Goal: Task Accomplishment & Management: Use online tool/utility

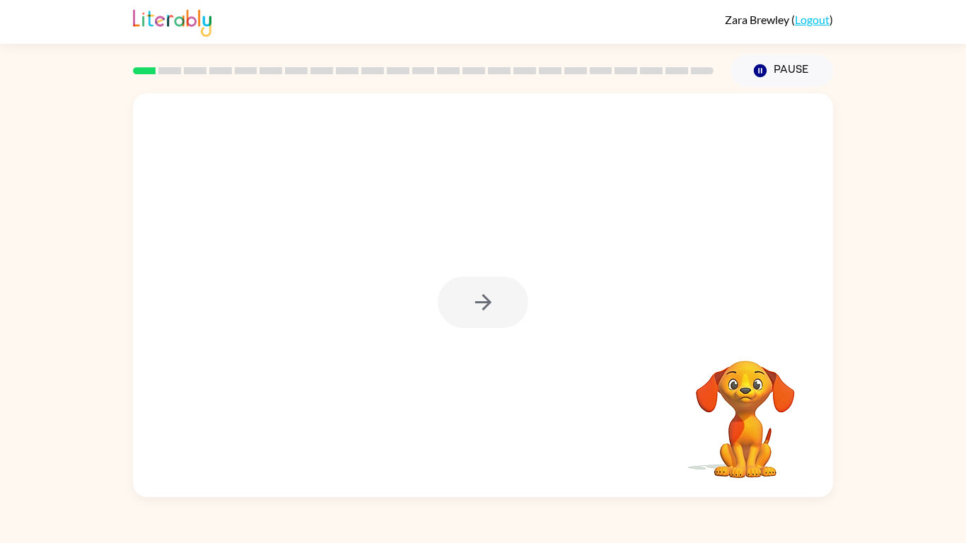
click at [484, 301] on div at bounding box center [483, 302] width 91 height 52
click at [484, 301] on icon "button" at bounding box center [483, 302] width 25 height 25
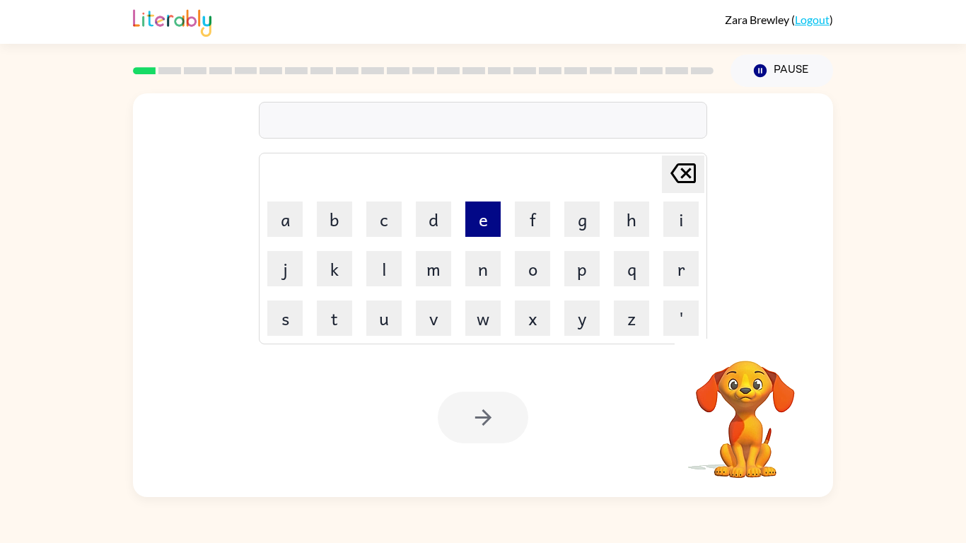
click at [484, 220] on button "e" at bounding box center [482, 219] width 35 height 35
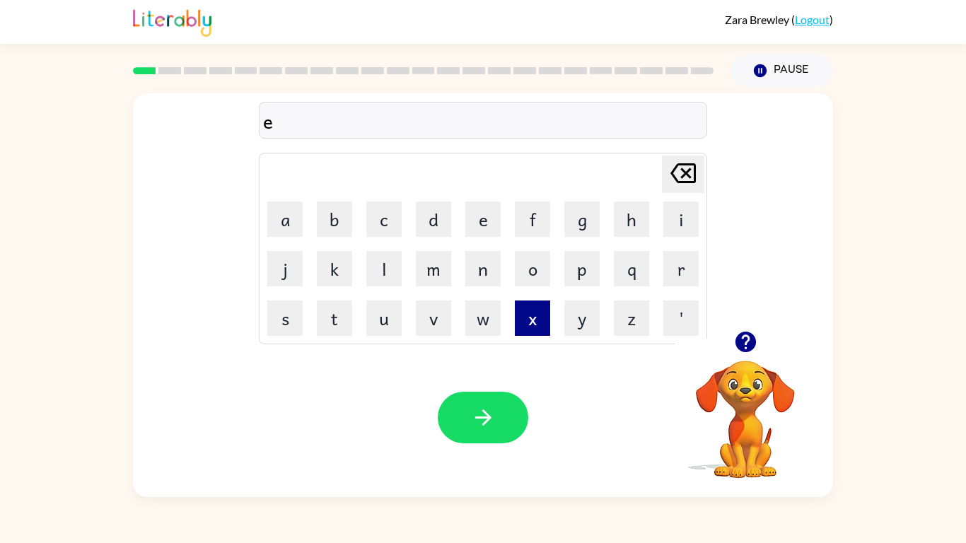
click at [533, 327] on button "x" at bounding box center [532, 318] width 35 height 35
click at [277, 313] on button "s" at bounding box center [284, 318] width 35 height 35
click at [590, 265] on button "p" at bounding box center [581, 268] width 35 height 35
click at [399, 266] on button "l" at bounding box center [383, 268] width 35 height 35
click at [536, 274] on button "o" at bounding box center [532, 268] width 35 height 35
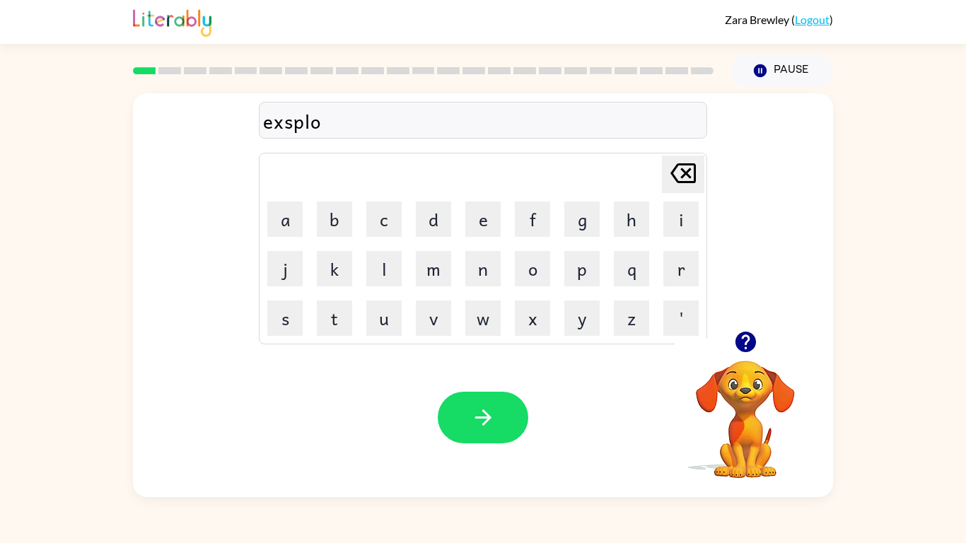
drag, startPoint x: 433, startPoint y: 213, endPoint x: 458, endPoint y: 222, distance: 26.4
click at [458, 222] on table "[PERSON_NAME] last character input a b c d e f g h i j k l m n o p q r s t u v …" at bounding box center [483, 248] width 447 height 190
click at [467, 224] on button "e" at bounding box center [482, 219] width 35 height 35
click at [448, 414] on button "button" at bounding box center [483, 418] width 91 height 52
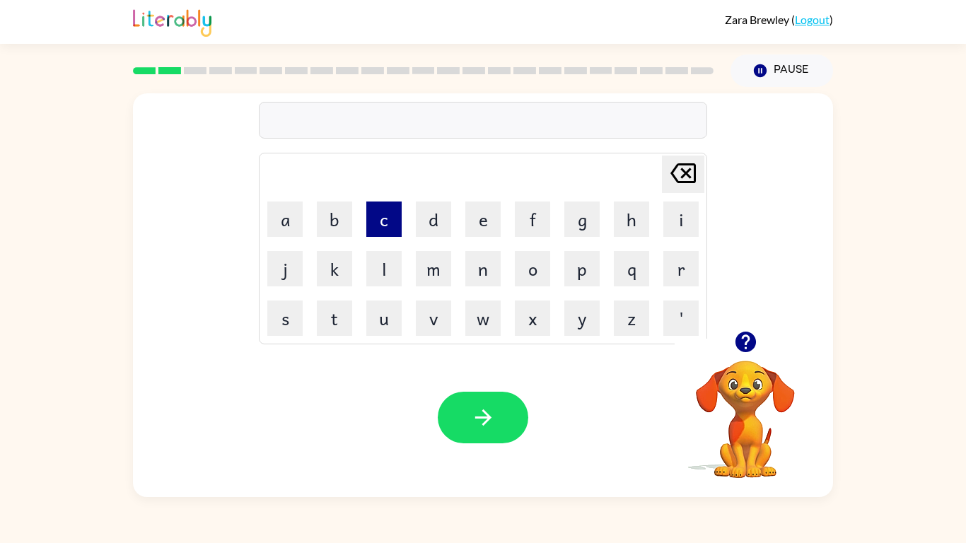
click at [397, 225] on button "c" at bounding box center [383, 219] width 35 height 35
click at [535, 274] on button "o" at bounding box center [532, 268] width 35 height 35
click at [681, 270] on button "r" at bounding box center [680, 268] width 35 height 35
click at [493, 257] on button "n" at bounding box center [482, 268] width 35 height 35
click at [484, 216] on button "e" at bounding box center [482, 219] width 35 height 35
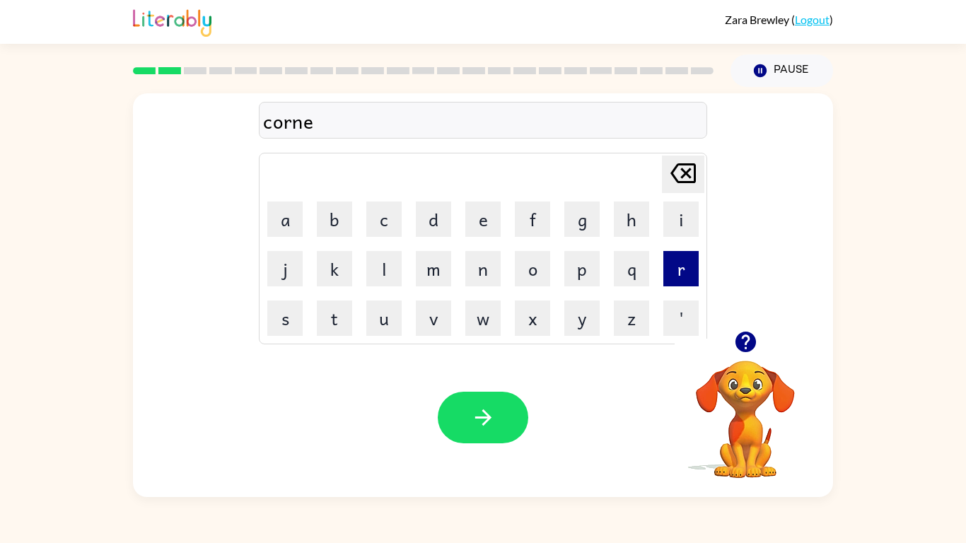
click at [685, 276] on button "r" at bounding box center [680, 268] width 35 height 35
click at [274, 314] on button "s" at bounding box center [284, 318] width 35 height 35
click at [330, 322] on button "t" at bounding box center [334, 318] width 35 height 35
click at [540, 278] on button "o" at bounding box center [532, 268] width 35 height 35
click at [483, 272] on button "n" at bounding box center [482, 268] width 35 height 35
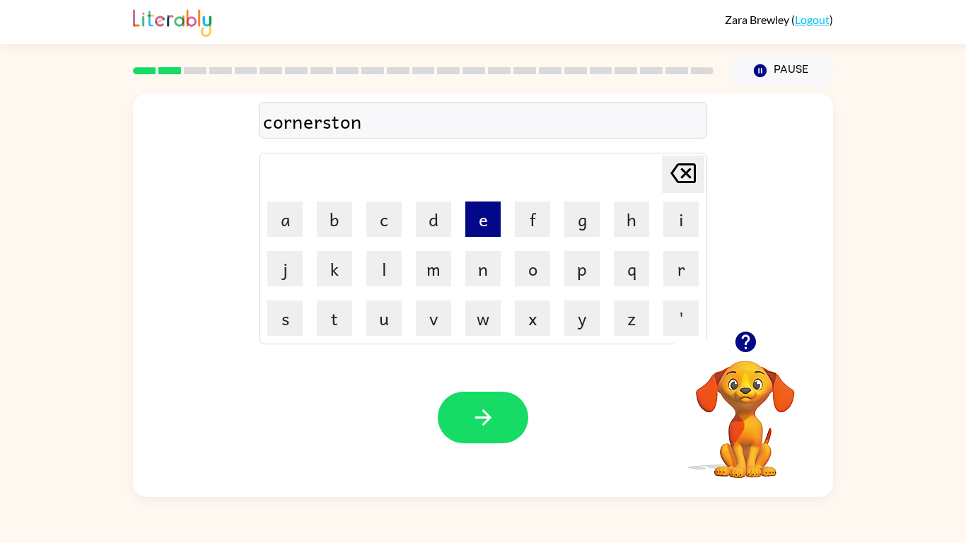
click at [482, 223] on button "e" at bounding box center [482, 219] width 35 height 35
click at [474, 417] on icon "button" at bounding box center [483, 417] width 25 height 25
click at [634, 228] on button "h" at bounding box center [631, 219] width 35 height 35
click at [385, 317] on button "u" at bounding box center [383, 318] width 35 height 35
click at [383, 216] on button "c" at bounding box center [383, 219] width 35 height 35
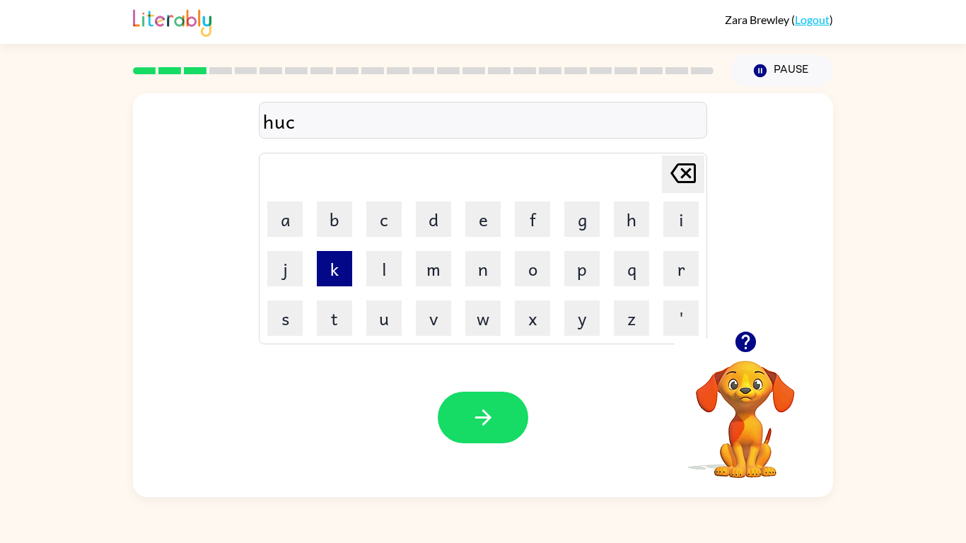
click at [331, 257] on button "k" at bounding box center [334, 268] width 35 height 35
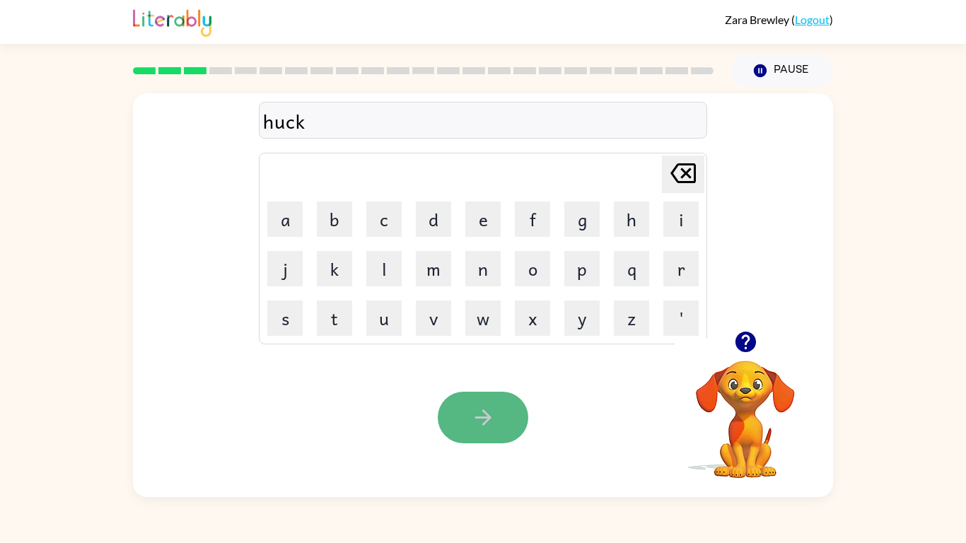
click at [513, 418] on button "button" at bounding box center [483, 418] width 91 height 52
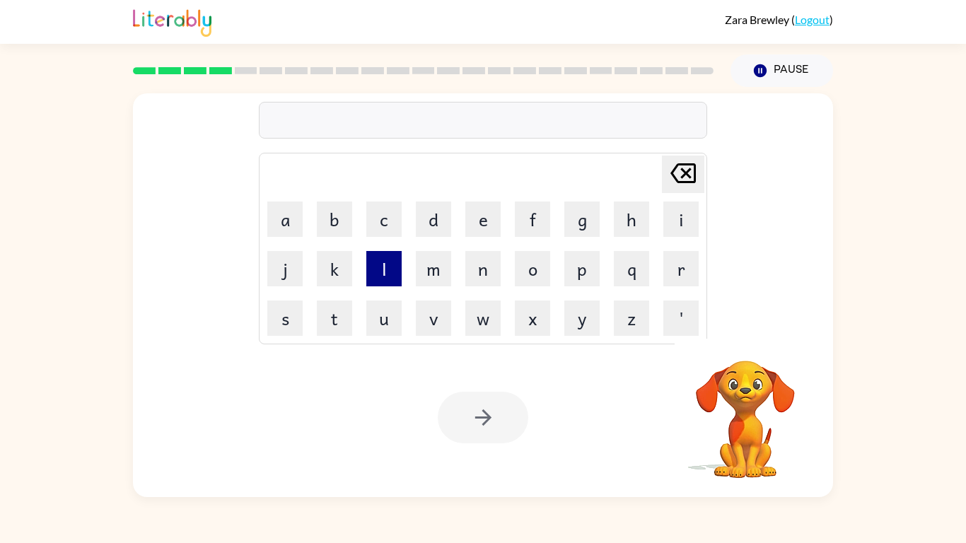
click at [385, 257] on button "l" at bounding box center [383, 268] width 35 height 35
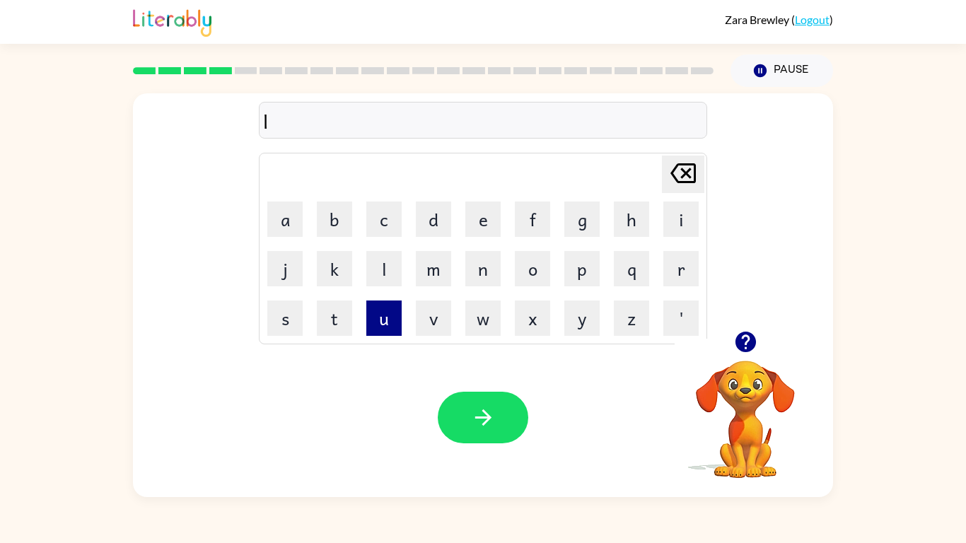
click at [388, 316] on button "u" at bounding box center [383, 318] width 35 height 35
click at [436, 270] on button "m" at bounding box center [433, 268] width 35 height 35
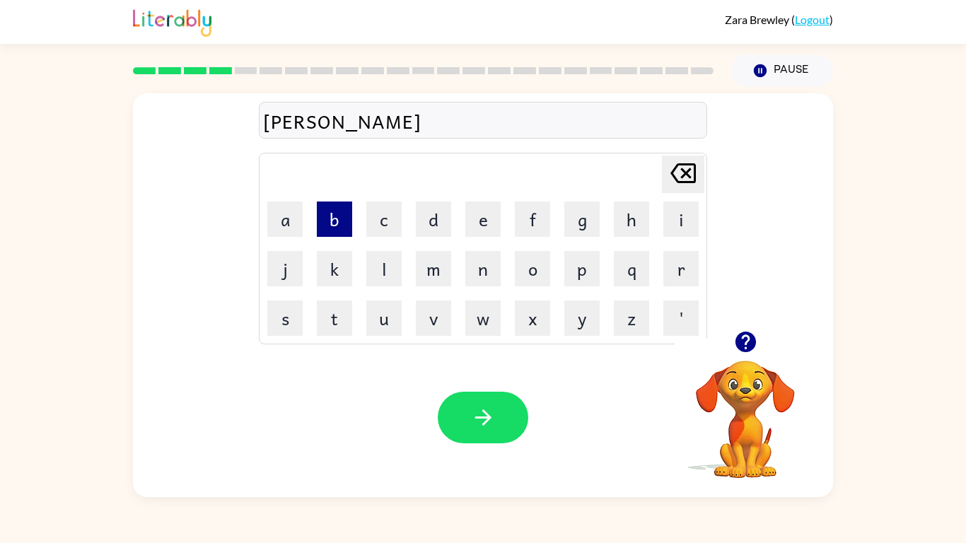
click at [335, 213] on button "b" at bounding box center [334, 219] width 35 height 35
click at [492, 219] on button "e" at bounding box center [482, 219] width 35 height 35
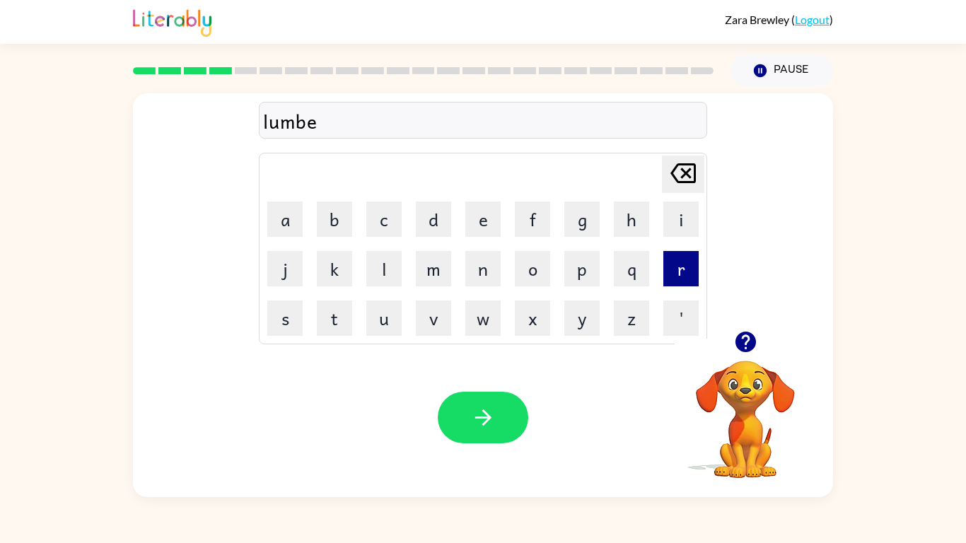
click at [664, 269] on button "r" at bounding box center [680, 268] width 35 height 35
click at [588, 326] on button "y" at bounding box center [581, 318] width 35 height 35
click at [295, 213] on button "a" at bounding box center [284, 219] width 35 height 35
click at [394, 310] on button "u" at bounding box center [383, 318] width 35 height 35
click at [683, 267] on button "r" at bounding box center [680, 268] width 35 height 35
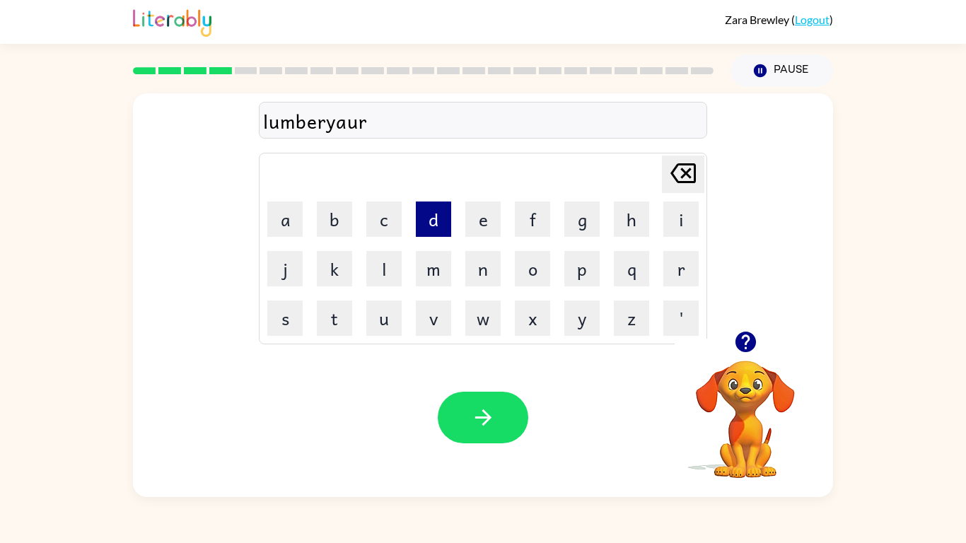
click at [431, 225] on button "d" at bounding box center [433, 219] width 35 height 35
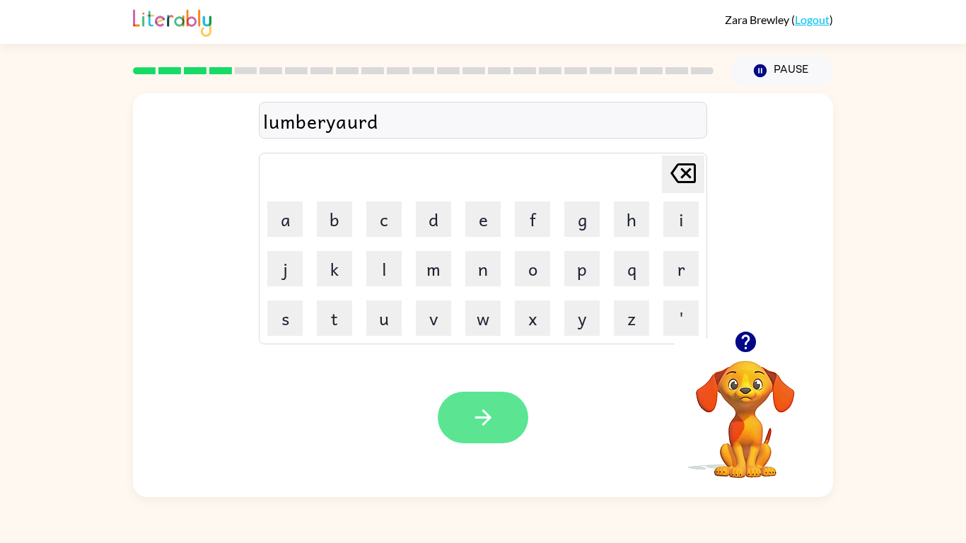
click at [475, 432] on button "button" at bounding box center [483, 418] width 91 height 52
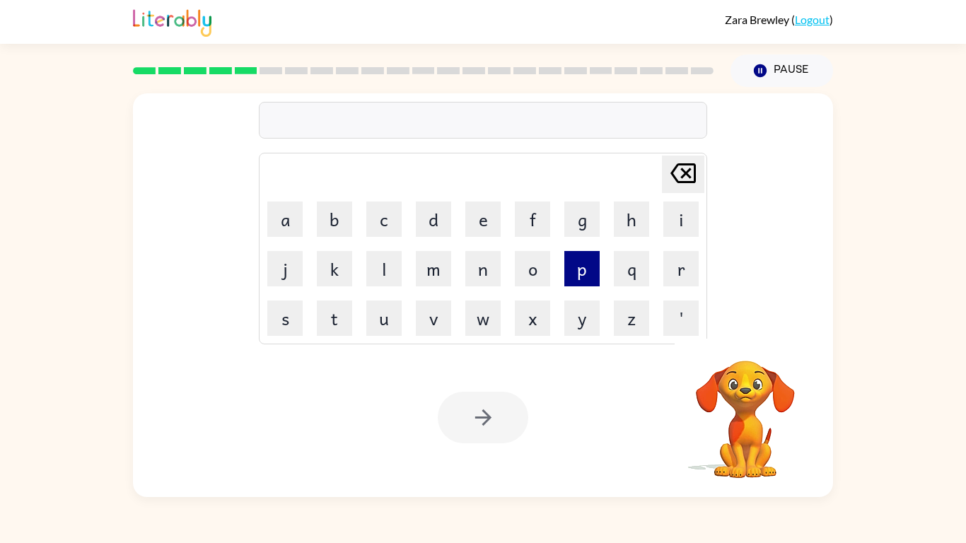
click at [594, 269] on button "p" at bounding box center [581, 268] width 35 height 35
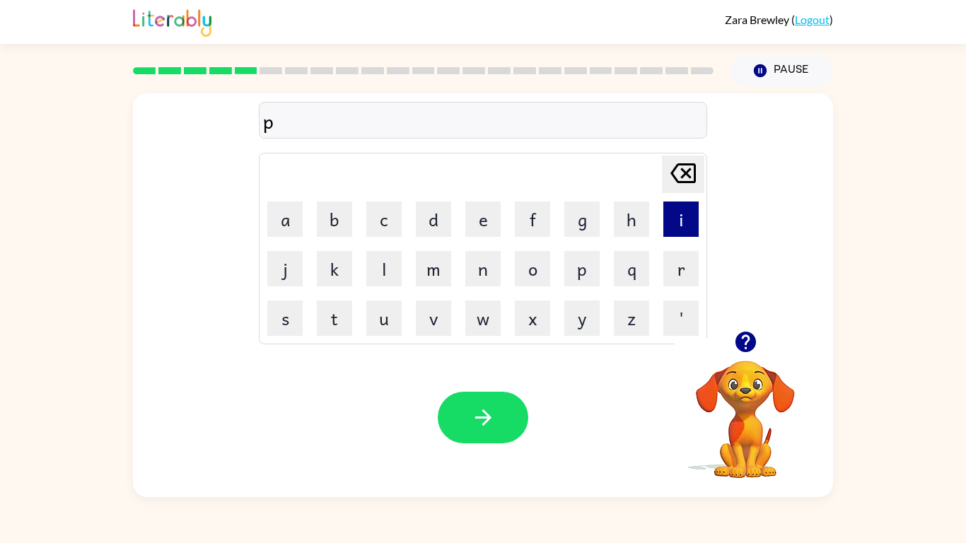
click at [687, 228] on button "i" at bounding box center [680, 219] width 35 height 35
click at [671, 284] on button "r" at bounding box center [680, 268] width 35 height 35
click at [292, 313] on button "s" at bounding box center [284, 318] width 35 height 35
click at [485, 223] on button "e" at bounding box center [482, 219] width 35 height 35
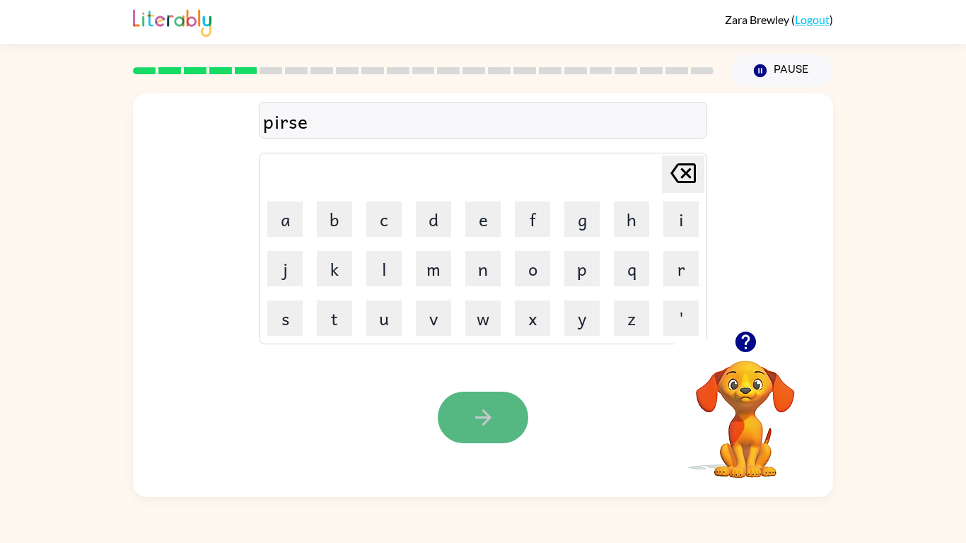
click at [475, 402] on button "button" at bounding box center [483, 418] width 91 height 52
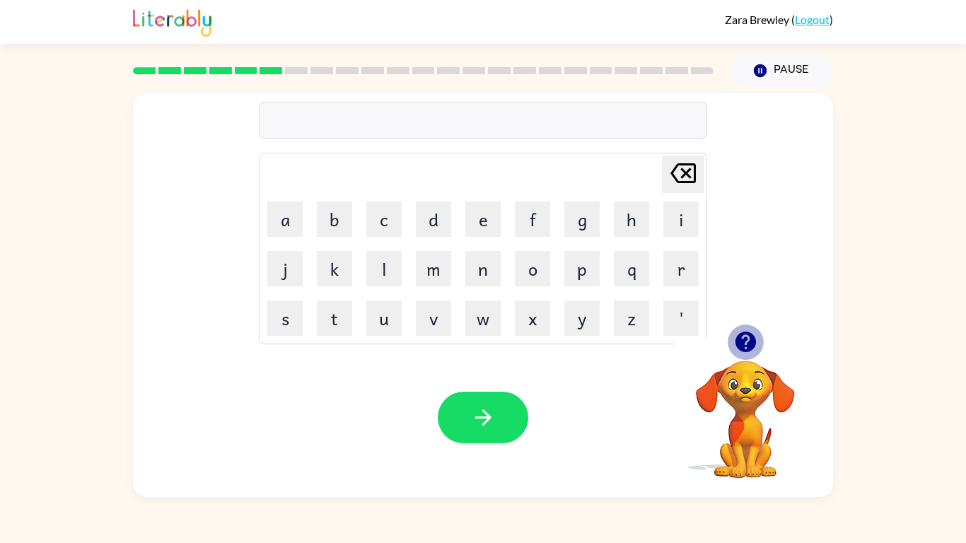
click at [750, 334] on icon "button" at bounding box center [745, 342] width 21 height 21
click at [695, 271] on button "r" at bounding box center [680, 268] width 35 height 35
click at [288, 216] on button "a" at bounding box center [284, 219] width 35 height 35
click at [429, 268] on button "m" at bounding box center [433, 268] width 35 height 35
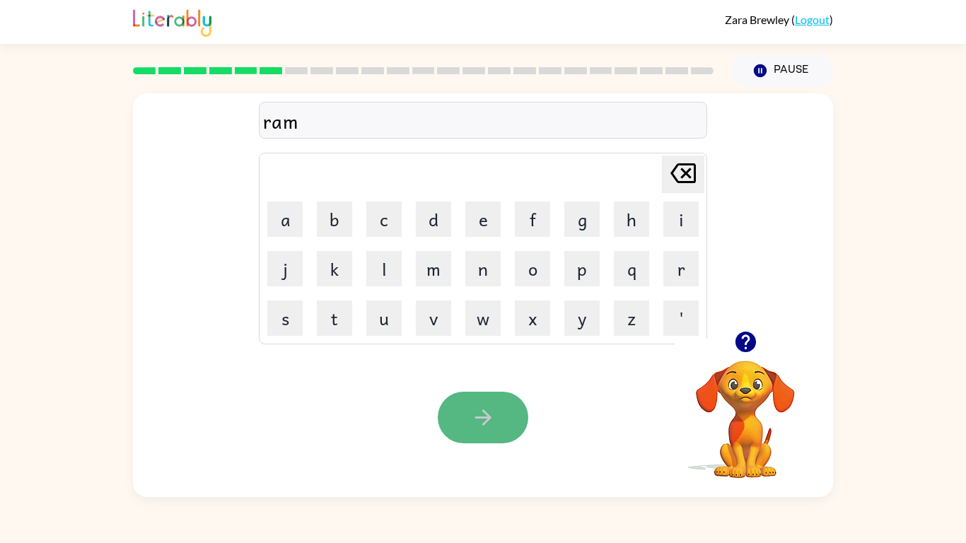
click at [469, 411] on button "button" at bounding box center [483, 418] width 91 height 52
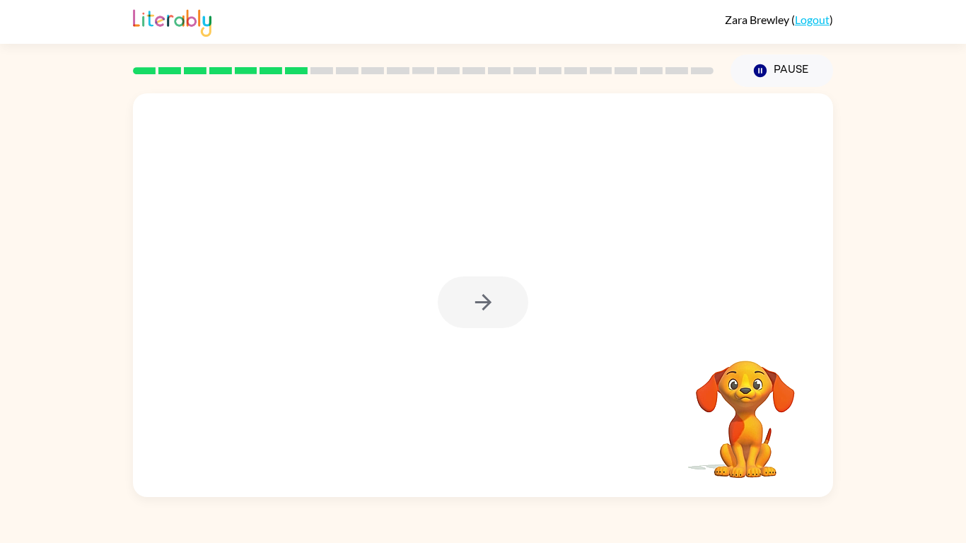
click at [483, 302] on div at bounding box center [483, 302] width 91 height 52
click at [483, 302] on icon "button" at bounding box center [482, 302] width 16 height 16
click at [722, 399] on video "Your browser must support playing .mp4 files to use Literably. Please try using…" at bounding box center [745, 409] width 141 height 141
click at [443, 221] on video "Your browser must support playing .mp4 files to use Literably. Please try using…" at bounding box center [483, 212] width 700 height 238
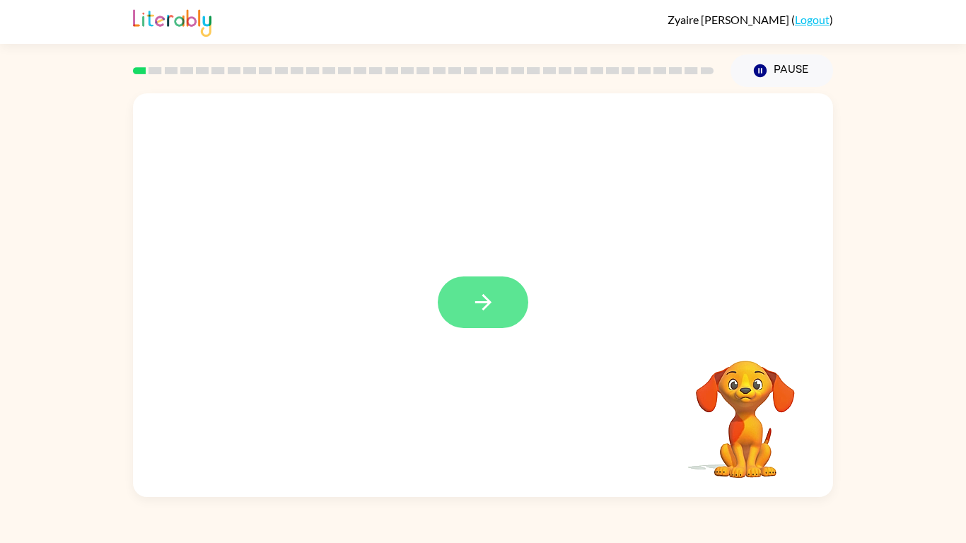
click at [474, 313] on icon "button" at bounding box center [483, 302] width 25 height 25
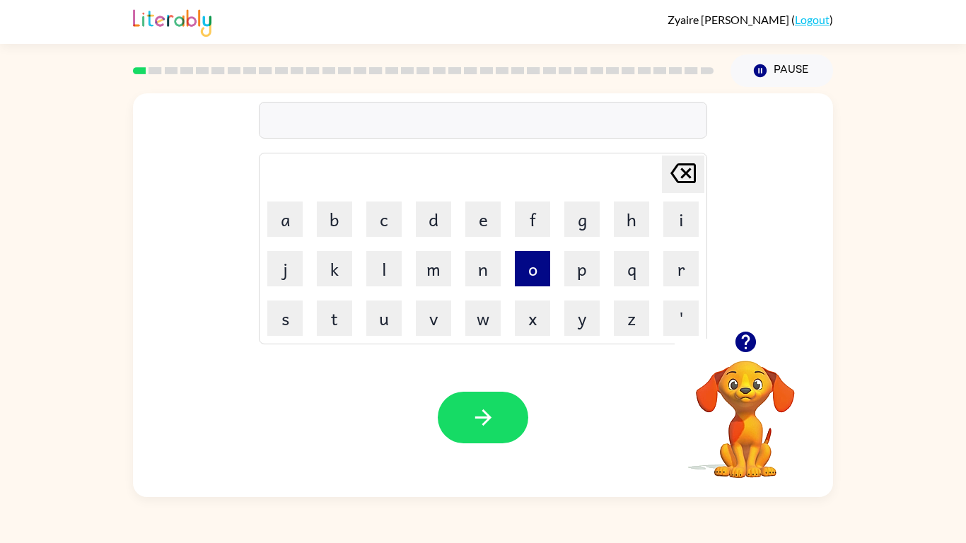
click at [529, 252] on button "o" at bounding box center [532, 268] width 35 height 35
click at [686, 258] on button "r" at bounding box center [680, 268] width 35 height 35
click at [339, 228] on button "b" at bounding box center [334, 219] width 35 height 35
click at [388, 275] on button "l" at bounding box center [383, 268] width 35 height 35
click at [686, 168] on icon "[PERSON_NAME] last character input" at bounding box center [683, 173] width 34 height 34
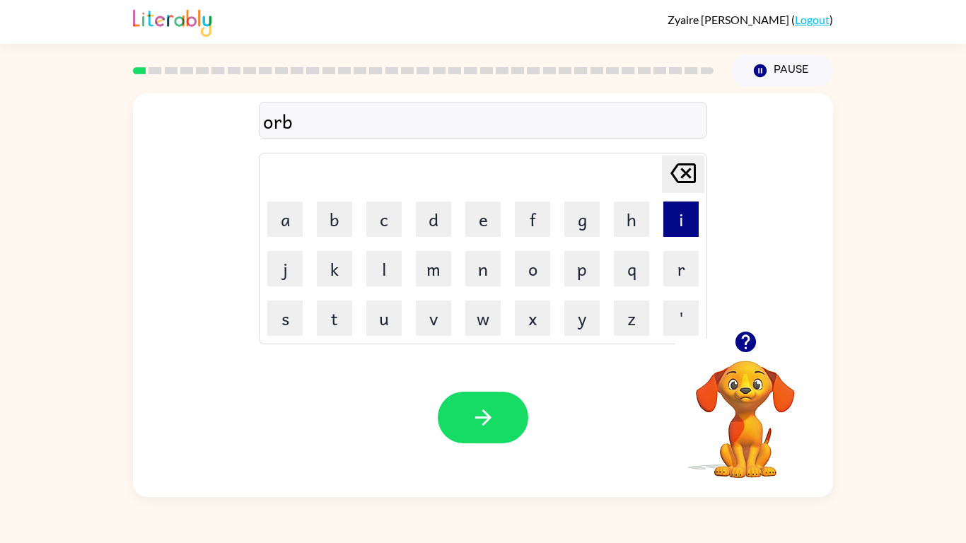
click at [686, 224] on button "i" at bounding box center [680, 219] width 35 height 35
click at [342, 320] on button "t" at bounding box center [334, 318] width 35 height 35
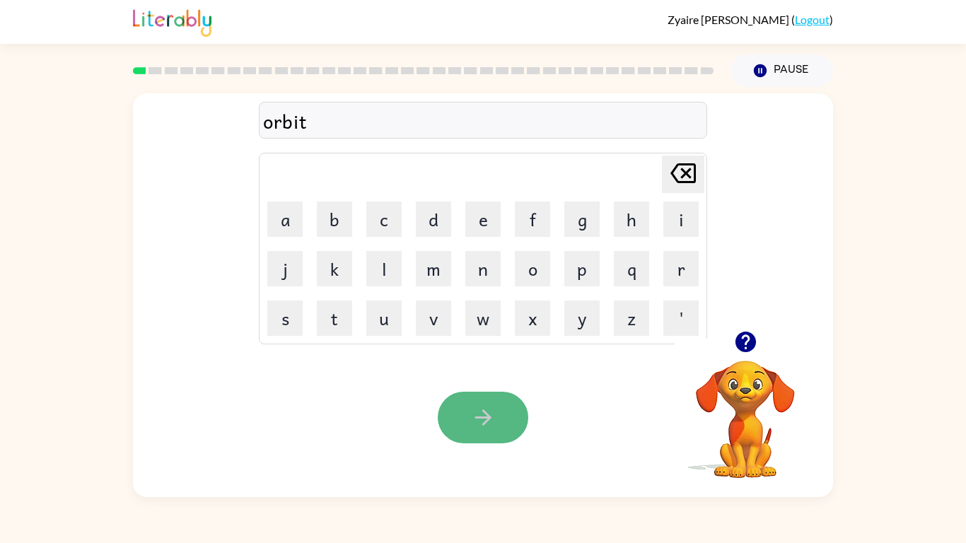
click at [482, 399] on button "button" at bounding box center [483, 418] width 91 height 52
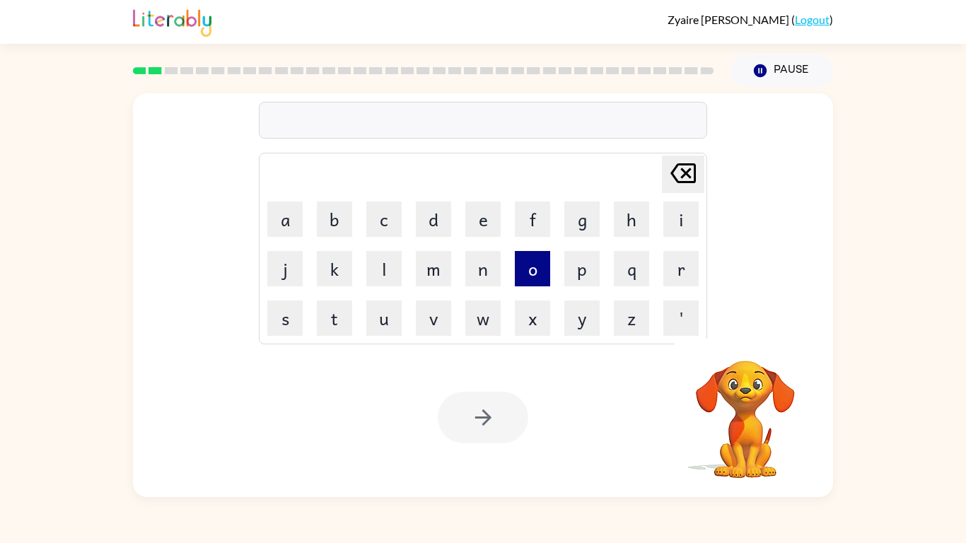
click at [534, 274] on button "o" at bounding box center [532, 268] width 35 height 35
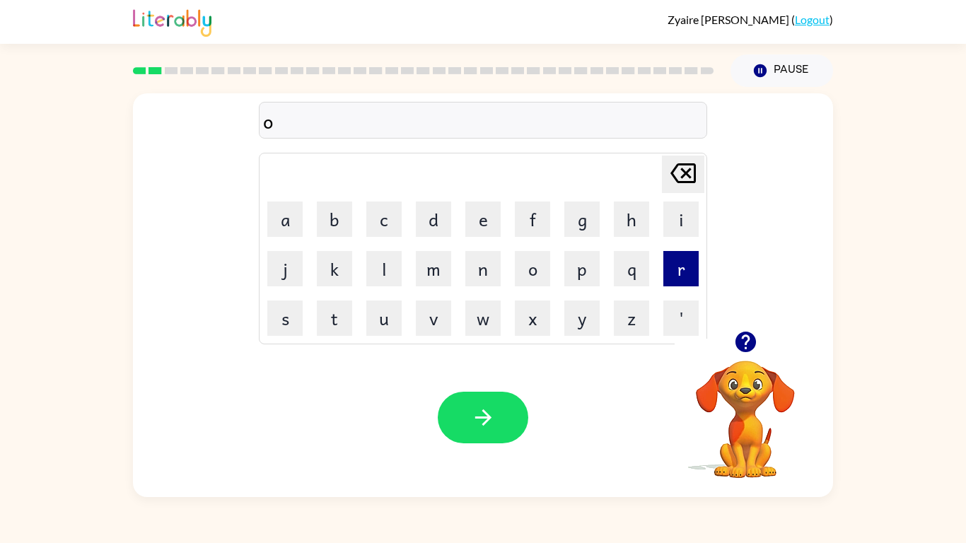
click at [687, 257] on button "r" at bounding box center [680, 268] width 35 height 35
click at [334, 223] on button "b" at bounding box center [334, 219] width 35 height 35
click at [682, 256] on button "r" at bounding box center [680, 268] width 35 height 35
click at [581, 266] on button "p" at bounding box center [581, 268] width 35 height 35
click at [292, 221] on button "a" at bounding box center [284, 219] width 35 height 35
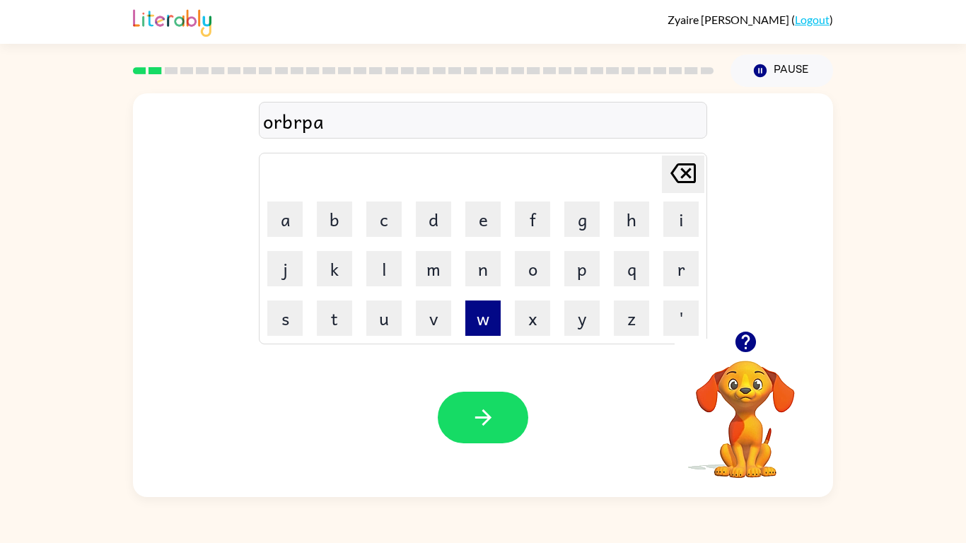
click at [474, 310] on button "w" at bounding box center [482, 318] width 35 height 35
click at [373, 262] on button "l" at bounding box center [383, 268] width 35 height 35
click at [482, 214] on button "e" at bounding box center [482, 219] width 35 height 35
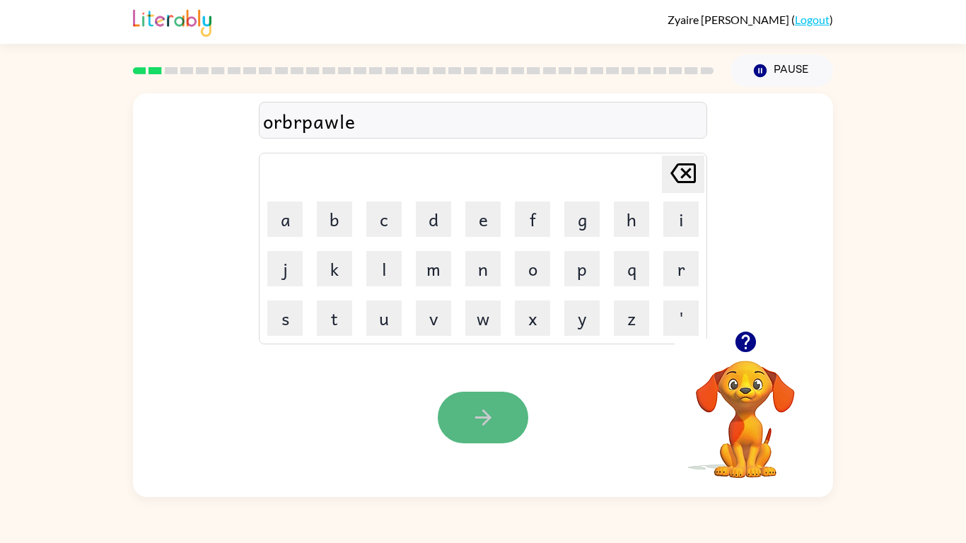
click at [504, 411] on button "button" at bounding box center [483, 418] width 91 height 52
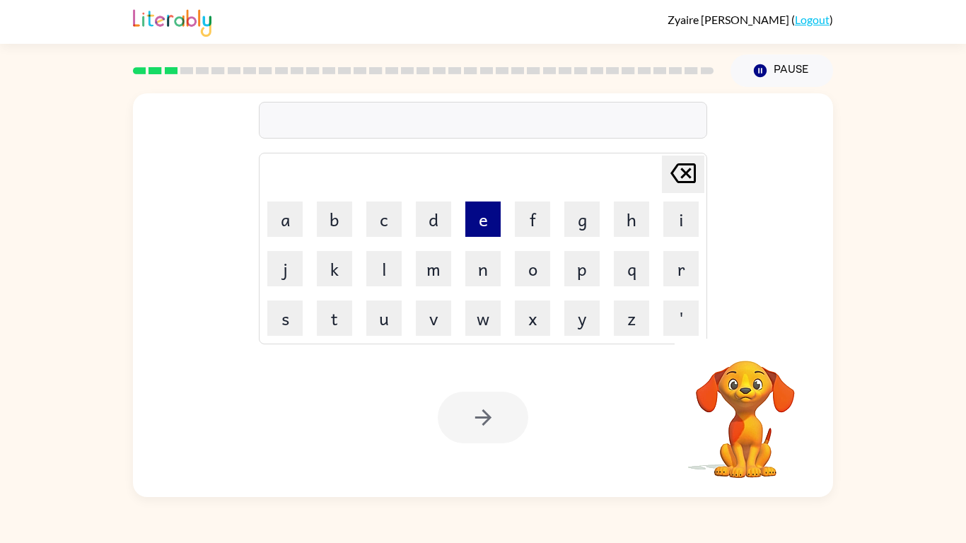
click at [492, 228] on button "e" at bounding box center [482, 219] width 35 height 35
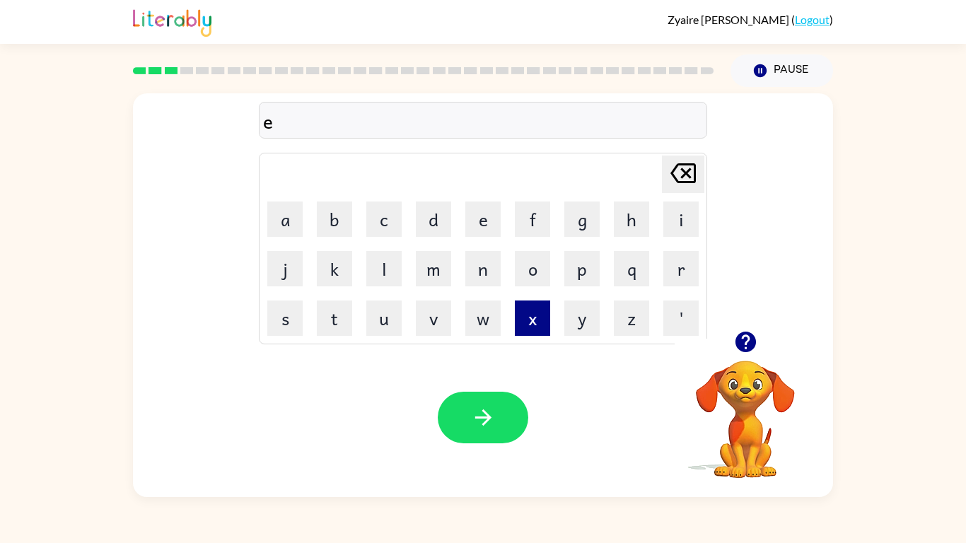
click at [540, 311] on button "x" at bounding box center [532, 318] width 35 height 35
click at [572, 272] on button "p" at bounding box center [581, 268] width 35 height 35
click at [572, 276] on button "p" at bounding box center [581, 268] width 35 height 35
click at [714, 372] on video "Your browser must support playing .mp4 files to use Literably. Please try using…" at bounding box center [745, 409] width 141 height 141
click at [747, 343] on icon "button" at bounding box center [745, 342] width 21 height 21
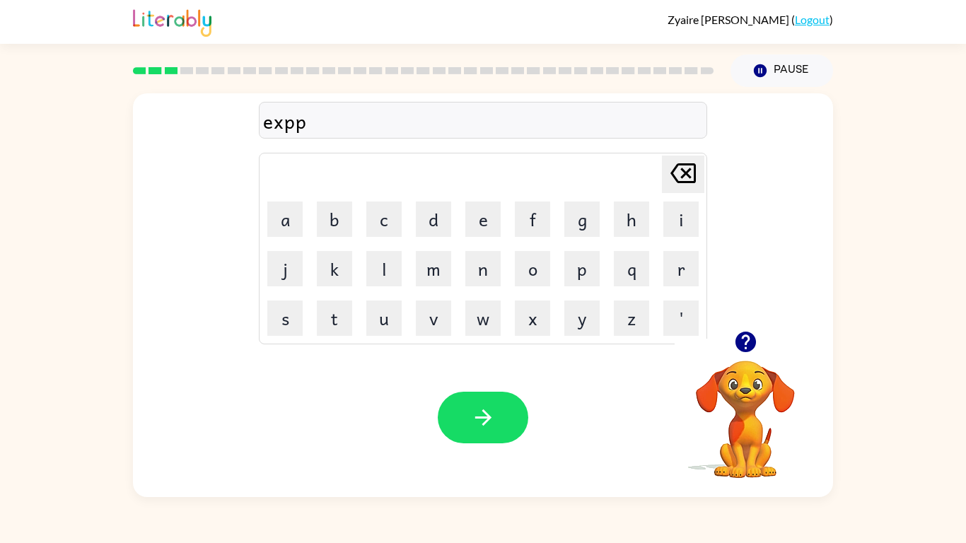
click at [687, 174] on icon at bounding box center [682, 173] width 25 height 20
click at [532, 270] on button "o" at bounding box center [532, 268] width 35 height 35
click at [687, 163] on icon at bounding box center [682, 173] width 25 height 20
click at [390, 269] on button "l" at bounding box center [383, 268] width 35 height 35
click at [541, 256] on button "o" at bounding box center [532, 268] width 35 height 35
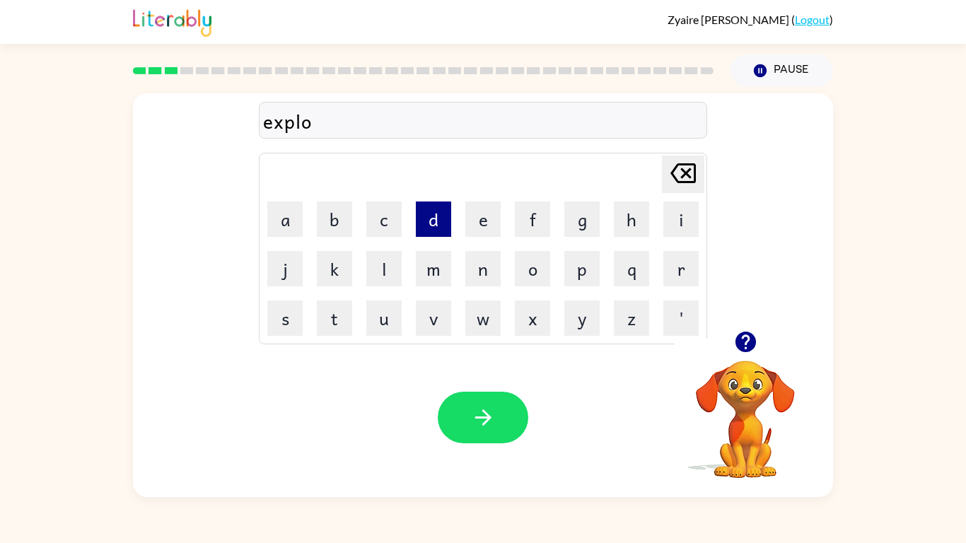
click at [442, 214] on button "d" at bounding box center [433, 219] width 35 height 35
click at [484, 209] on button "e" at bounding box center [482, 219] width 35 height 35
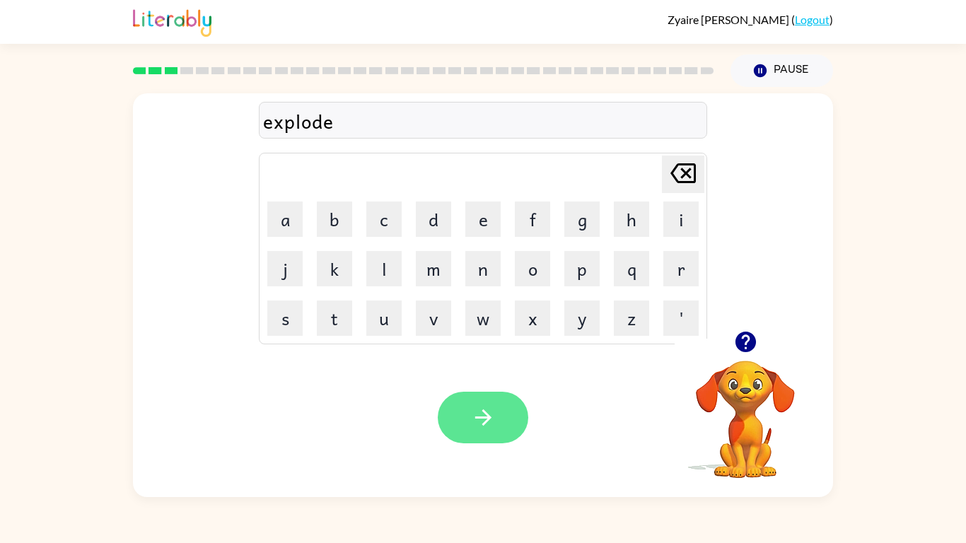
click at [511, 404] on button "button" at bounding box center [483, 418] width 91 height 52
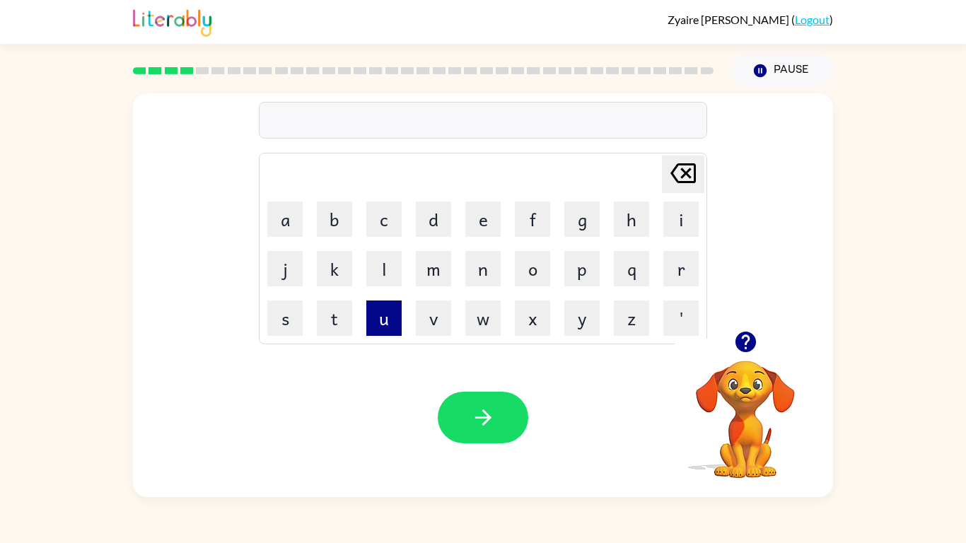
click at [383, 320] on button "u" at bounding box center [383, 318] width 35 height 35
click at [594, 261] on button "p" at bounding box center [581, 268] width 35 height 35
click at [585, 221] on button "g" at bounding box center [581, 219] width 35 height 35
click at [676, 269] on button "r" at bounding box center [680, 268] width 35 height 35
click at [291, 220] on button "a" at bounding box center [284, 219] width 35 height 35
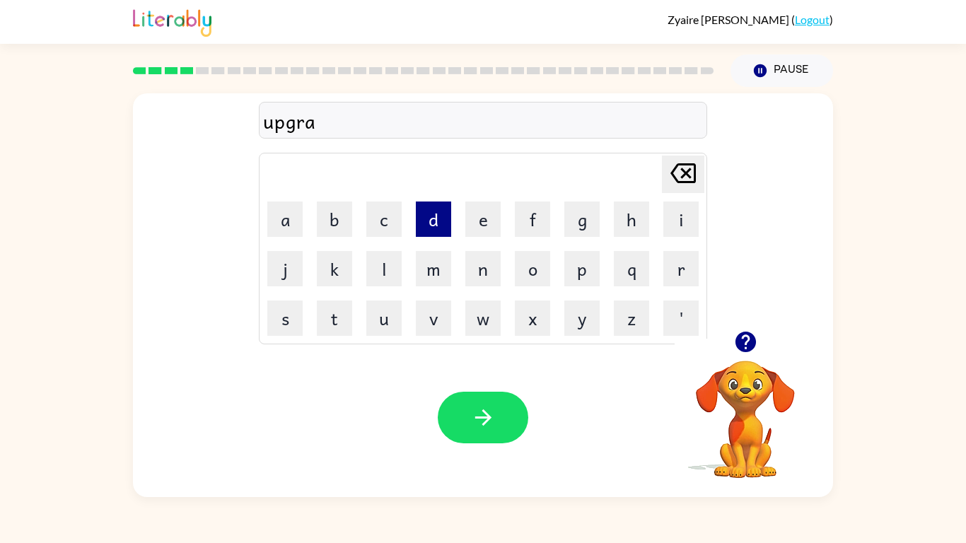
click at [440, 211] on button "d" at bounding box center [433, 219] width 35 height 35
click at [484, 209] on button "e" at bounding box center [482, 219] width 35 height 35
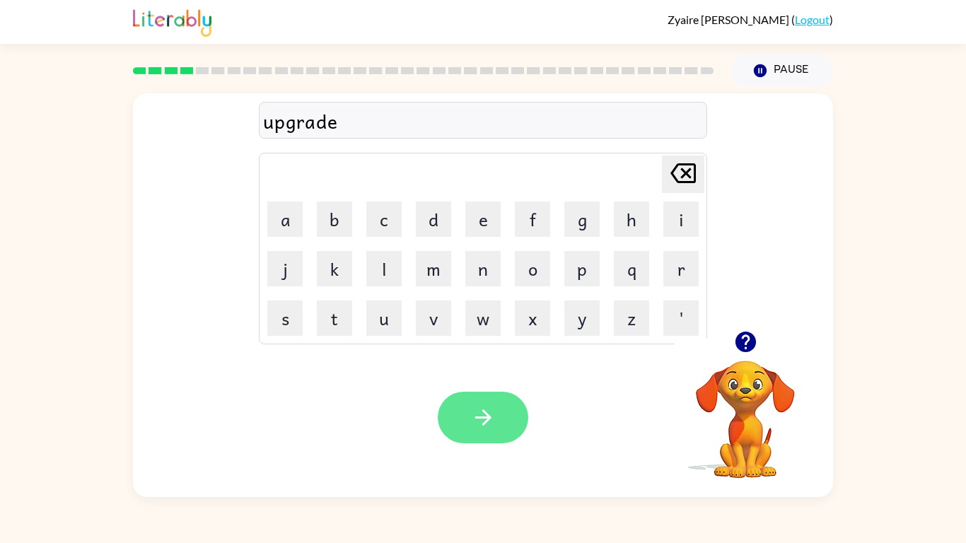
click at [497, 426] on button "button" at bounding box center [483, 418] width 91 height 52
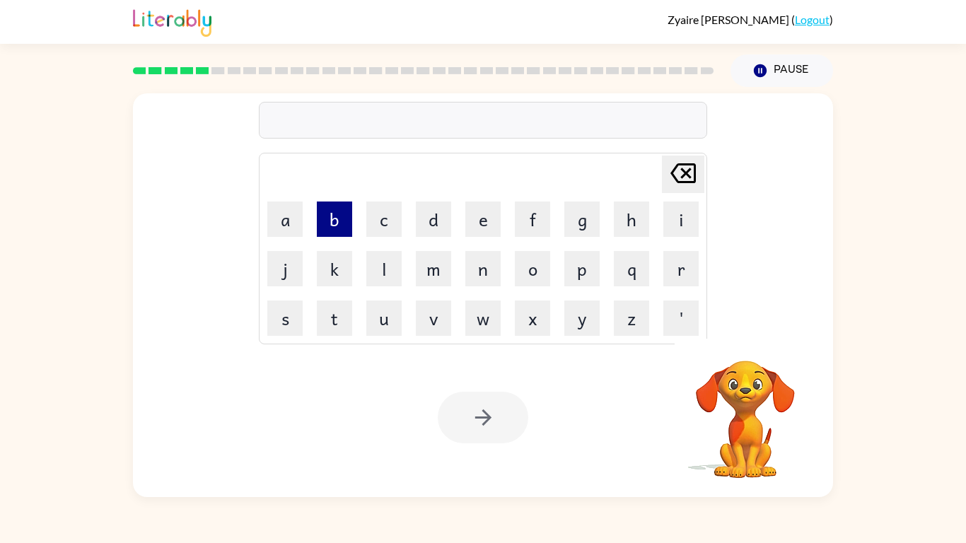
click at [335, 217] on button "b" at bounding box center [334, 219] width 35 height 35
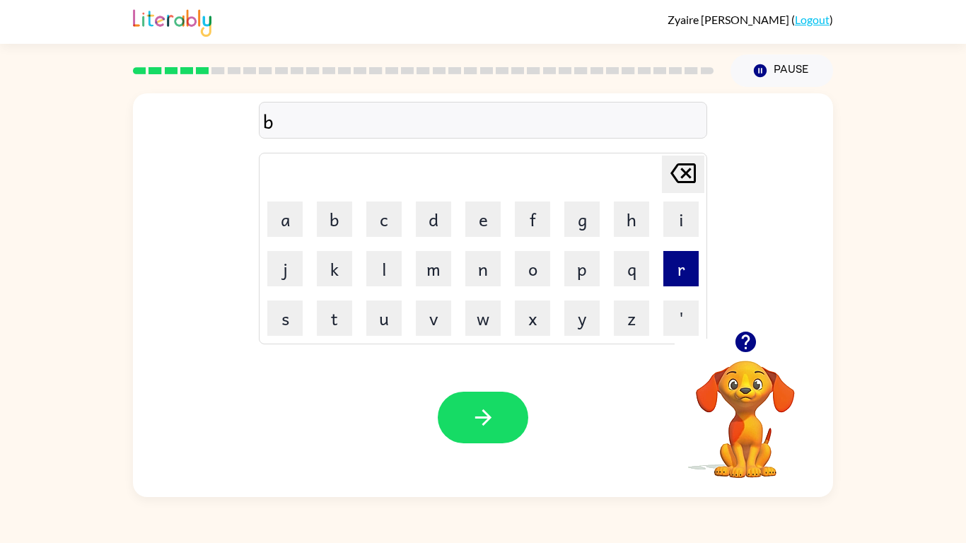
click at [685, 258] on button "r" at bounding box center [680, 268] width 35 height 35
click at [280, 211] on button "a" at bounding box center [284, 219] width 35 height 35
click at [682, 210] on button "i" at bounding box center [680, 219] width 35 height 35
click at [494, 269] on button "n" at bounding box center [482, 268] width 35 height 35
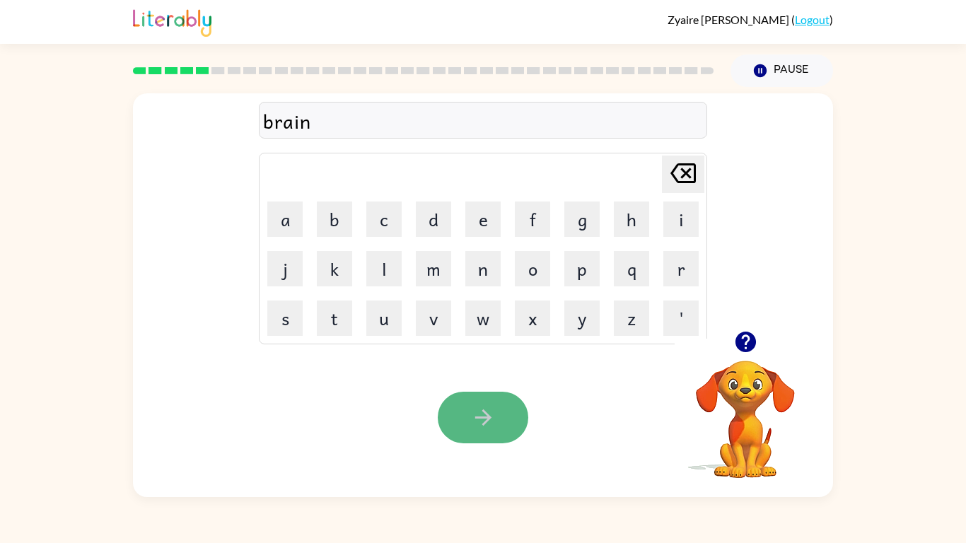
click at [485, 419] on icon "button" at bounding box center [482, 417] width 16 height 16
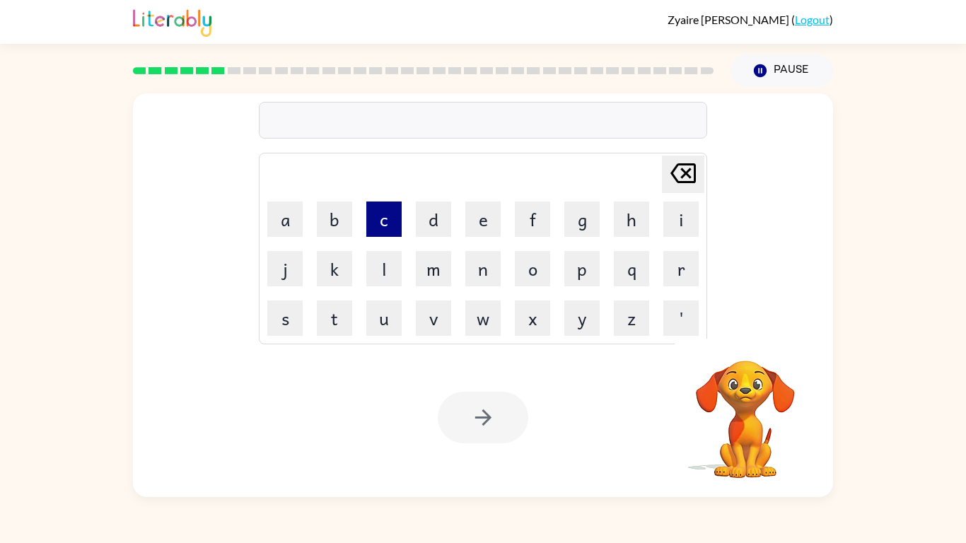
click at [398, 219] on button "c" at bounding box center [383, 219] width 35 height 35
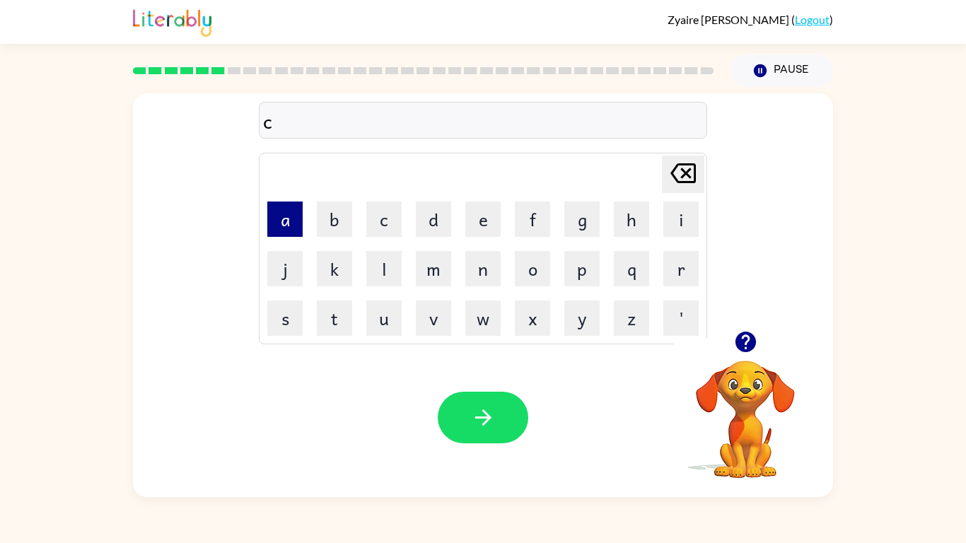
click at [293, 221] on button "a" at bounding box center [284, 219] width 35 height 35
click at [489, 311] on button "w" at bounding box center [482, 318] width 35 height 35
click at [494, 264] on button "n" at bounding box center [482, 268] width 35 height 35
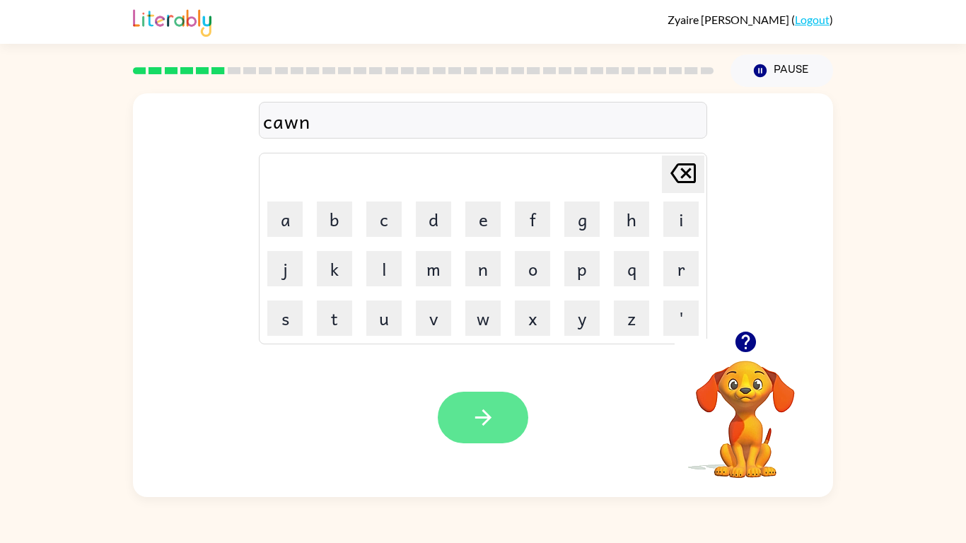
click at [513, 424] on button "button" at bounding box center [483, 418] width 91 height 52
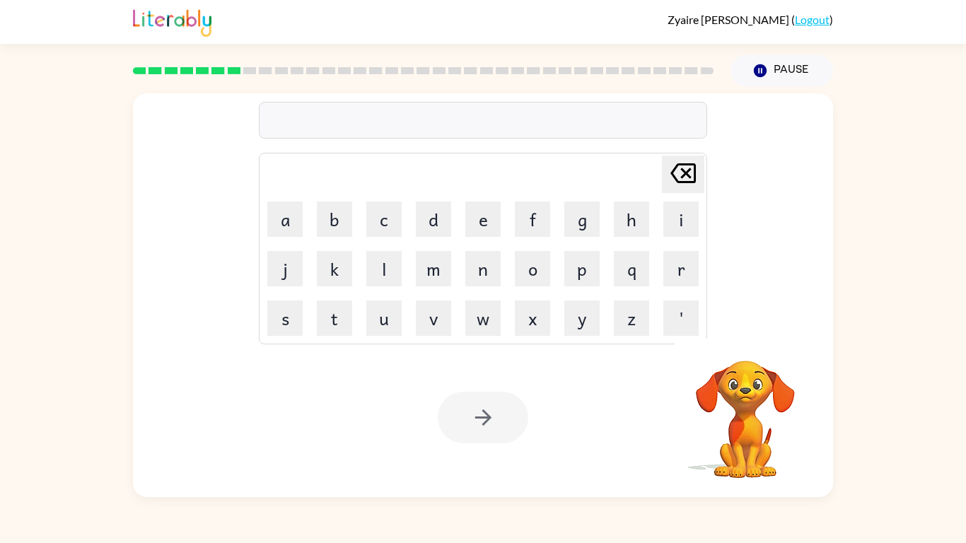
drag, startPoint x: 513, startPoint y: 424, endPoint x: 853, endPoint y: 268, distance: 373.7
click at [853, 268] on div "[PERSON_NAME] last character input a b c d e f g h i j k l m n o p q r s t u v …" at bounding box center [483, 292] width 966 height 410
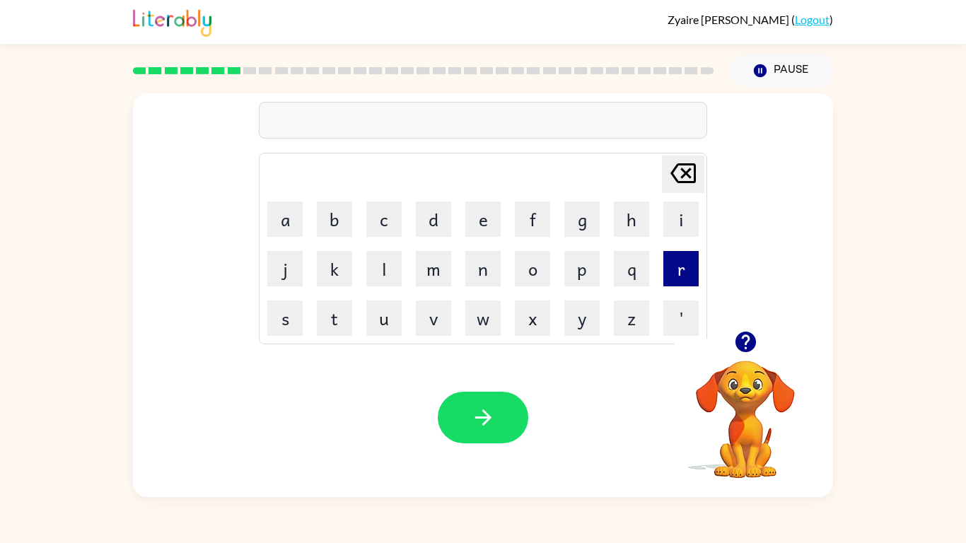
click at [675, 264] on button "r" at bounding box center [680, 268] width 35 height 35
click at [743, 330] on icon "button" at bounding box center [745, 342] width 25 height 25
click at [289, 211] on button "a" at bounding box center [284, 219] width 35 height 35
click at [458, 226] on table "[PERSON_NAME] last character input a b c d e f g h i j k l m n o p q r s t u v …" at bounding box center [483, 248] width 447 height 190
click at [444, 214] on button "d" at bounding box center [433, 219] width 35 height 35
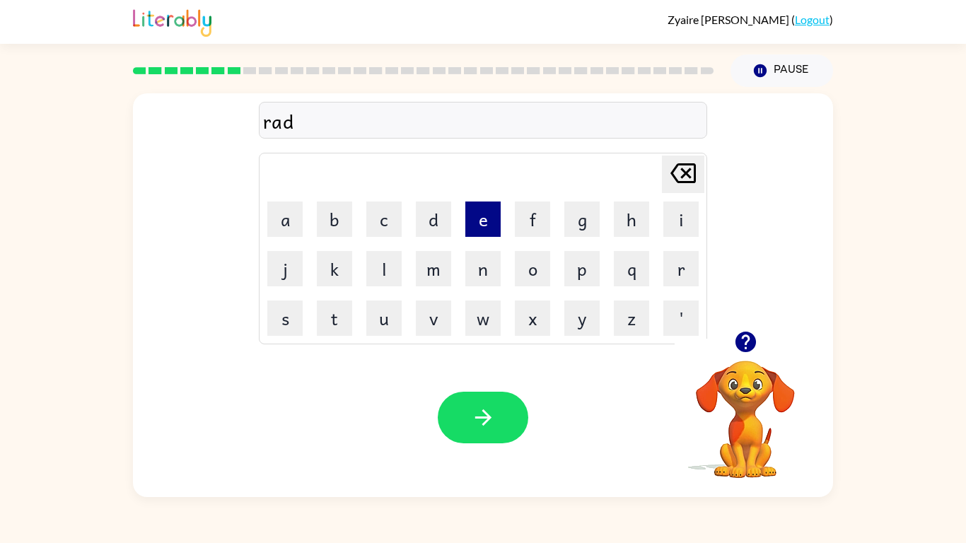
click at [491, 219] on button "e" at bounding box center [482, 219] width 35 height 35
click at [334, 328] on button "t" at bounding box center [334, 318] width 35 height 35
click at [685, 214] on button "i" at bounding box center [680, 219] width 35 height 35
click at [485, 272] on button "n" at bounding box center [482, 268] width 35 height 35
click at [574, 223] on button "g" at bounding box center [581, 219] width 35 height 35
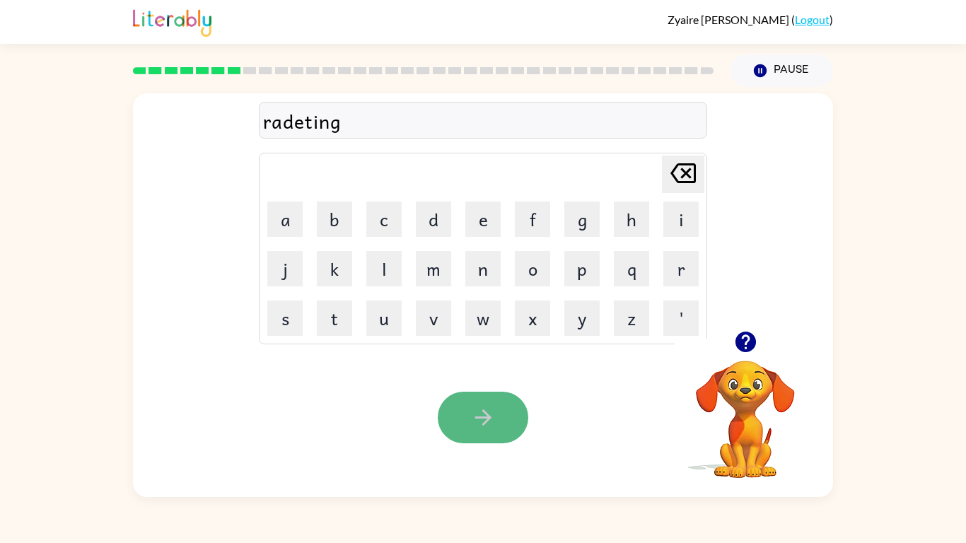
click at [496, 396] on button "button" at bounding box center [483, 418] width 91 height 52
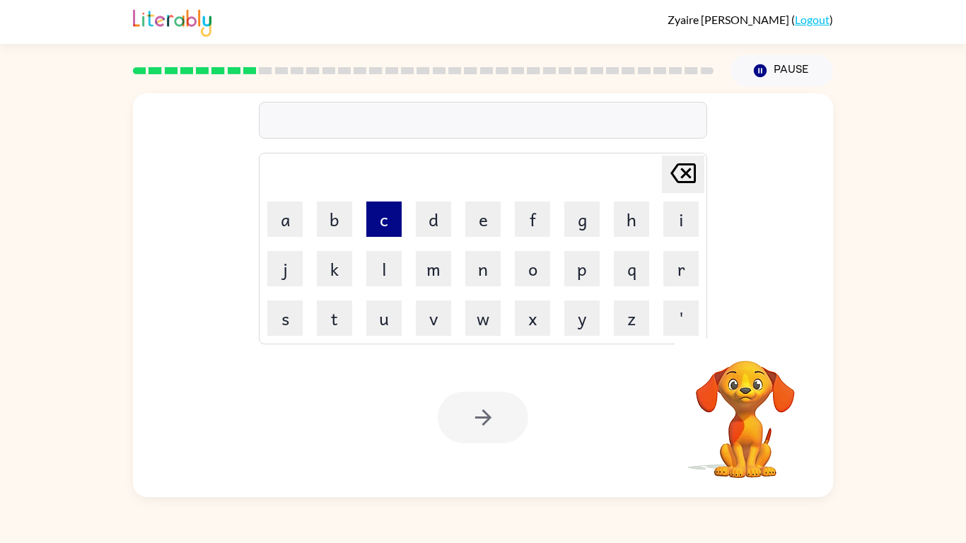
click at [387, 211] on button "c" at bounding box center [383, 219] width 35 height 35
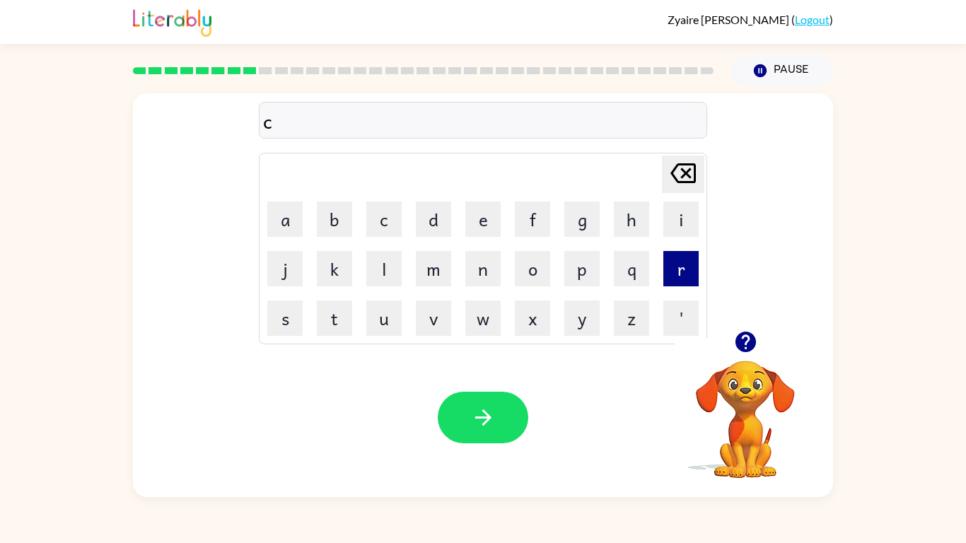
click at [685, 272] on button "r" at bounding box center [680, 268] width 35 height 35
click at [567, 322] on button "y" at bounding box center [581, 318] width 35 height 35
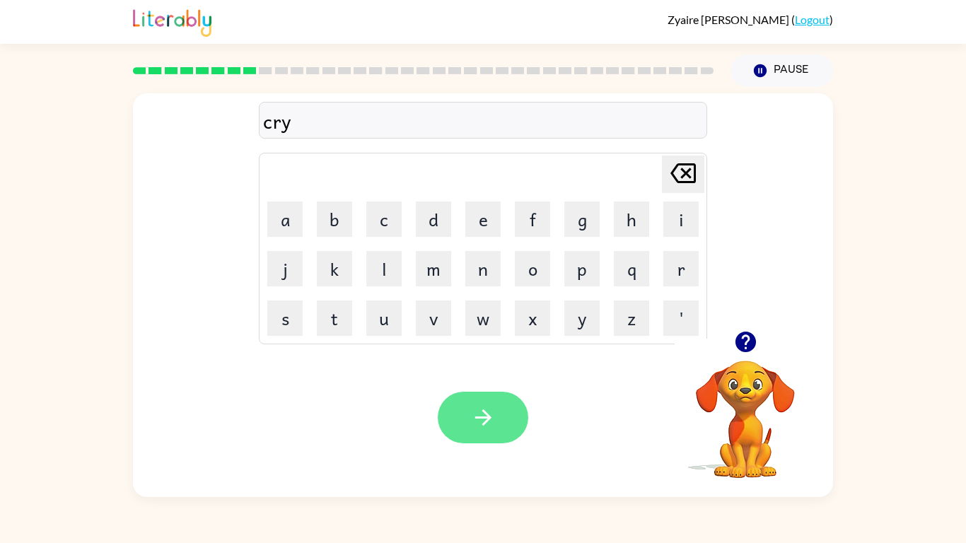
click at [507, 404] on button "button" at bounding box center [483, 418] width 91 height 52
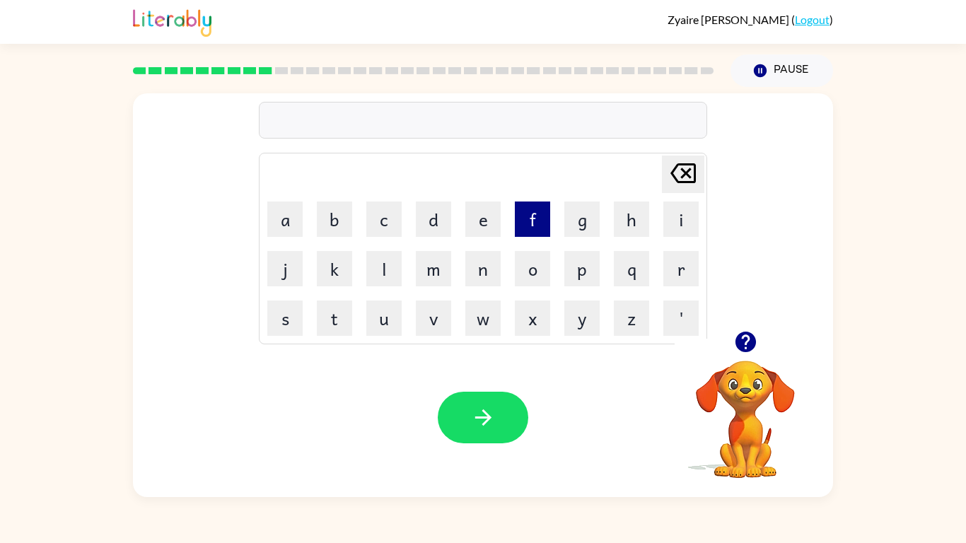
click at [528, 222] on button "f" at bounding box center [532, 219] width 35 height 35
click at [377, 264] on button "l" at bounding box center [383, 268] width 35 height 35
click at [694, 220] on button "i" at bounding box center [680, 219] width 35 height 35
click at [749, 339] on icon "button" at bounding box center [745, 342] width 25 height 25
click at [686, 178] on icon "[PERSON_NAME] last character input" at bounding box center [683, 173] width 34 height 34
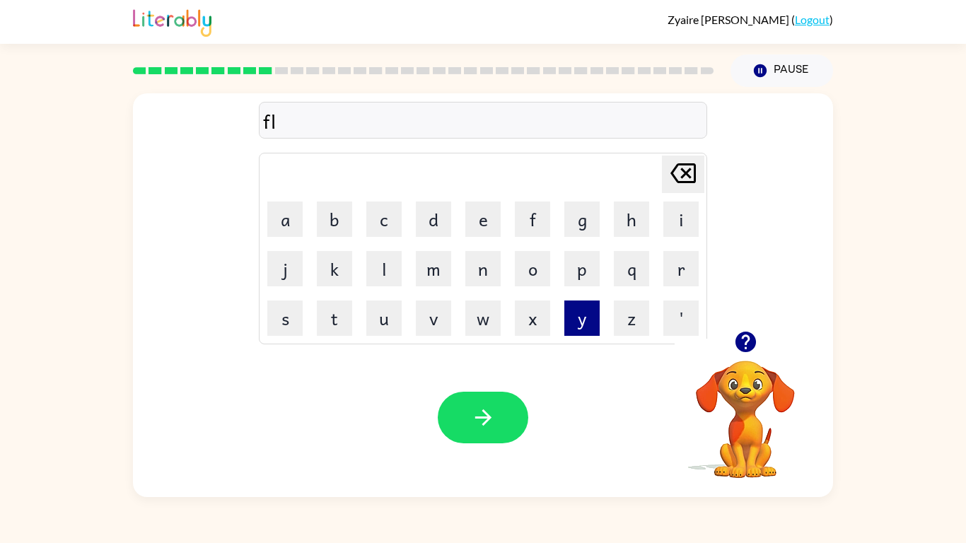
click at [583, 316] on button "y" at bounding box center [581, 318] width 35 height 35
click at [680, 270] on button "r" at bounding box center [680, 268] width 35 height 35
click at [679, 165] on icon "[PERSON_NAME] last character input" at bounding box center [683, 173] width 34 height 34
click at [533, 267] on button "o" at bounding box center [532, 268] width 35 height 35
click at [682, 277] on button "r" at bounding box center [680, 268] width 35 height 35
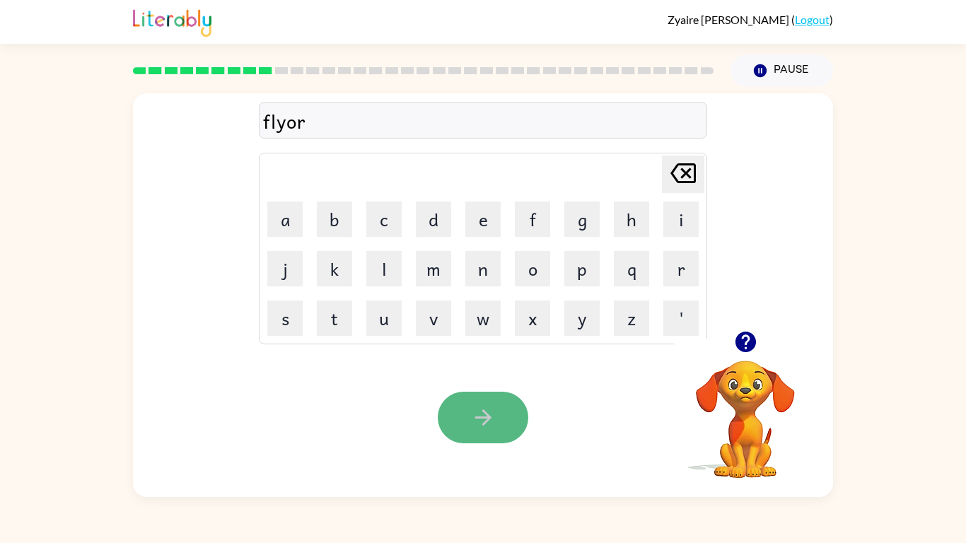
click at [497, 426] on button "button" at bounding box center [483, 418] width 91 height 52
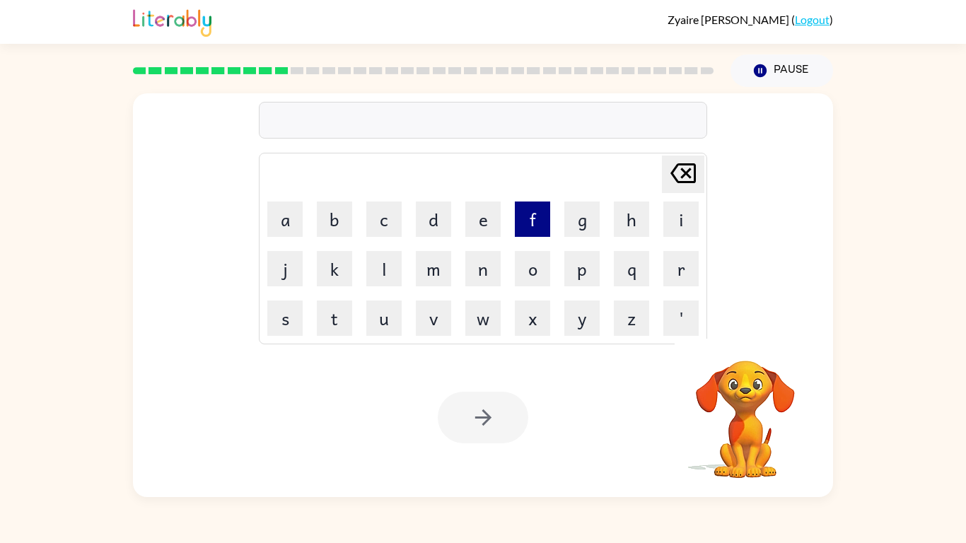
click at [532, 216] on button "f" at bounding box center [532, 219] width 35 height 35
click at [387, 262] on button "l" at bounding box center [383, 268] width 35 height 35
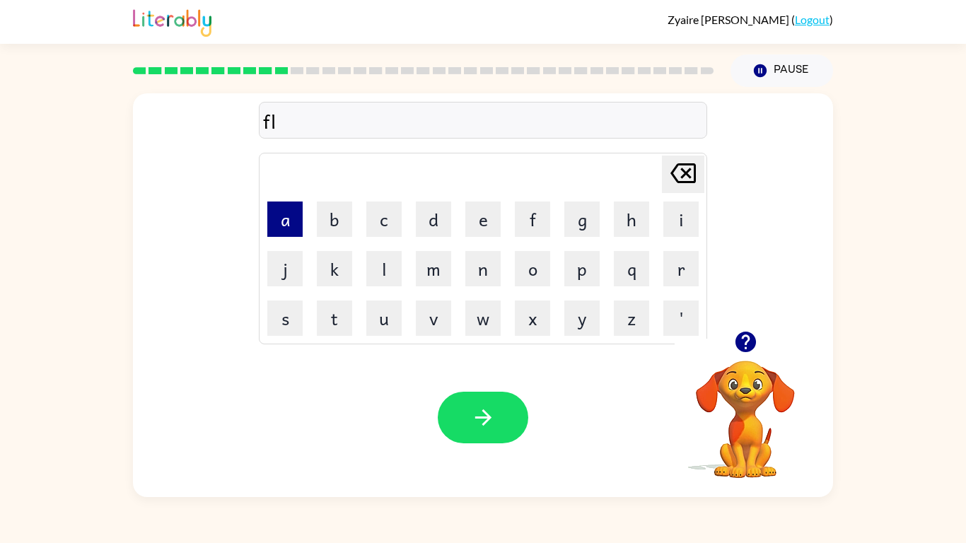
click at [291, 216] on button "a" at bounding box center [284, 219] width 35 height 35
click at [607, 206] on table "[PERSON_NAME] last character input a b c d e f g h i j k l m n o p q r s t u v …" at bounding box center [483, 248] width 447 height 190
click at [586, 214] on button "g" at bounding box center [581, 219] width 35 height 35
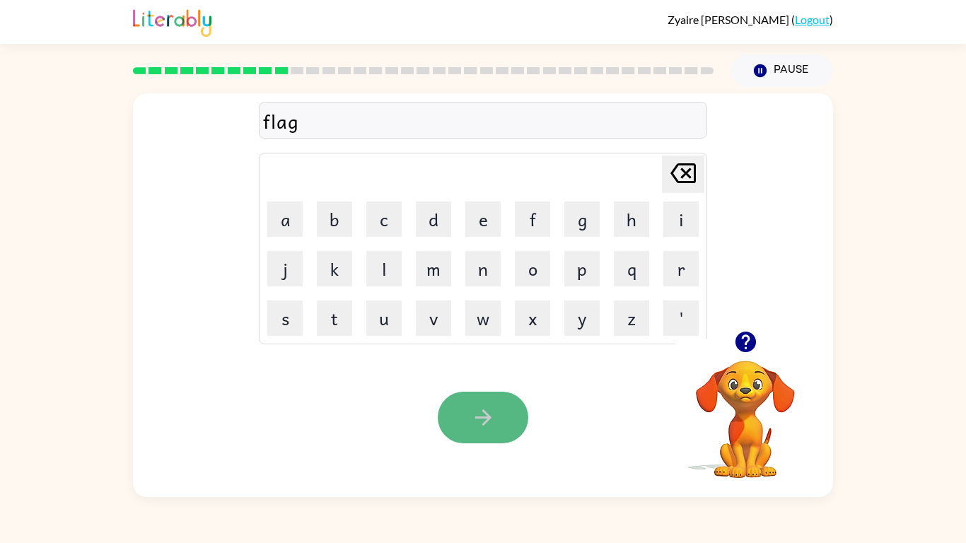
click at [499, 426] on button "button" at bounding box center [483, 418] width 91 height 52
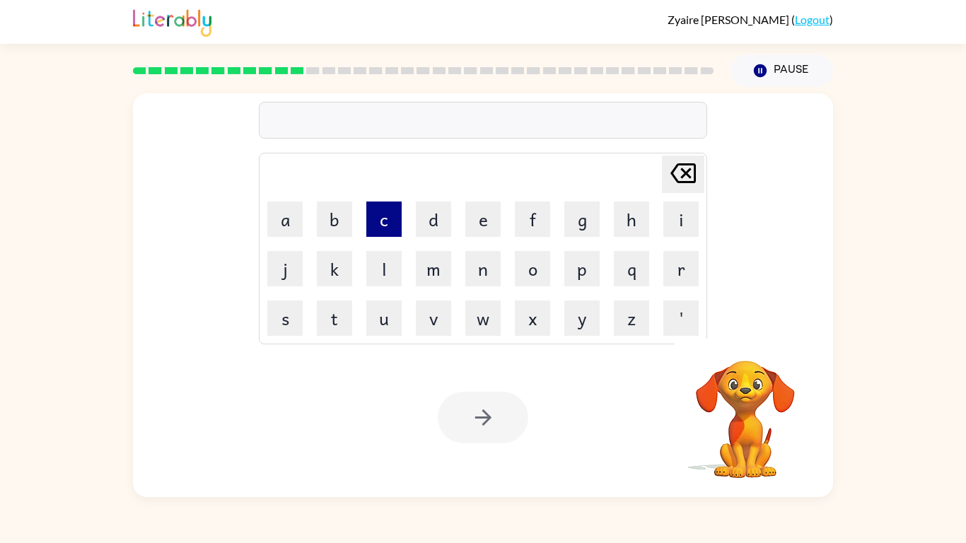
click at [394, 230] on button "c" at bounding box center [383, 219] width 35 height 35
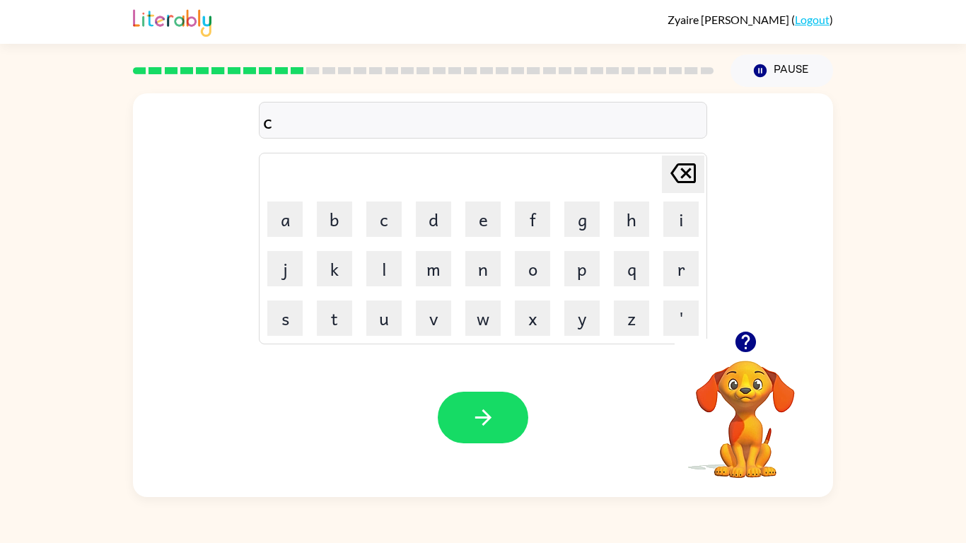
click at [552, 269] on td "o" at bounding box center [532, 269] width 48 height 48
click at [527, 270] on button "o" at bounding box center [532, 268] width 35 height 35
click at [489, 267] on button "n" at bounding box center [482, 268] width 35 height 35
click at [481, 210] on button "e" at bounding box center [482, 219] width 35 height 35
click at [501, 409] on button "button" at bounding box center [483, 418] width 91 height 52
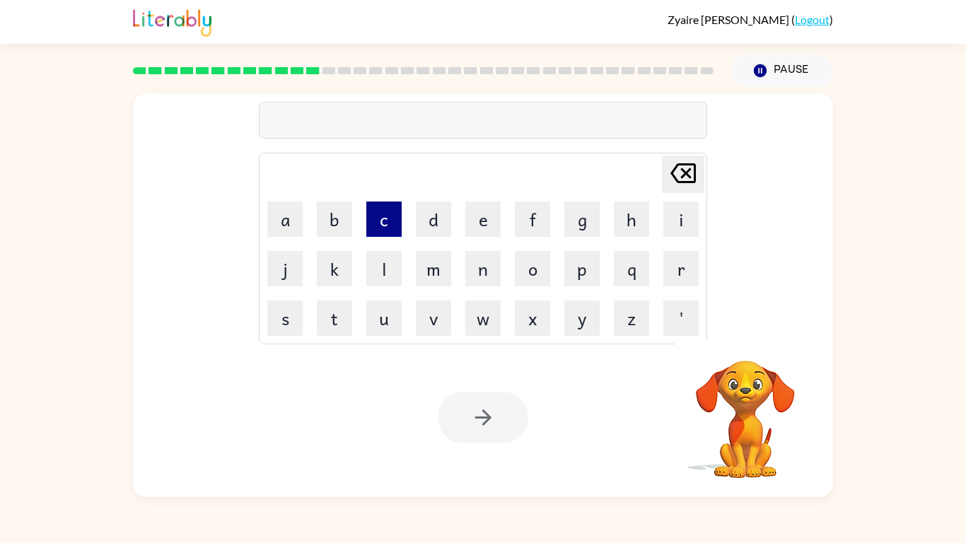
click at [385, 230] on button "c" at bounding box center [383, 219] width 35 height 35
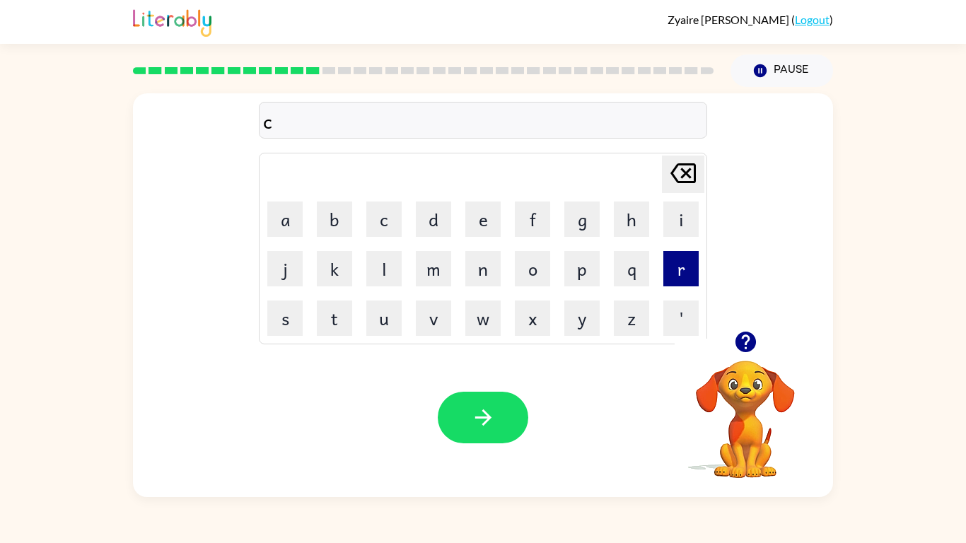
click at [686, 261] on button "r" at bounding box center [680, 268] width 35 height 35
click at [275, 213] on button "a" at bounding box center [284, 219] width 35 height 35
click at [625, 316] on button "z" at bounding box center [631, 318] width 35 height 35
click at [478, 216] on button "e" at bounding box center [482, 219] width 35 height 35
click at [751, 348] on icon "button" at bounding box center [745, 342] width 21 height 21
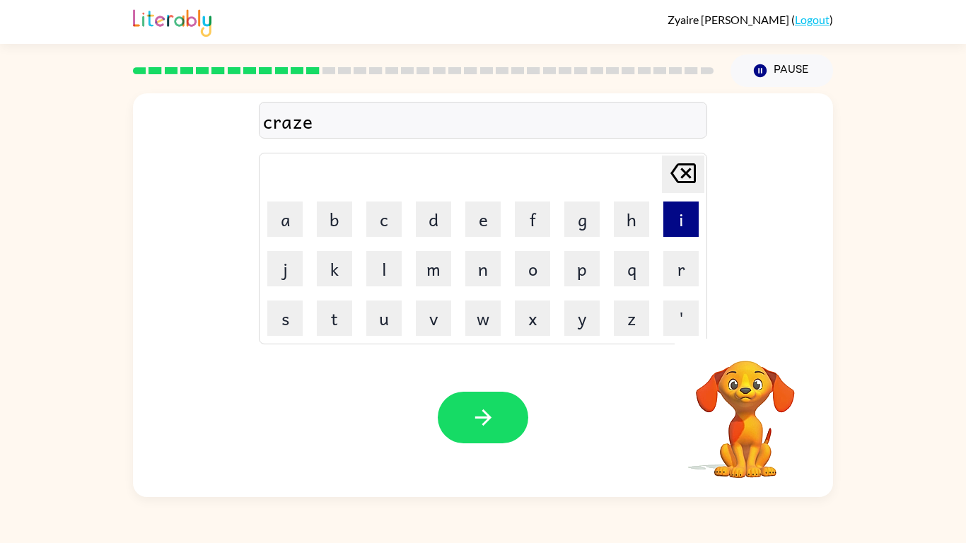
click at [689, 222] on button "i" at bounding box center [680, 219] width 35 height 35
click at [293, 322] on button "s" at bounding box center [284, 318] width 35 height 35
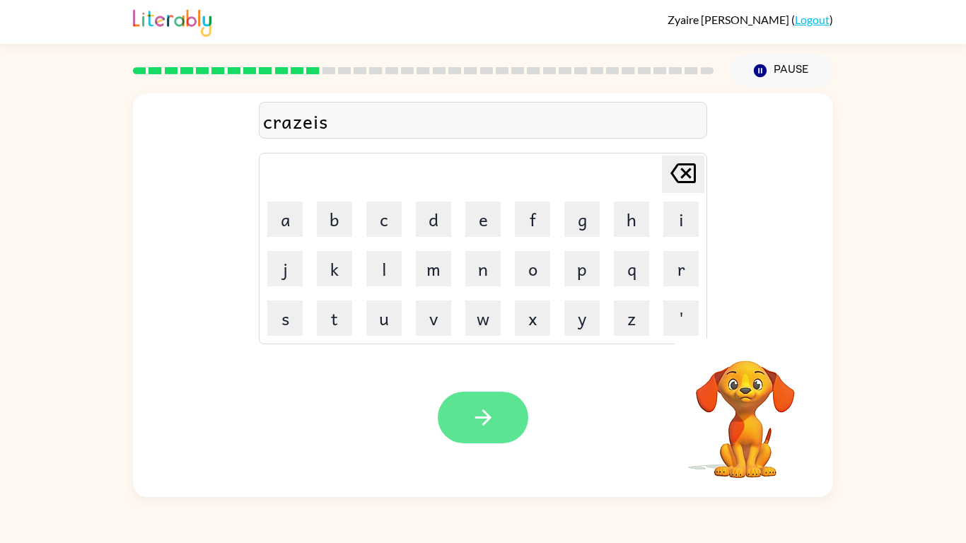
click at [518, 413] on button "button" at bounding box center [483, 418] width 91 height 52
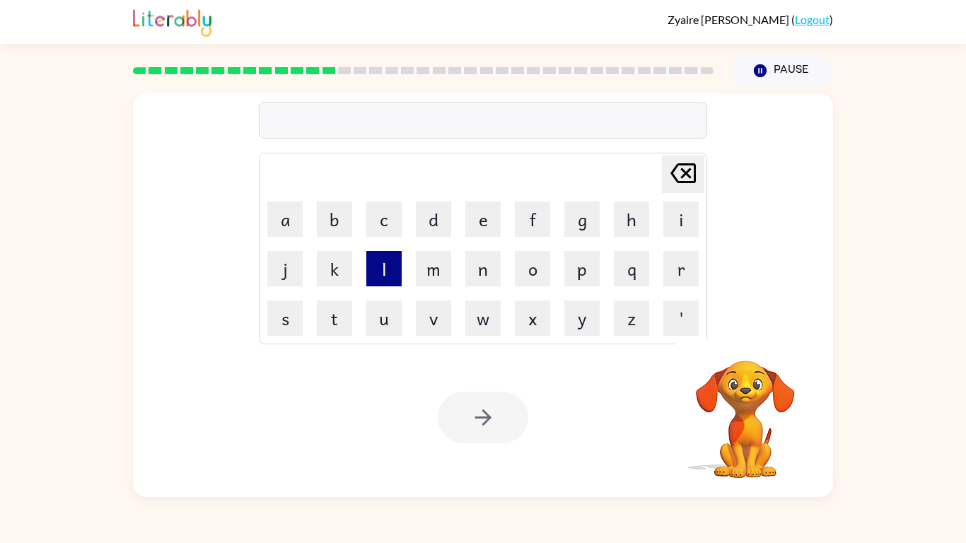
click at [384, 264] on button "l" at bounding box center [383, 268] width 35 height 35
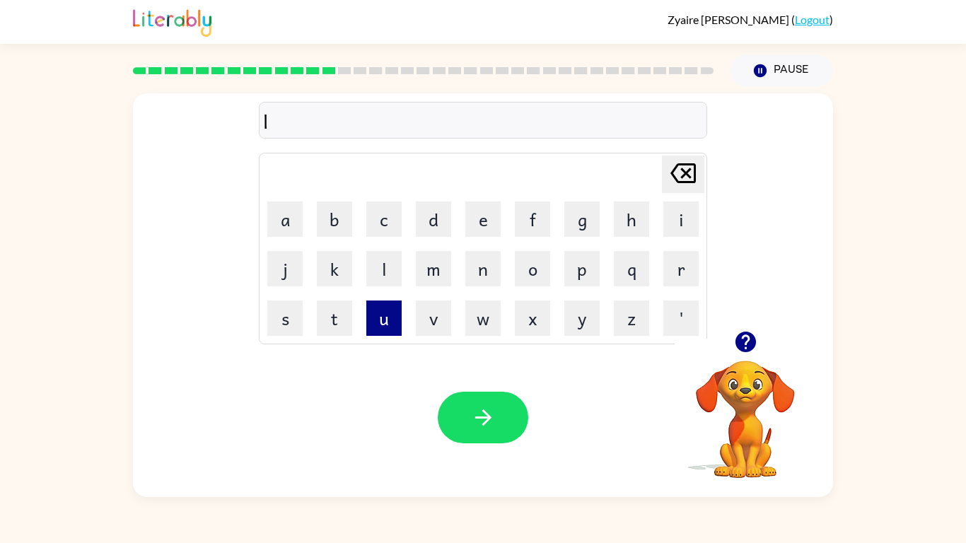
click at [389, 319] on button "u" at bounding box center [383, 318] width 35 height 35
click at [425, 274] on button "m" at bounding box center [433, 268] width 35 height 35
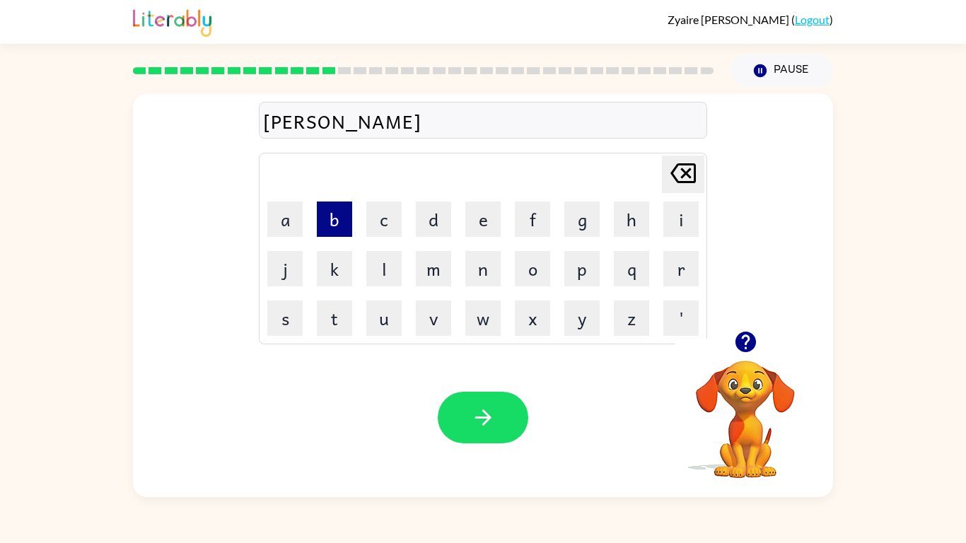
click at [339, 221] on button "b" at bounding box center [334, 219] width 35 height 35
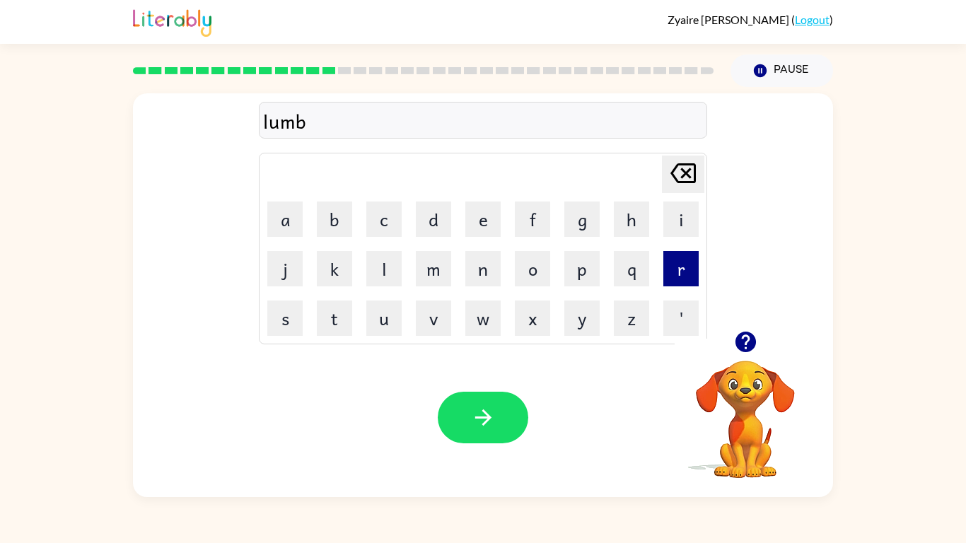
click at [687, 264] on button "r" at bounding box center [680, 268] width 35 height 35
click at [750, 340] on icon "button" at bounding box center [745, 342] width 21 height 21
click at [579, 315] on button "y" at bounding box center [581, 318] width 35 height 35
click at [688, 170] on icon at bounding box center [682, 173] width 25 height 20
click at [390, 317] on button "u" at bounding box center [383, 318] width 35 height 35
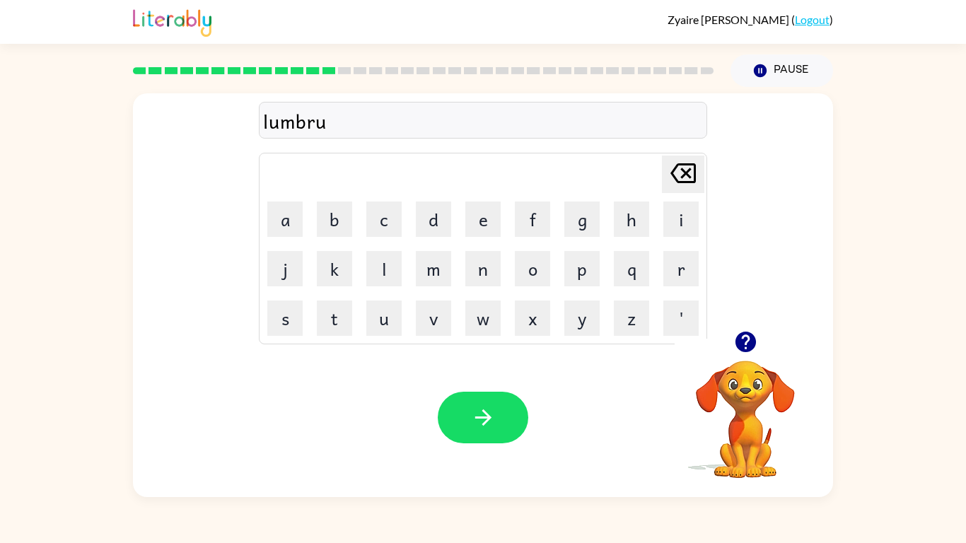
click at [692, 173] on icon "[PERSON_NAME] last character input" at bounding box center [683, 173] width 34 height 34
click at [588, 326] on button "y" at bounding box center [581, 318] width 35 height 35
click at [533, 276] on button "o" at bounding box center [532, 268] width 35 height 35
click at [682, 269] on button "r" at bounding box center [680, 268] width 35 height 35
click at [682, 185] on icon "[PERSON_NAME] last character input" at bounding box center [683, 173] width 34 height 34
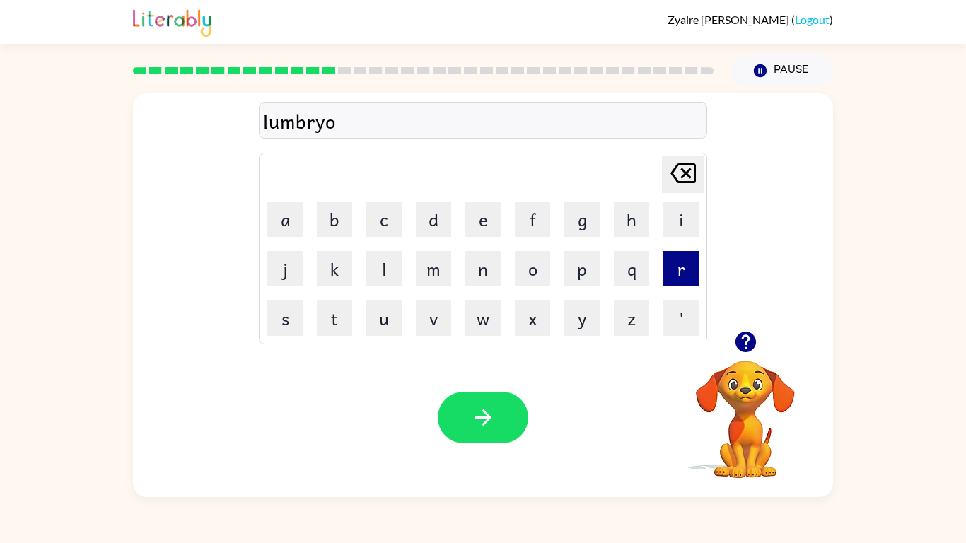
click at [684, 269] on button "r" at bounding box center [680, 268] width 35 height 35
click at [540, 267] on button "o" at bounding box center [532, 268] width 35 height 35
click at [437, 220] on button "d" at bounding box center [433, 219] width 35 height 35
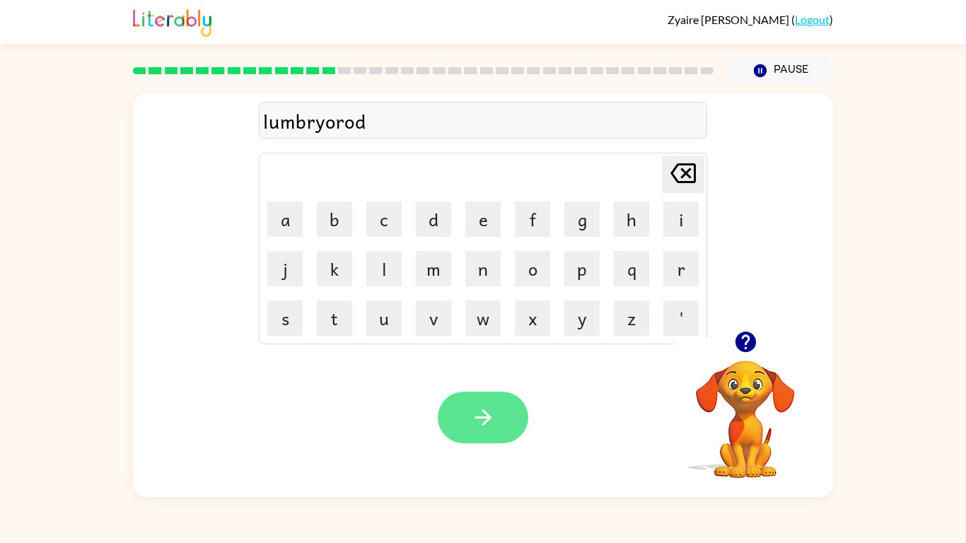
click at [497, 430] on button "button" at bounding box center [483, 418] width 91 height 52
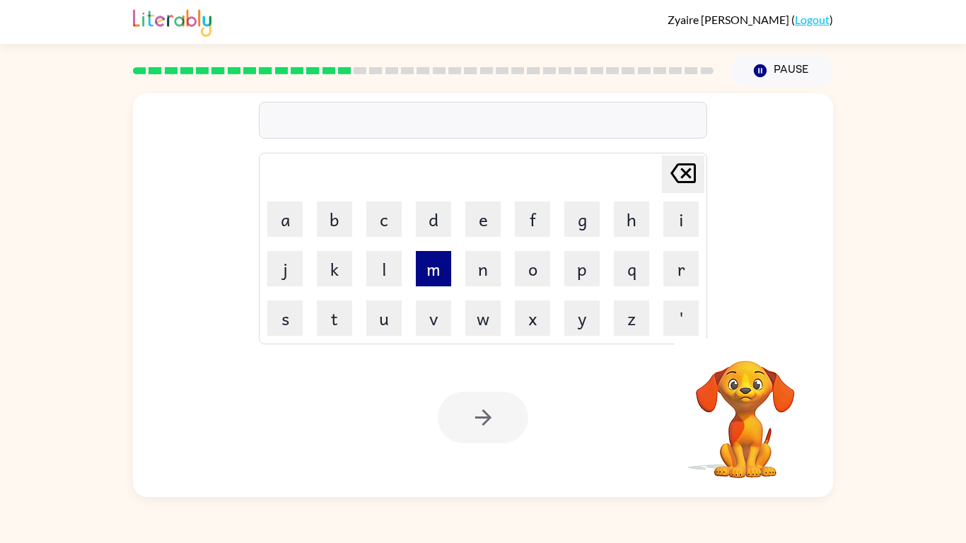
click at [443, 259] on button "m" at bounding box center [433, 268] width 35 height 35
click at [282, 206] on button "a" at bounding box center [284, 219] width 35 height 35
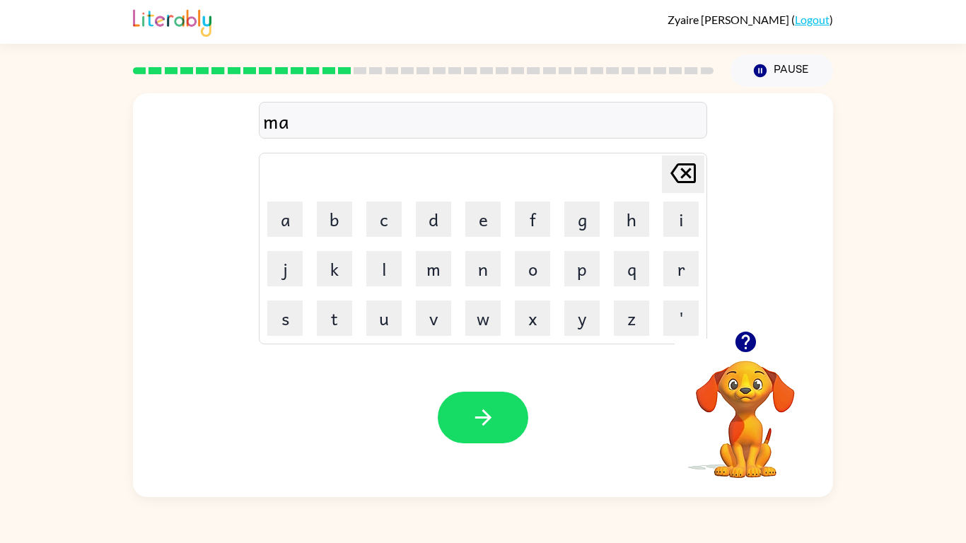
click at [750, 342] on icon "button" at bounding box center [745, 342] width 21 height 21
click at [583, 267] on button "p" at bounding box center [581, 268] width 35 height 35
click at [477, 228] on button "e" at bounding box center [482, 219] width 35 height 35
click at [393, 267] on button "l" at bounding box center [383, 268] width 35 height 35
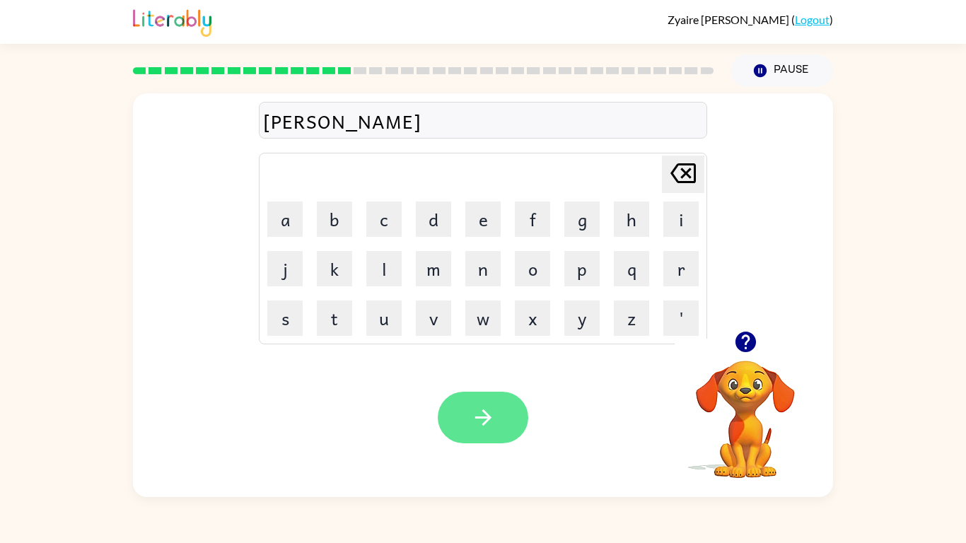
click at [496, 404] on button "button" at bounding box center [483, 418] width 91 height 52
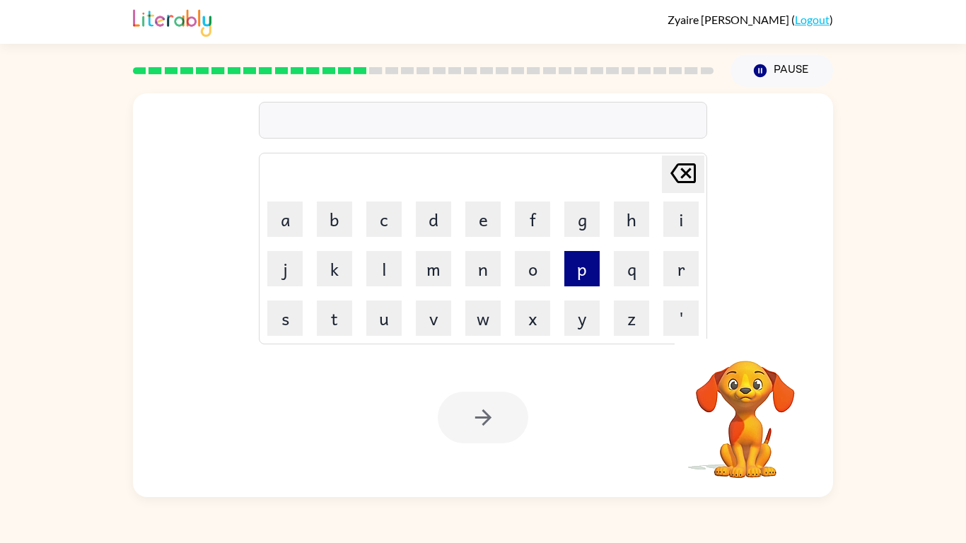
click at [595, 269] on button "p" at bounding box center [581, 268] width 35 height 35
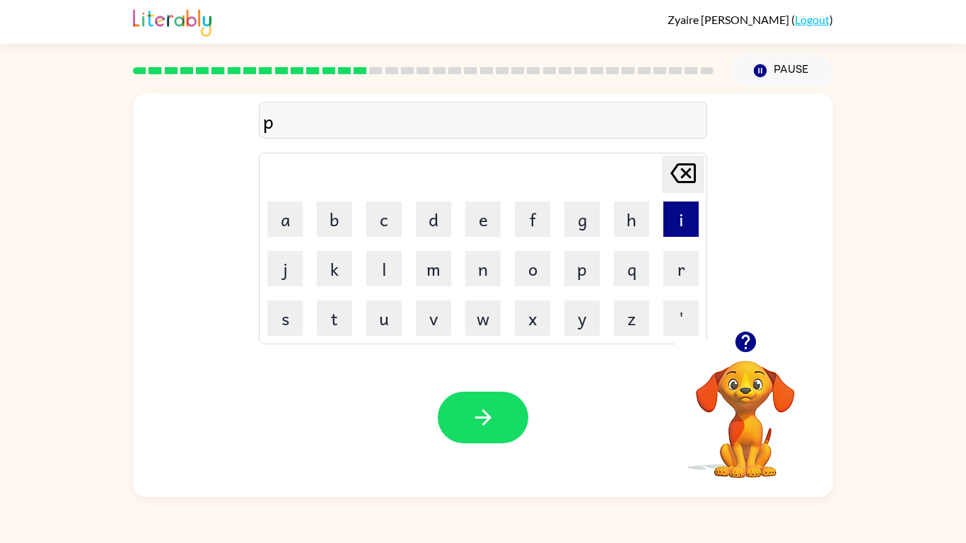
click at [692, 214] on button "i" at bounding box center [680, 219] width 35 height 35
click at [488, 272] on button "n" at bounding box center [482, 268] width 35 height 35
click at [590, 267] on button "p" at bounding box center [581, 268] width 35 height 35
click at [694, 271] on button "r" at bounding box center [680, 268] width 35 height 35
click at [385, 313] on button "u" at bounding box center [383, 318] width 35 height 35
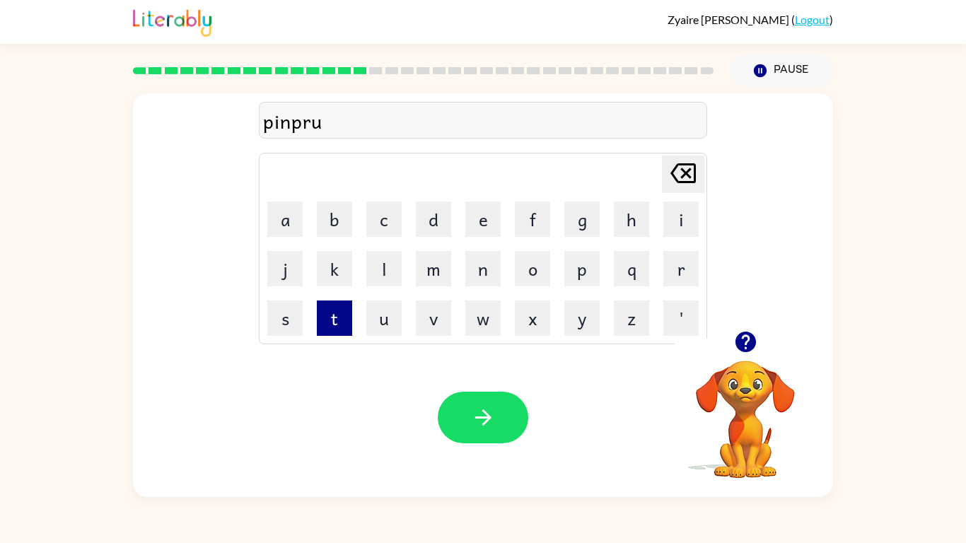
click at [346, 325] on button "t" at bounding box center [334, 318] width 35 height 35
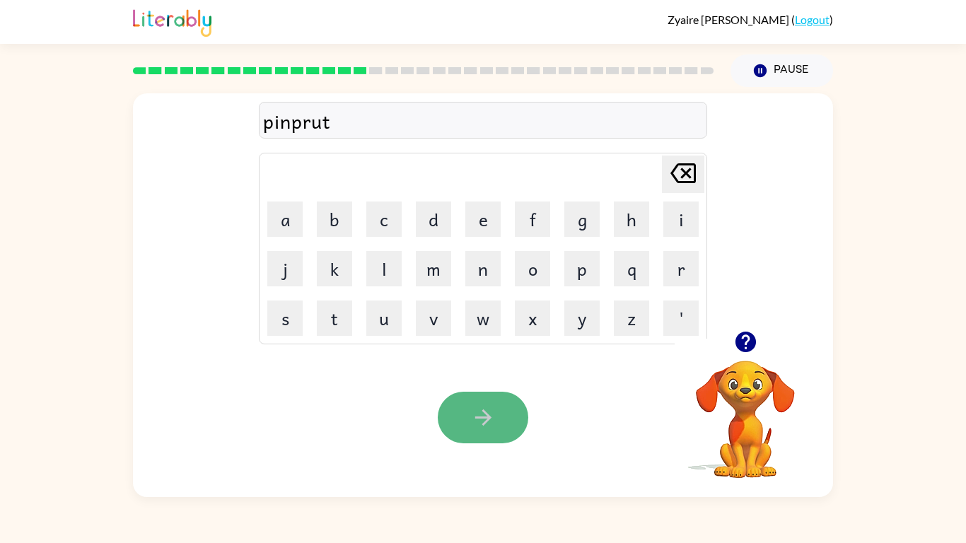
click at [500, 419] on button "button" at bounding box center [483, 418] width 91 height 52
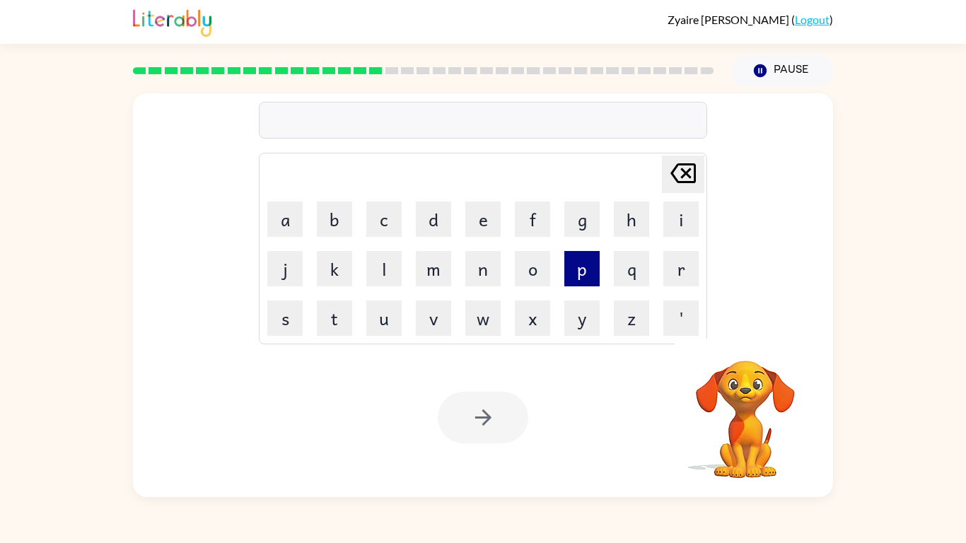
click at [595, 264] on button "p" at bounding box center [581, 268] width 35 height 35
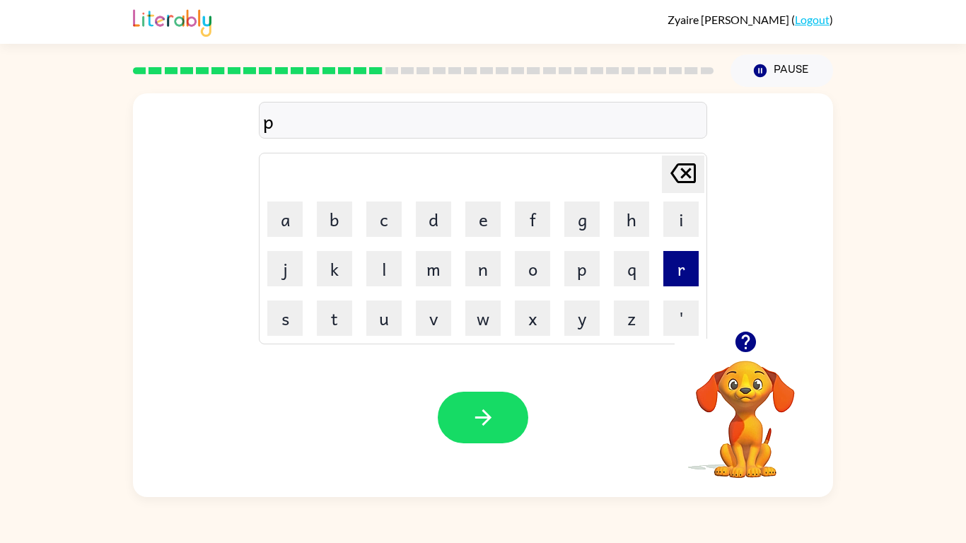
click at [689, 257] on button "r" at bounding box center [680, 268] width 35 height 35
click at [748, 345] on icon "button" at bounding box center [745, 342] width 21 height 21
click at [745, 338] on icon "button" at bounding box center [745, 342] width 21 height 21
click at [485, 226] on button "e" at bounding box center [482, 219] width 35 height 35
click at [389, 263] on button "l" at bounding box center [383, 268] width 35 height 35
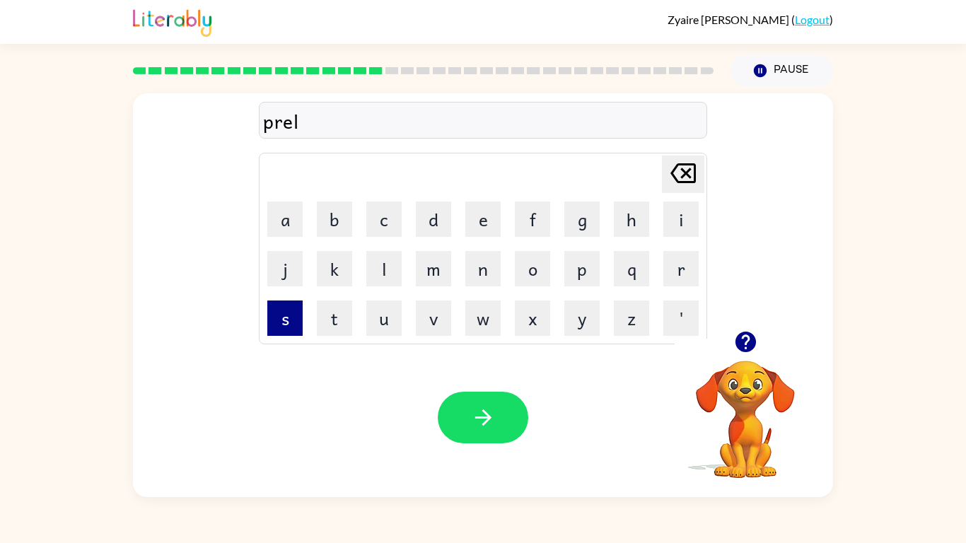
click at [283, 315] on button "s" at bounding box center [284, 318] width 35 height 35
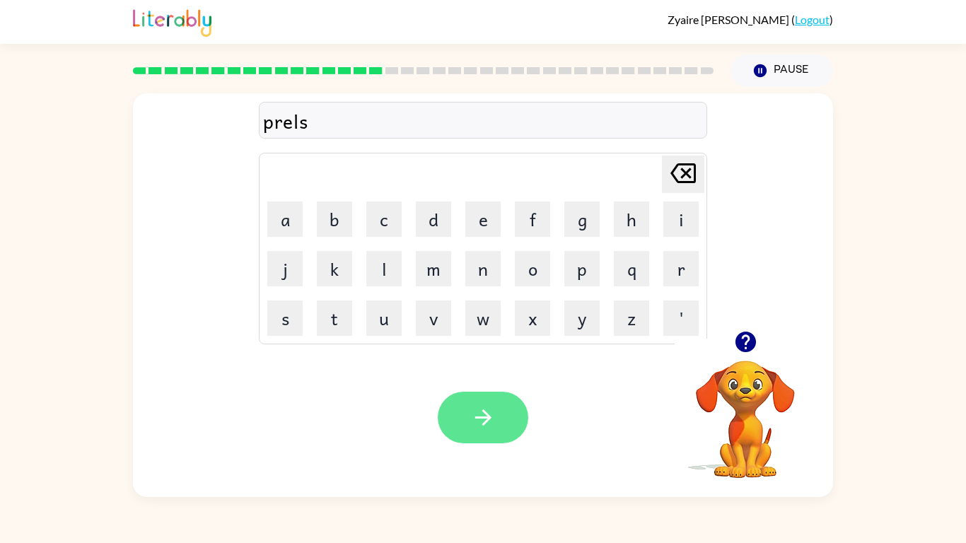
click at [490, 421] on icon "button" at bounding box center [483, 417] width 25 height 25
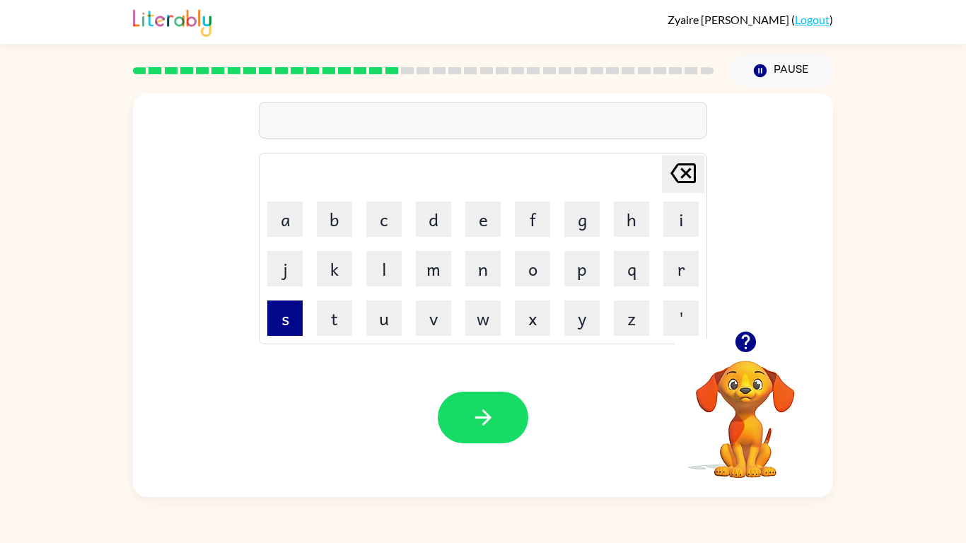
click at [291, 320] on button "s" at bounding box center [284, 318] width 35 height 35
click at [755, 334] on icon "button" at bounding box center [745, 342] width 25 height 25
click at [383, 324] on button "u" at bounding box center [383, 318] width 35 height 35
click at [537, 269] on button "o" at bounding box center [532, 268] width 35 height 35
click at [389, 316] on button "u" at bounding box center [383, 318] width 35 height 35
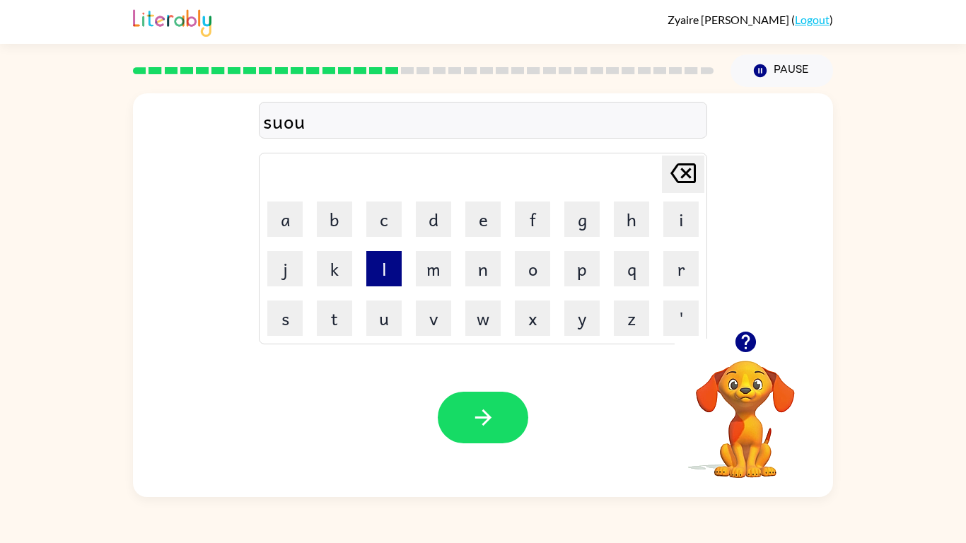
click at [391, 273] on button "l" at bounding box center [383, 268] width 35 height 35
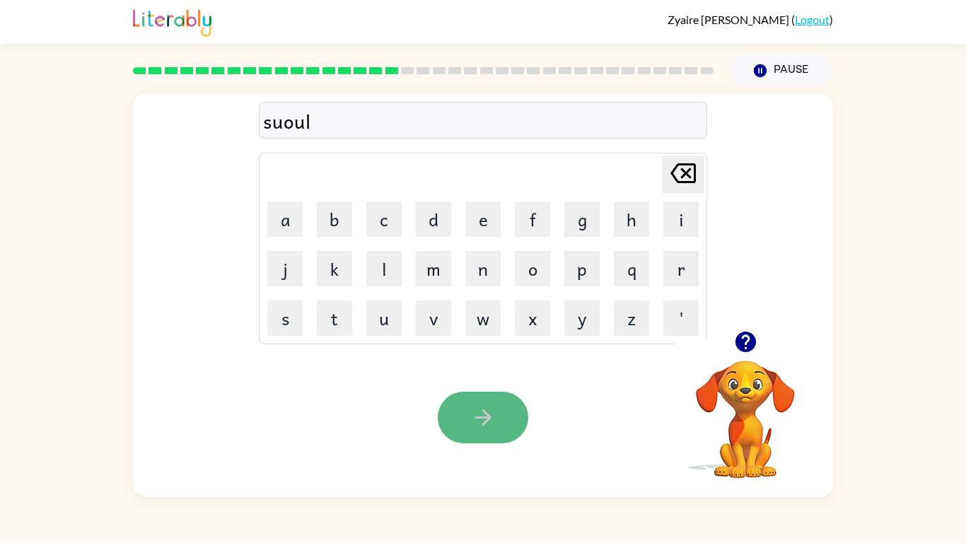
click at [489, 405] on icon "button" at bounding box center [483, 417] width 25 height 25
click at [489, 405] on div at bounding box center [483, 418] width 91 height 52
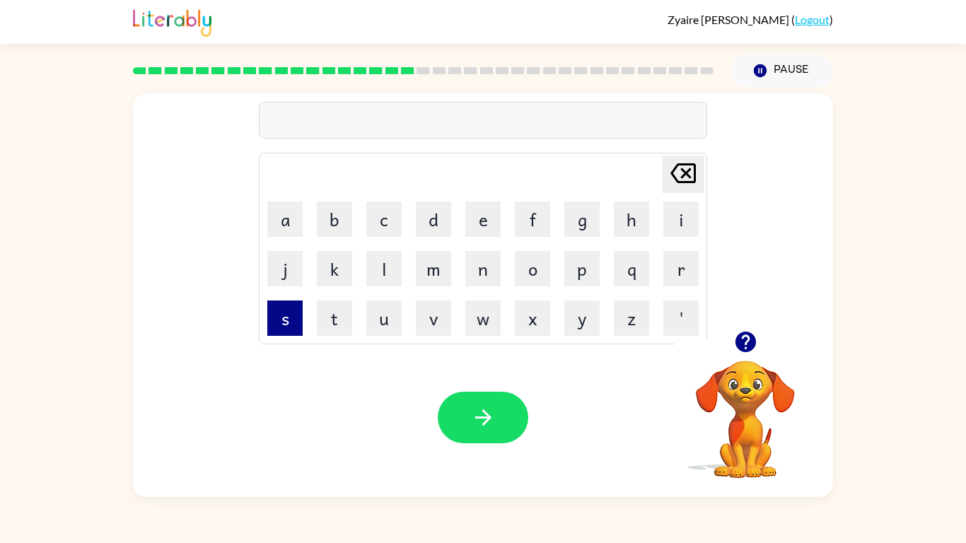
click at [285, 331] on button "s" at bounding box center [284, 318] width 35 height 35
click at [472, 211] on button "e" at bounding box center [482, 219] width 35 height 35
click at [295, 322] on button "s" at bounding box center [284, 318] width 35 height 35
click at [291, 218] on button "a" at bounding box center [284, 219] width 35 height 35
click at [442, 220] on button "d" at bounding box center [433, 219] width 35 height 35
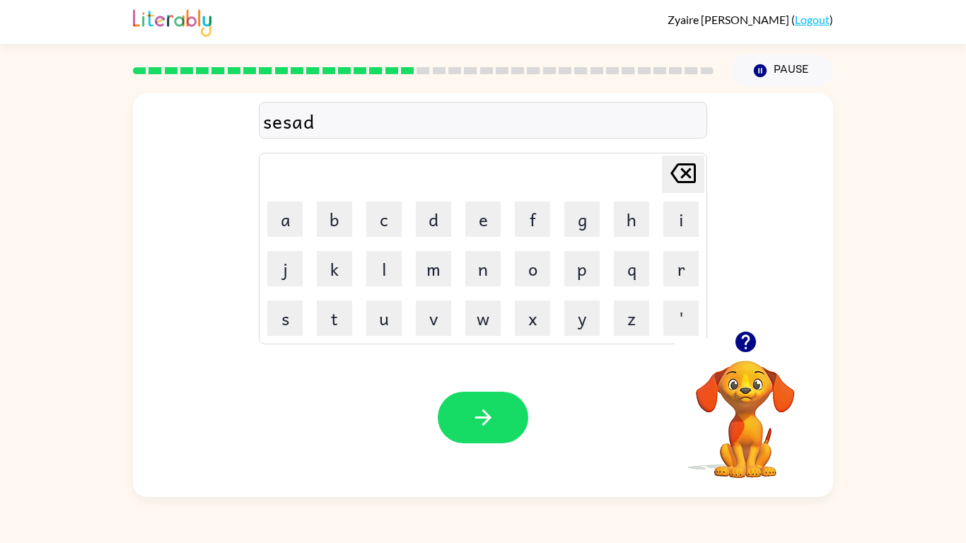
click at [501, 225] on td "e" at bounding box center [483, 219] width 48 height 48
click at [490, 209] on button "e" at bounding box center [482, 219] width 35 height 35
click at [480, 433] on button "button" at bounding box center [483, 418] width 91 height 52
click at [333, 323] on button "t" at bounding box center [334, 318] width 35 height 35
click at [489, 215] on button "e" at bounding box center [482, 219] width 35 height 35
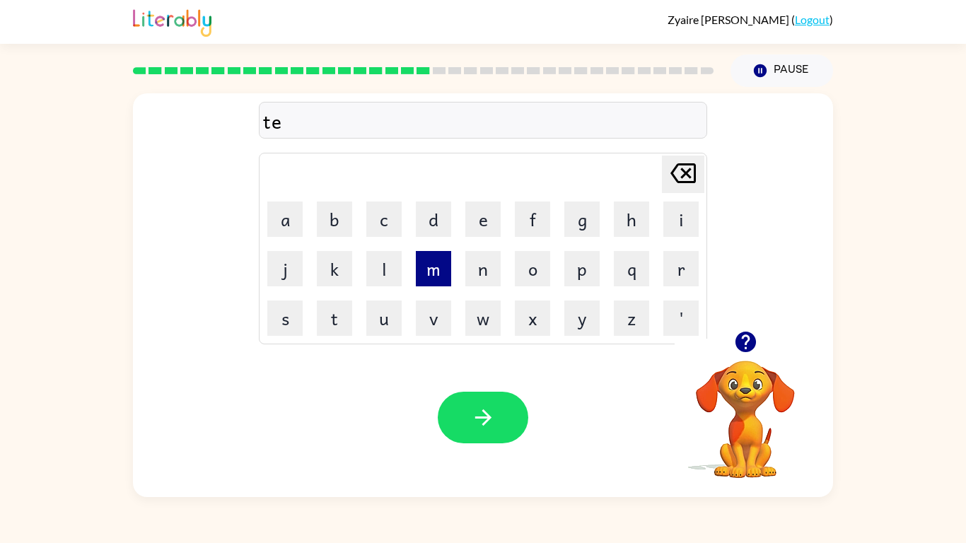
click at [429, 269] on button "m" at bounding box center [433, 268] width 35 height 35
click at [478, 223] on button "e" at bounding box center [482, 219] width 35 height 35
click at [495, 450] on div "Your browser must support playing .mp4 files to use Literably. Please try using…" at bounding box center [483, 417] width 700 height 159
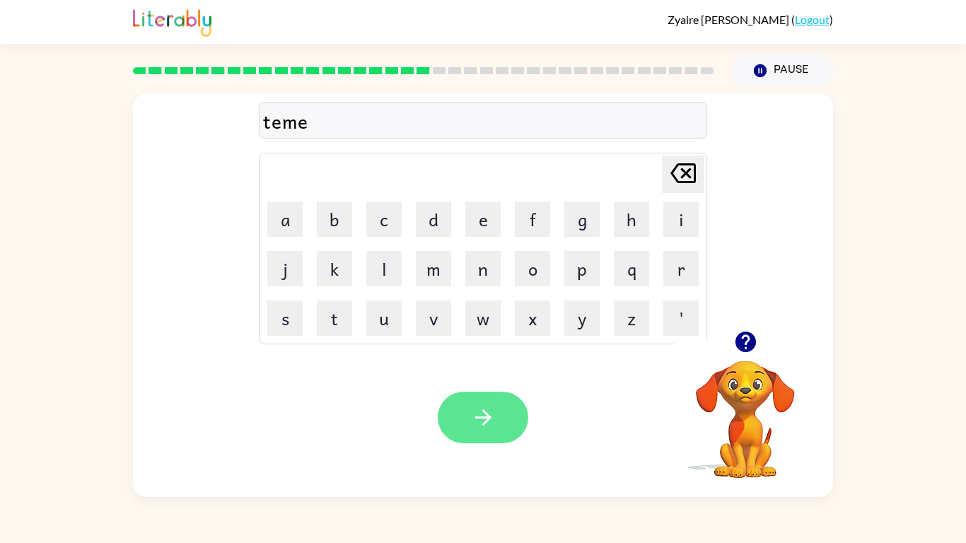
click at [490, 420] on icon "button" at bounding box center [483, 417] width 25 height 25
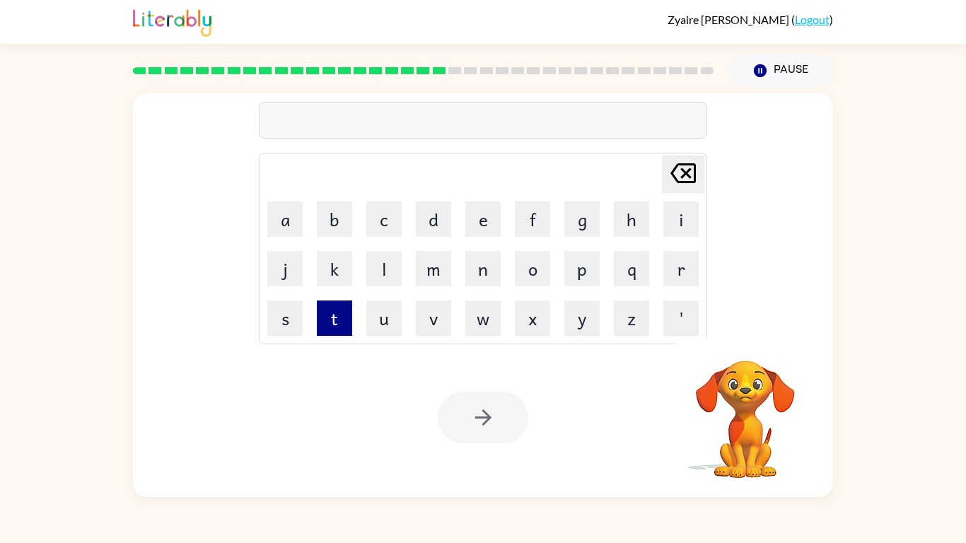
click at [327, 319] on button "t" at bounding box center [334, 318] width 35 height 35
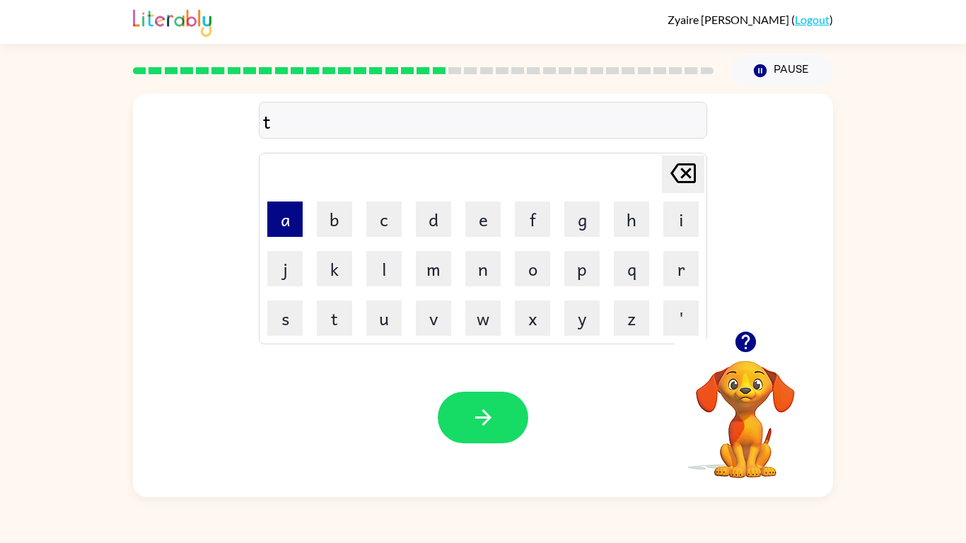
click at [289, 217] on button "a" at bounding box center [284, 219] width 35 height 35
click at [340, 208] on button "b" at bounding box center [334, 219] width 35 height 35
click at [370, 325] on button "u" at bounding box center [383, 318] width 35 height 35
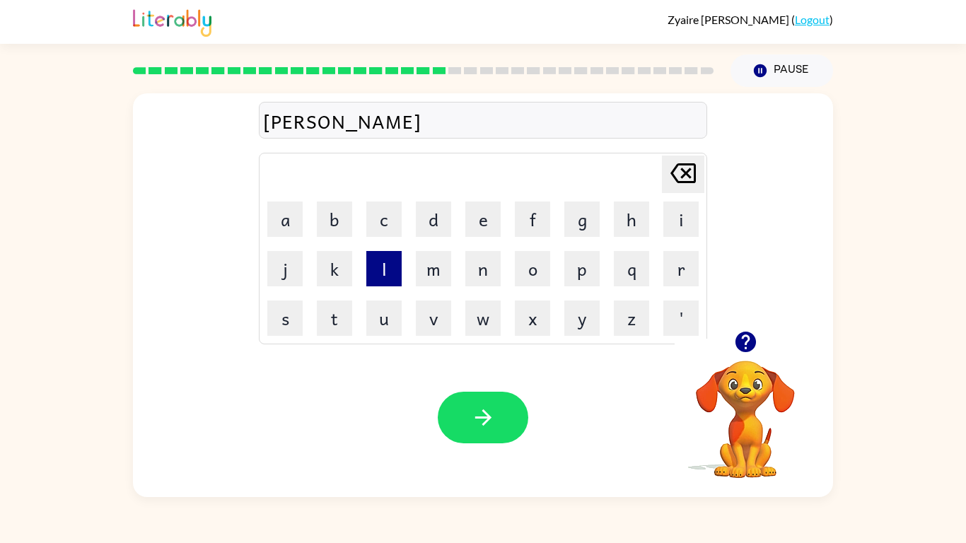
click at [387, 260] on button "l" at bounding box center [383, 268] width 35 height 35
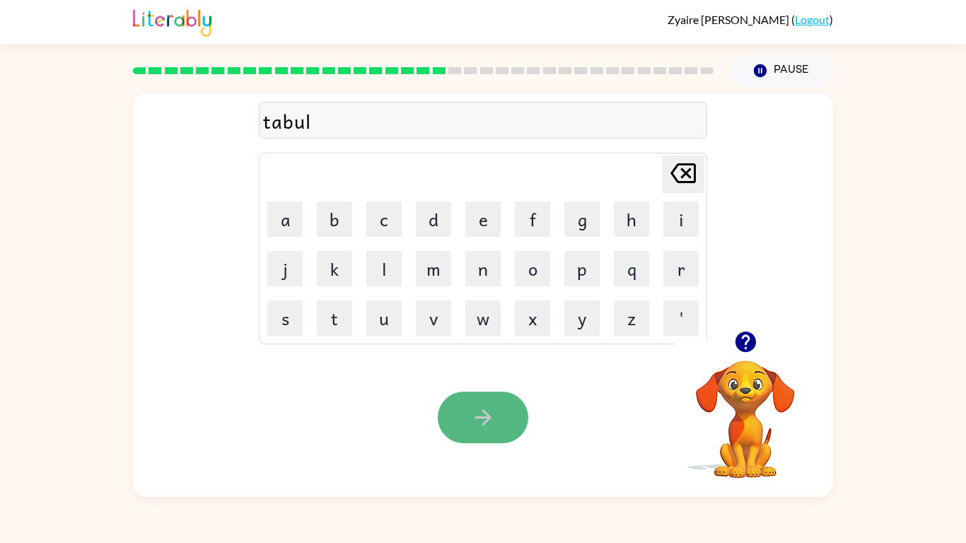
click at [498, 412] on button "button" at bounding box center [483, 418] width 91 height 52
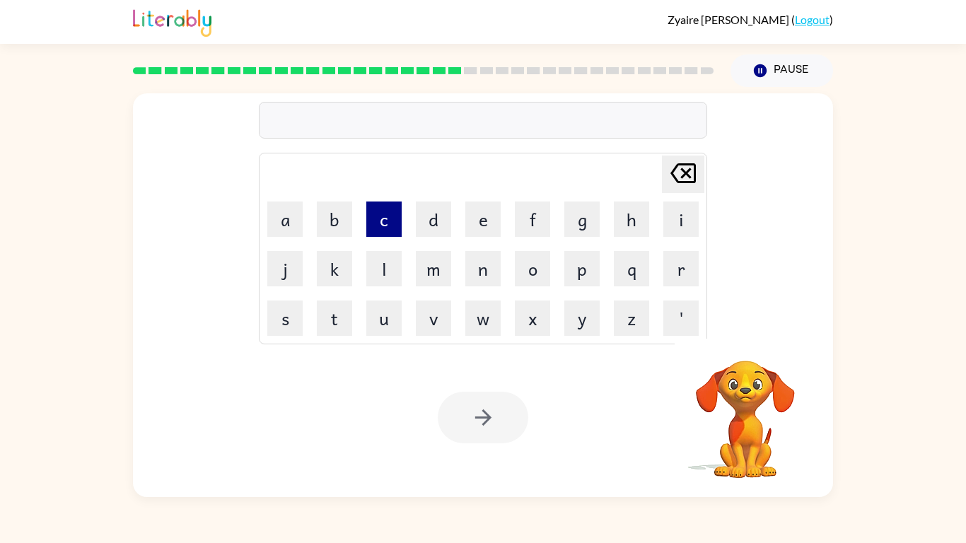
click at [378, 218] on button "c" at bounding box center [383, 219] width 35 height 35
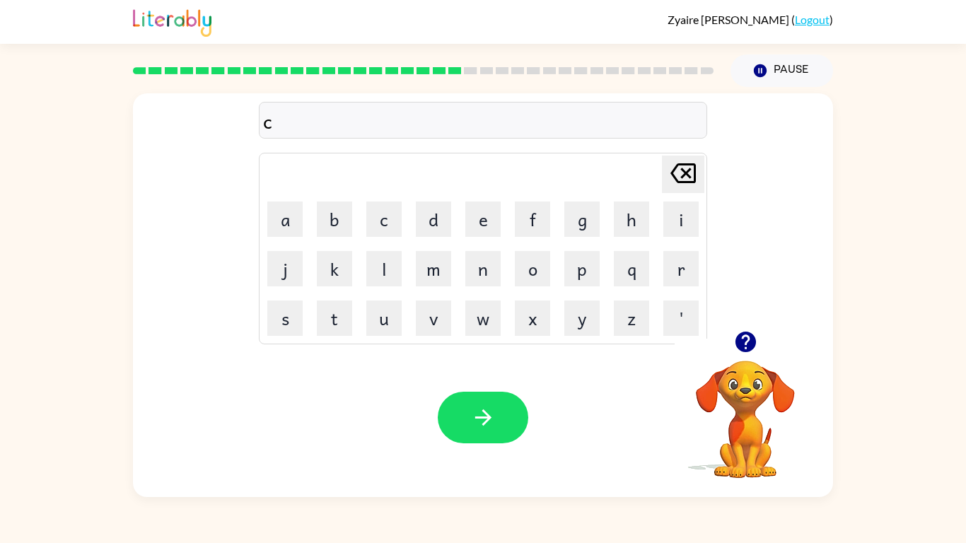
click at [509, 219] on td "f" at bounding box center [532, 219] width 48 height 48
click at [488, 221] on button "e" at bounding box center [482, 219] width 35 height 35
click at [482, 274] on button "n" at bounding box center [482, 268] width 35 height 35
click at [334, 325] on button "t" at bounding box center [334, 318] width 35 height 35
click at [691, 271] on button "r" at bounding box center [680, 268] width 35 height 35
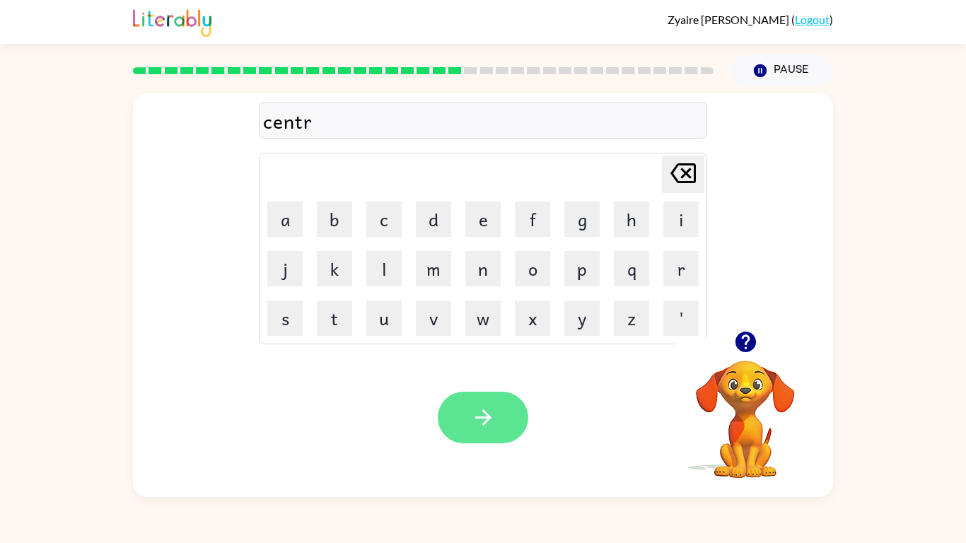
click at [447, 404] on button "button" at bounding box center [483, 418] width 91 height 52
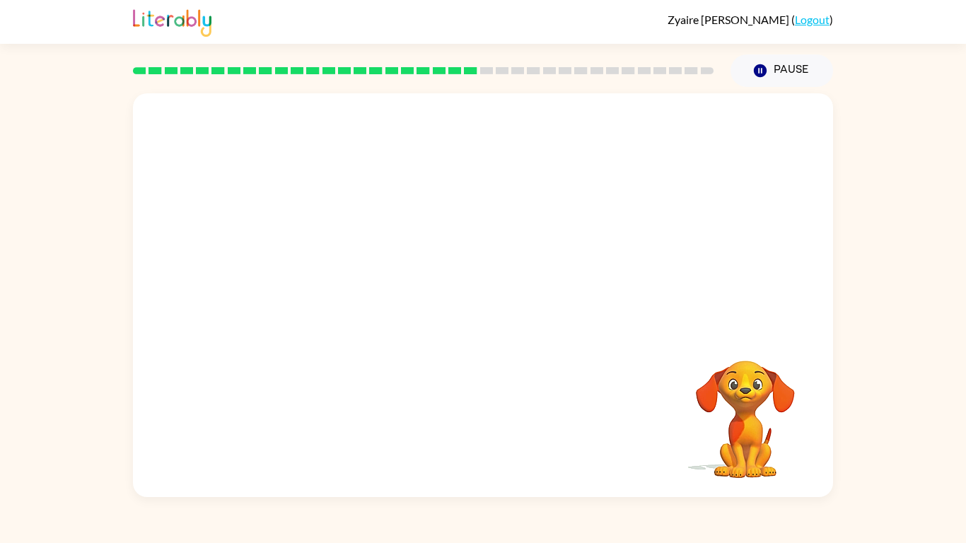
click at [453, 413] on div "Your browser must support playing .mp4 files to use Literably. Please try using…" at bounding box center [483, 295] width 700 height 404
click at [373, 221] on video "Your browser must support playing .mp4 files to use Literably. Please try using…" at bounding box center [483, 212] width 700 height 238
click at [362, 219] on video "Your browser must support playing .mp4 files to use Literably. Please try using…" at bounding box center [483, 212] width 700 height 238
click at [477, 296] on div at bounding box center [483, 302] width 91 height 52
click at [479, 296] on div at bounding box center [483, 302] width 91 height 52
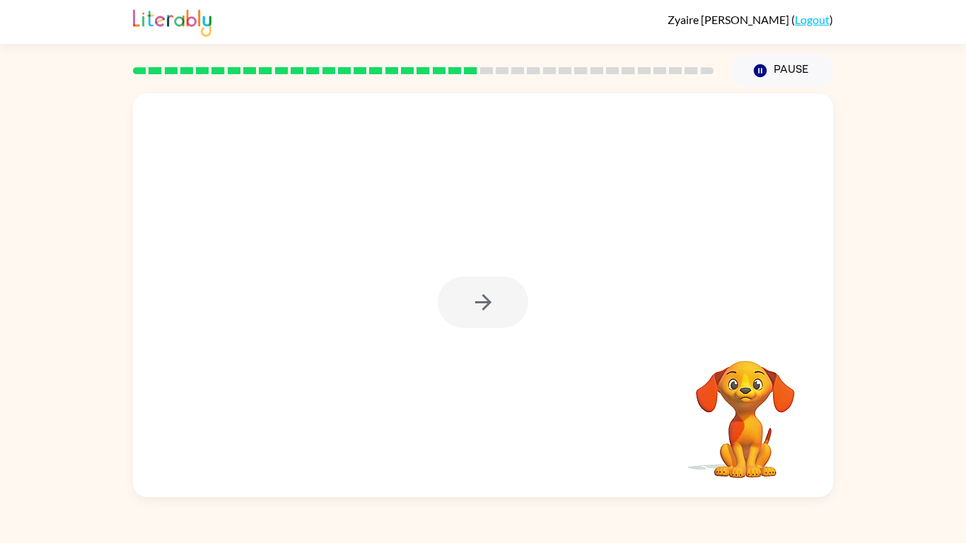
click at [479, 296] on div at bounding box center [483, 302] width 91 height 52
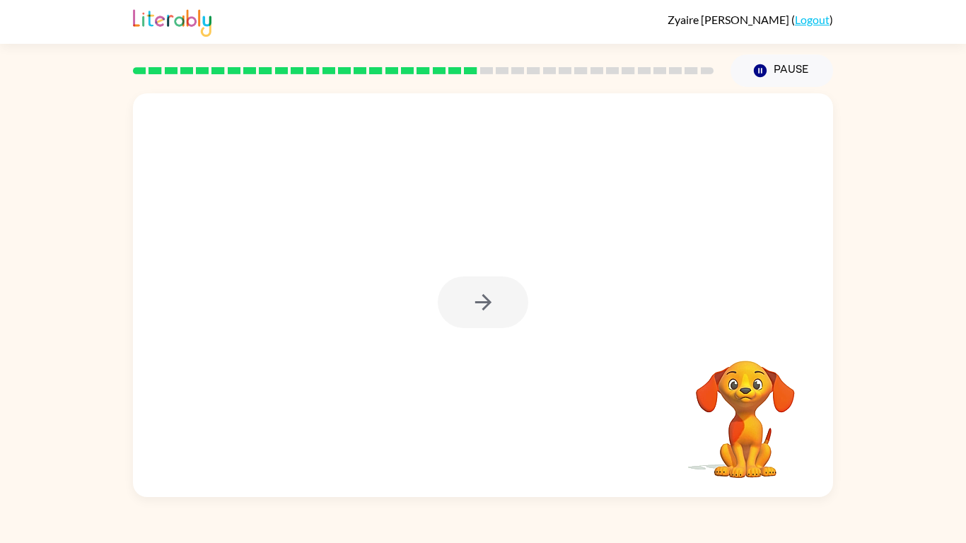
click at [479, 296] on div at bounding box center [483, 302] width 91 height 52
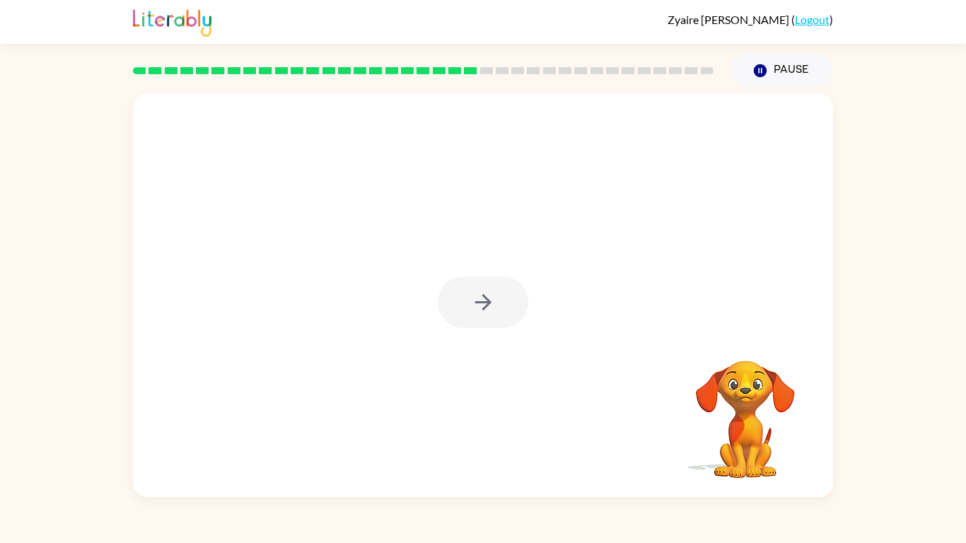
click at [479, 296] on icon "button" at bounding box center [483, 302] width 25 height 25
click at [479, 296] on div at bounding box center [483, 302] width 91 height 52
click at [479, 296] on div at bounding box center [483, 212] width 700 height 238
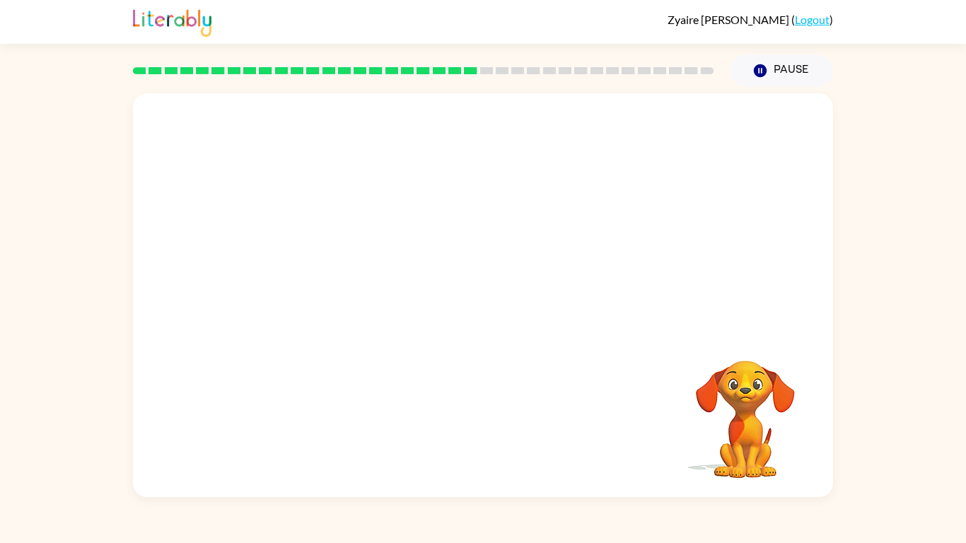
click at [479, 296] on div at bounding box center [483, 212] width 700 height 238
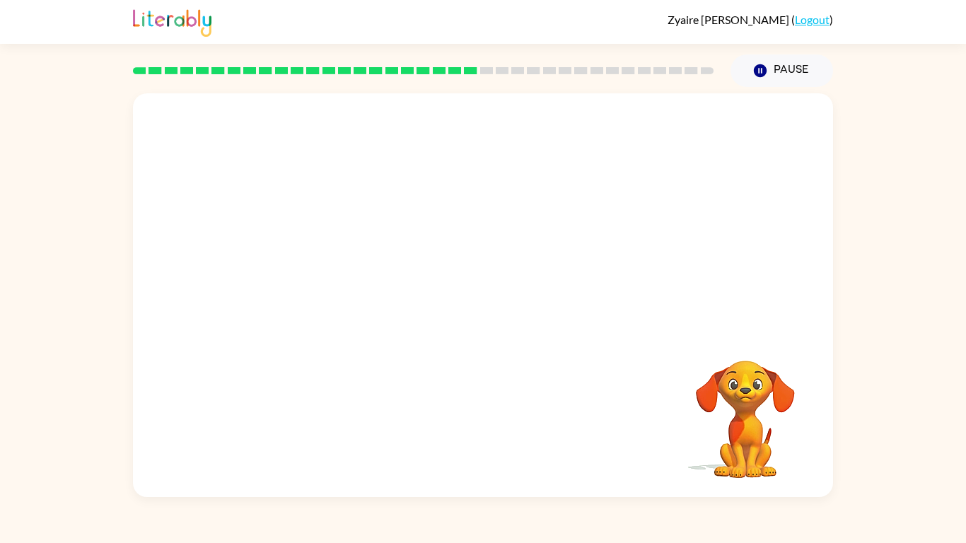
click at [479, 296] on div at bounding box center [483, 212] width 700 height 238
click at [714, 171] on div at bounding box center [483, 212] width 700 height 238
click at [715, 168] on div at bounding box center [483, 212] width 700 height 238
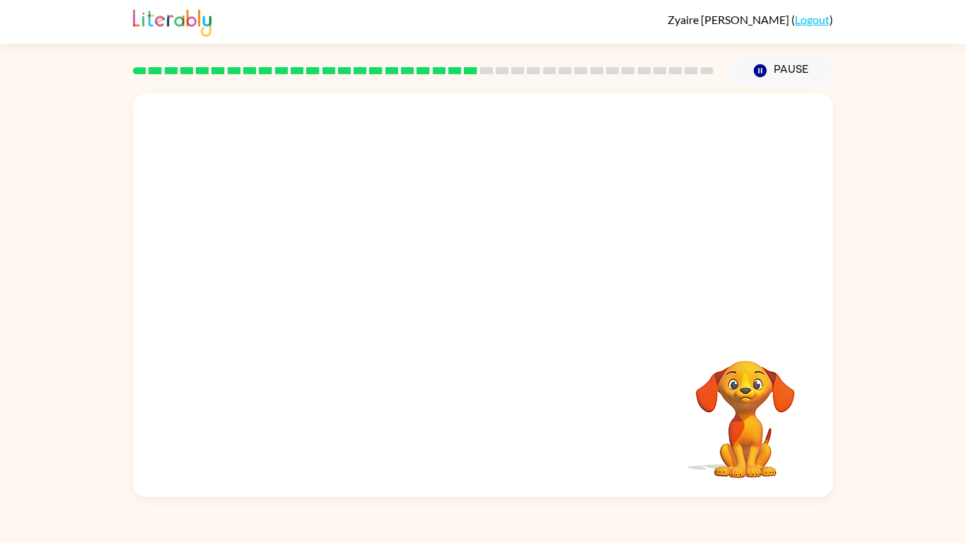
click at [715, 168] on div at bounding box center [483, 212] width 700 height 238
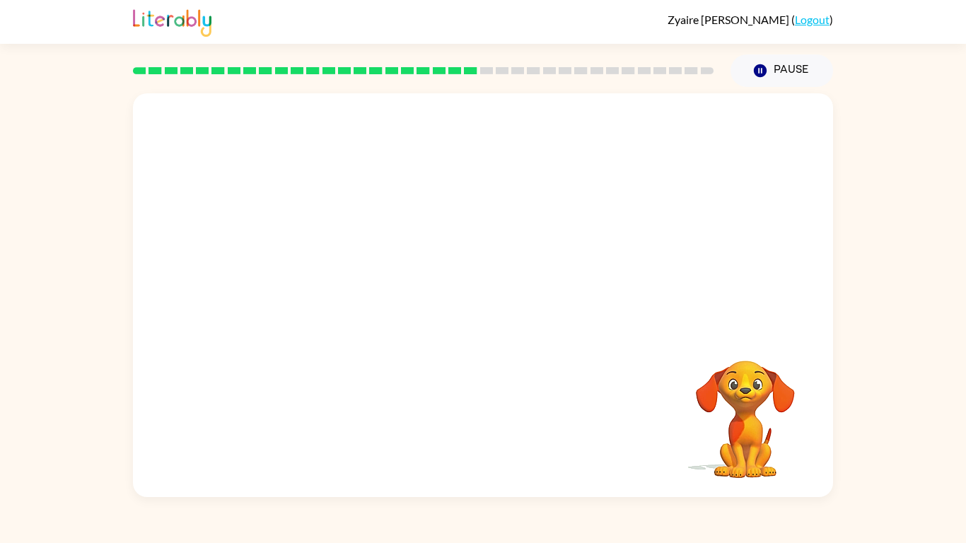
click at [715, 168] on div at bounding box center [483, 212] width 700 height 238
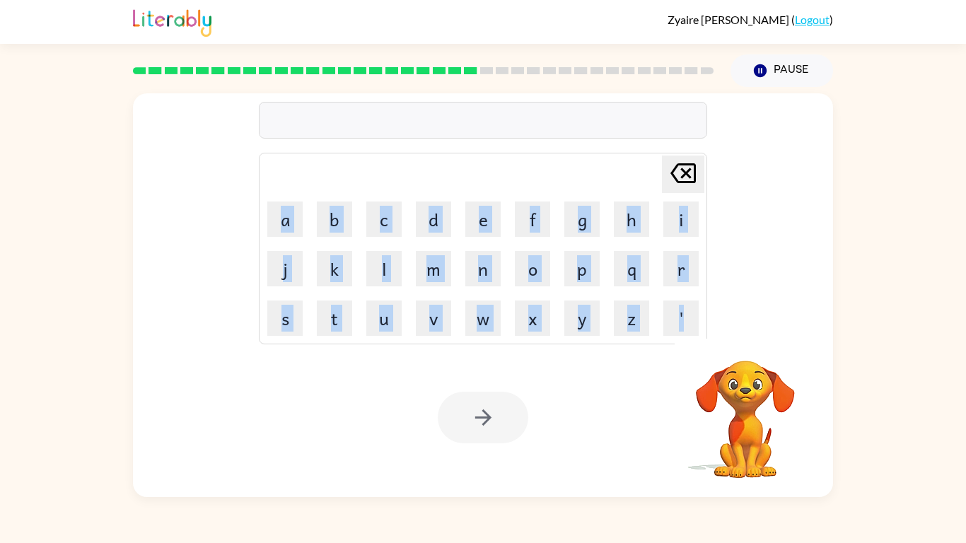
click at [715, 168] on div "[PERSON_NAME] last character input a b c d e f g h i j k l m n o p q r s t u v …" at bounding box center [483, 212] width 700 height 238
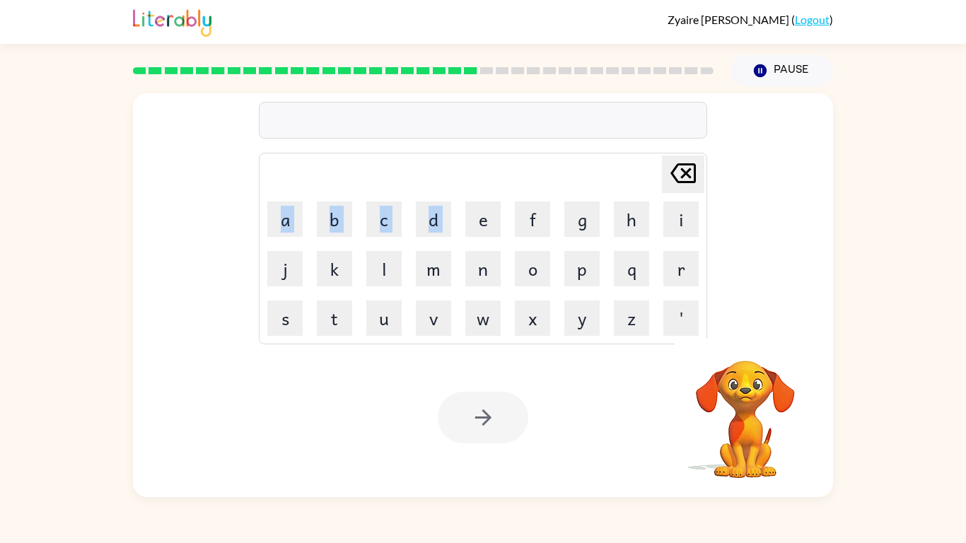
drag, startPoint x: 715, startPoint y: 168, endPoint x: 346, endPoint y: 243, distance: 376.0
click at [346, 243] on div "[PERSON_NAME] last character input a b c d e f g h i j k l m n o p q r s t u v …" at bounding box center [483, 212] width 700 height 238
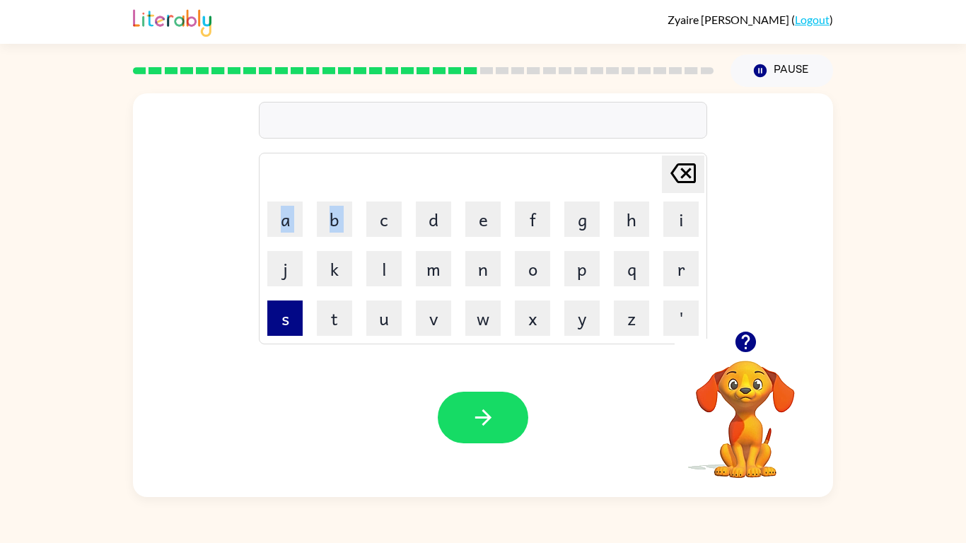
click at [284, 312] on button "s" at bounding box center [284, 318] width 35 height 35
click at [489, 226] on button "e" at bounding box center [482, 219] width 35 height 35
click at [291, 228] on button "a" at bounding box center [284, 219] width 35 height 35
click at [340, 223] on button "b" at bounding box center [334, 219] width 35 height 35
click at [457, 368] on div "Your browser must support playing .mp4 files to use Literably. Please try using…" at bounding box center [483, 417] width 700 height 159
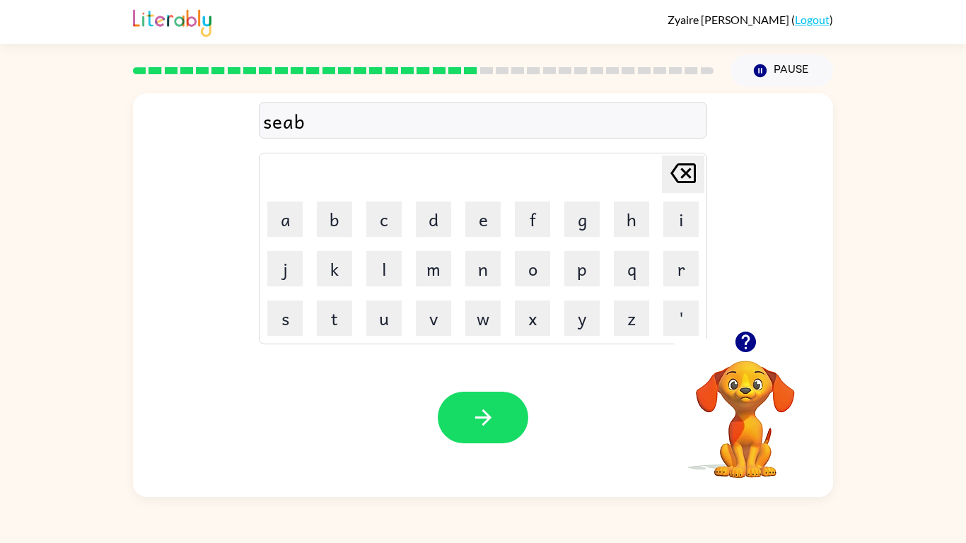
drag, startPoint x: 460, startPoint y: 432, endPoint x: 744, endPoint y: 305, distance: 310.8
click at [744, 305] on div "seab Delete Delete last character input a b c d e f g h i j k l m n o p q r s t…" at bounding box center [483, 212] width 700 height 238
click at [477, 422] on icon "button" at bounding box center [483, 417] width 25 height 25
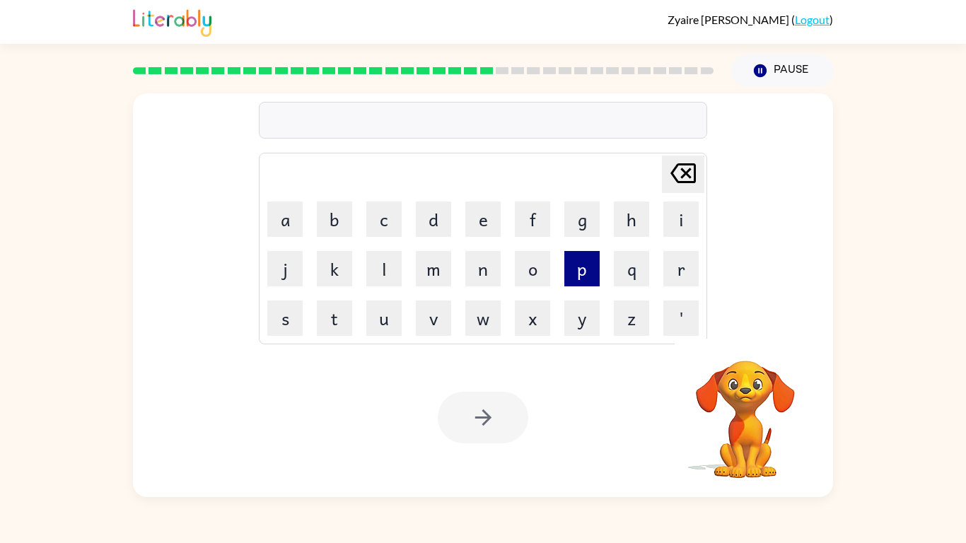
click at [581, 274] on button "p" at bounding box center [581, 268] width 35 height 35
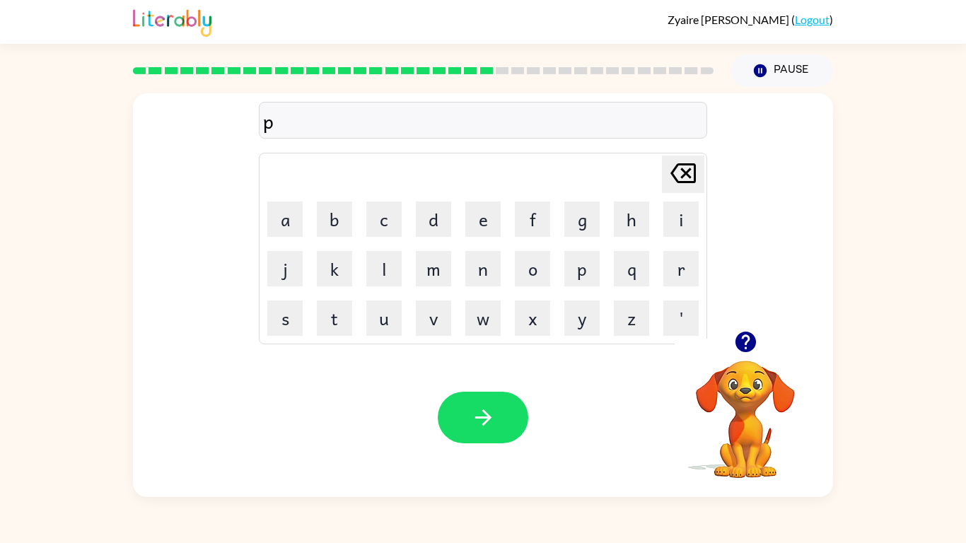
click at [676, 179] on icon at bounding box center [682, 173] width 25 height 20
click at [752, 351] on icon "button" at bounding box center [745, 342] width 25 height 25
click at [530, 216] on button "f" at bounding box center [532, 219] width 35 height 35
click at [389, 270] on button "l" at bounding box center [383, 268] width 35 height 35
click at [284, 213] on button "a" at bounding box center [284, 219] width 35 height 35
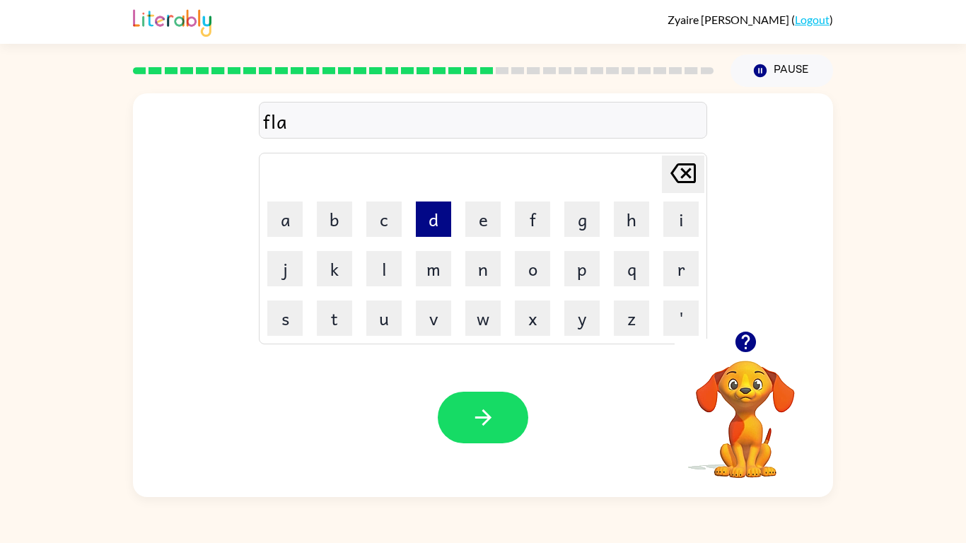
click at [425, 215] on button "d" at bounding box center [433, 219] width 35 height 35
click at [472, 223] on button "e" at bounding box center [482, 219] width 35 height 35
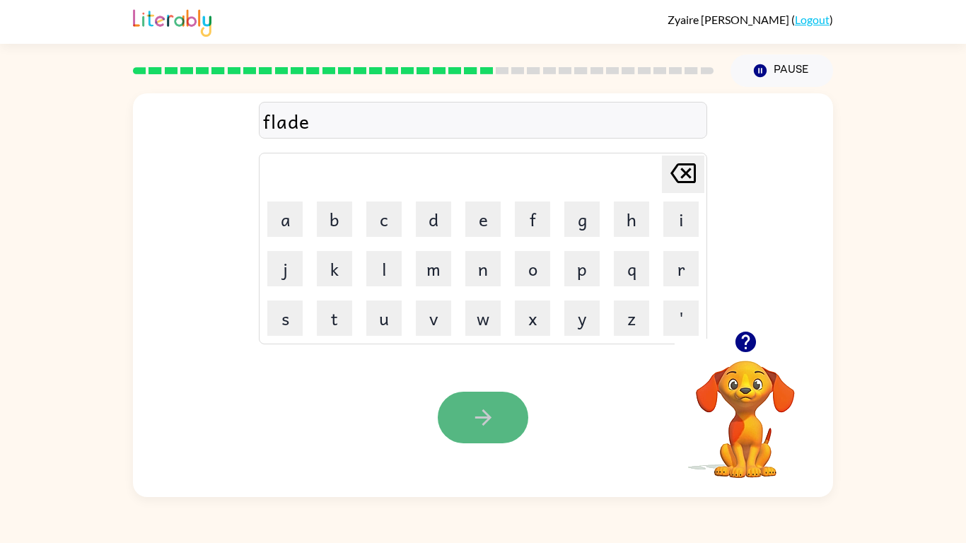
click at [509, 407] on button "button" at bounding box center [483, 418] width 91 height 52
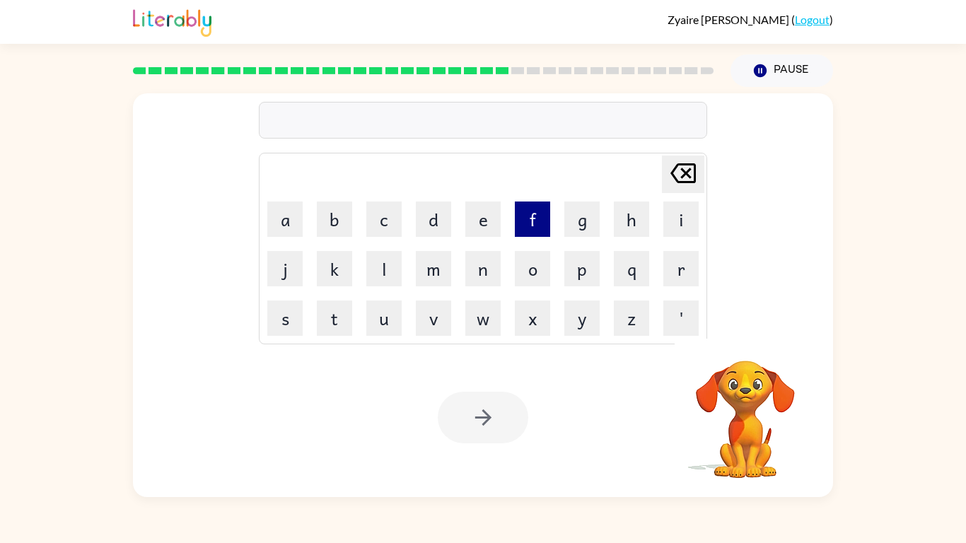
click at [542, 222] on button "f" at bounding box center [532, 219] width 35 height 35
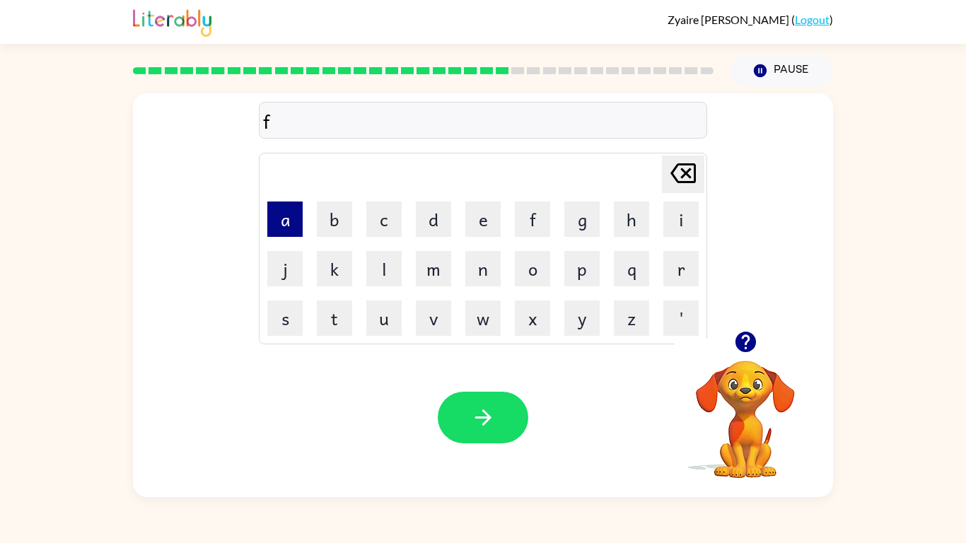
click at [289, 218] on button "a" at bounding box center [284, 219] width 35 height 35
click at [481, 267] on button "n" at bounding box center [482, 268] width 35 height 35
click at [428, 217] on button "d" at bounding box center [433, 219] width 35 height 35
click at [481, 452] on div "Your browser must support playing .mp4 files to use Literably. Please try using…" at bounding box center [483, 417] width 700 height 159
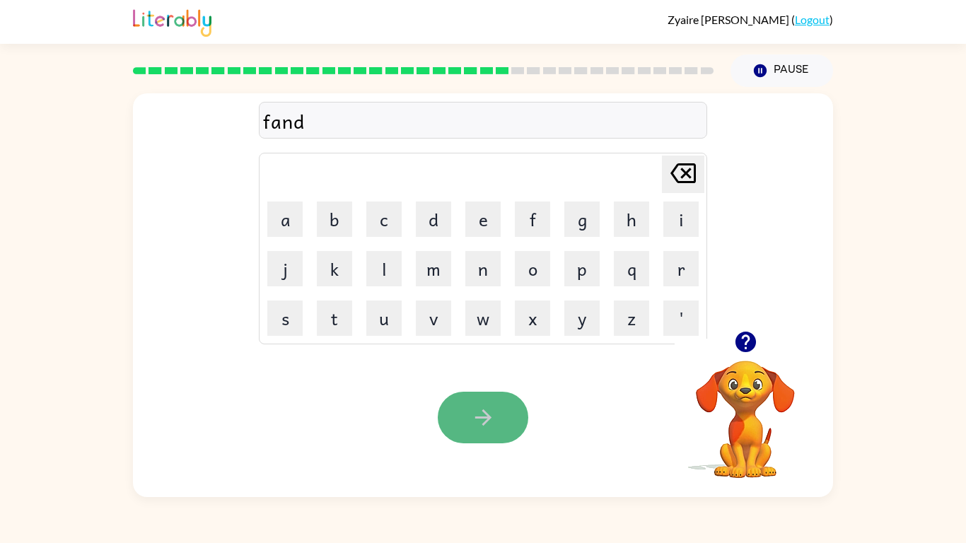
click at [490, 430] on icon "button" at bounding box center [483, 417] width 25 height 25
click at [740, 343] on icon "button" at bounding box center [745, 342] width 21 height 21
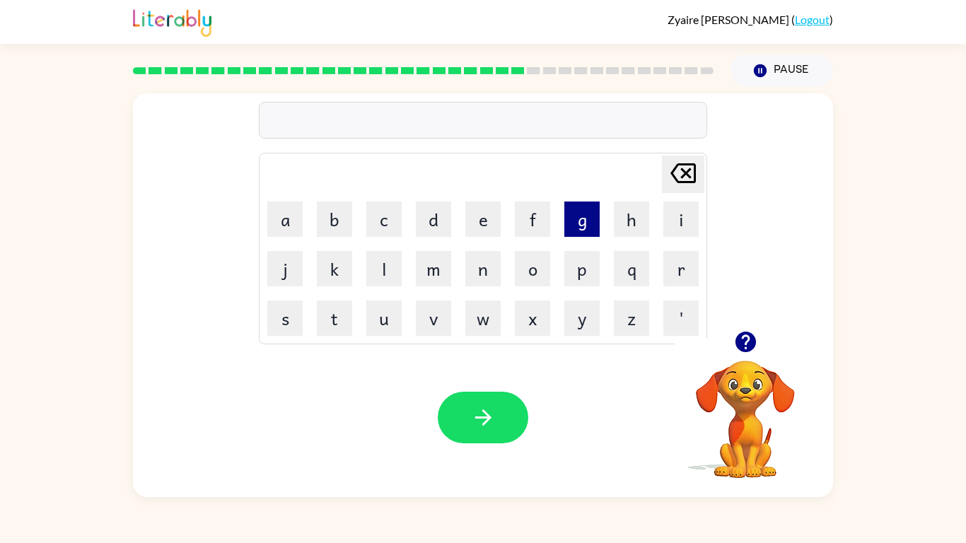
click at [582, 217] on button "g" at bounding box center [581, 219] width 35 height 35
click at [696, 279] on button "r" at bounding box center [680, 268] width 35 height 35
click at [286, 214] on button "a" at bounding box center [284, 219] width 35 height 35
click at [484, 260] on button "n" at bounding box center [482, 268] width 35 height 35
click at [340, 320] on button "t" at bounding box center [334, 318] width 35 height 35
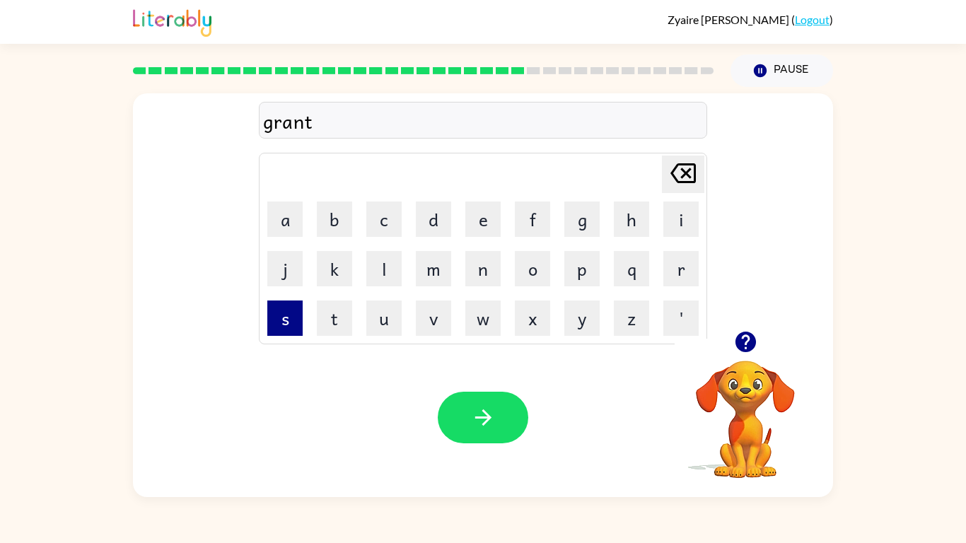
click at [289, 315] on button "s" at bounding box center [284, 318] width 35 height 35
click at [688, 176] on icon at bounding box center [682, 173] width 25 height 20
click at [617, 215] on button "h" at bounding box center [631, 219] width 35 height 35
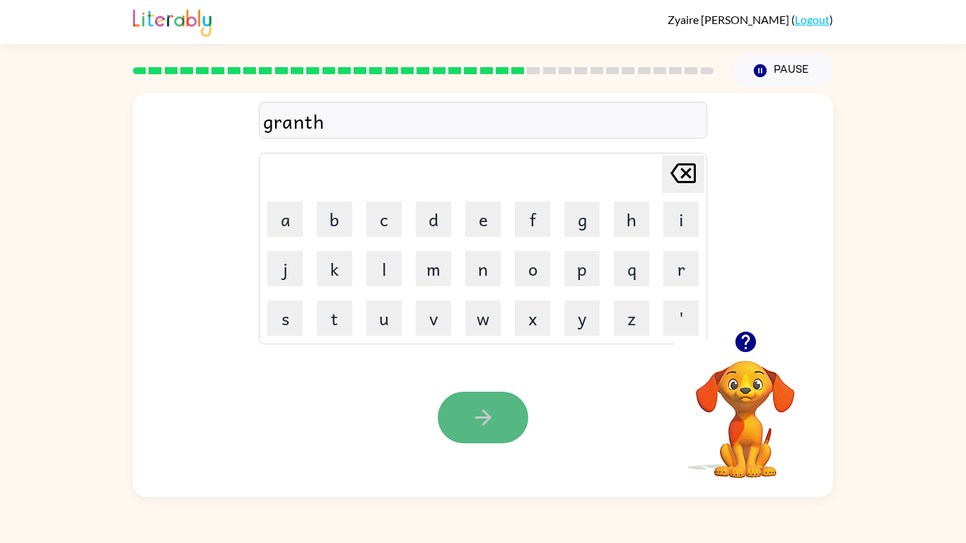
click at [501, 409] on button "button" at bounding box center [483, 418] width 91 height 52
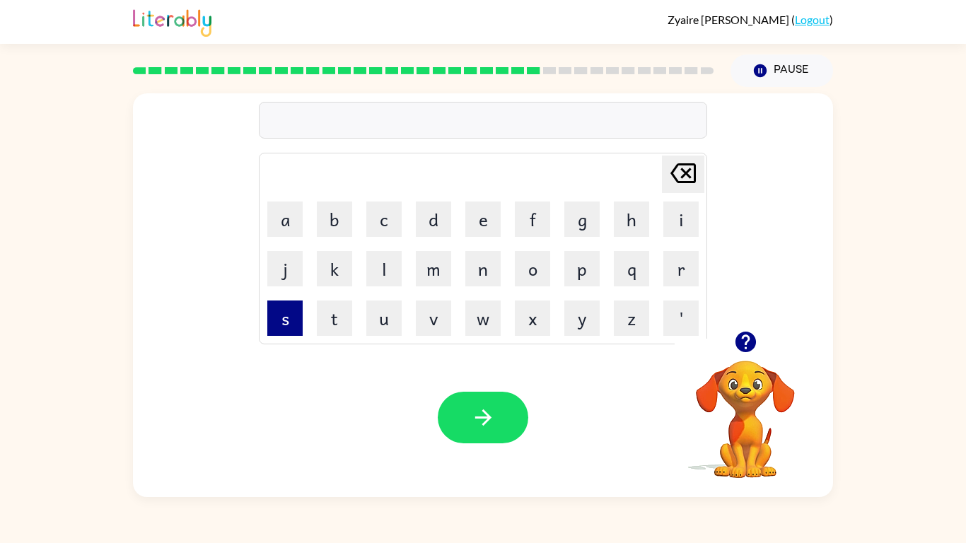
click at [279, 329] on button "s" at bounding box center [284, 318] width 35 height 35
click at [390, 262] on button "l" at bounding box center [383, 268] width 35 height 35
click at [688, 166] on icon "[PERSON_NAME] last character input" at bounding box center [683, 173] width 34 height 34
click at [593, 271] on button "p" at bounding box center [581, 268] width 35 height 35
click at [385, 258] on button "l" at bounding box center [383, 268] width 35 height 35
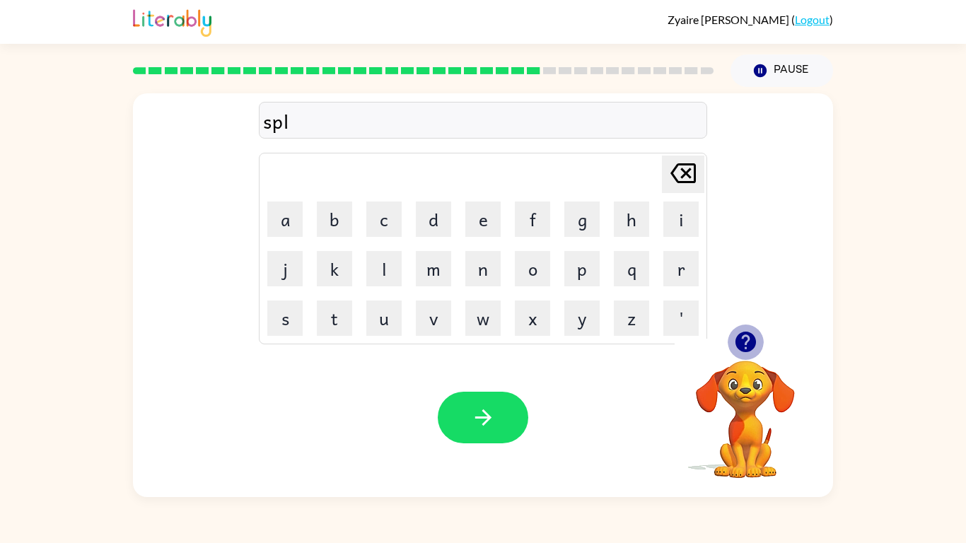
click at [736, 339] on icon "button" at bounding box center [745, 342] width 21 height 21
click at [683, 223] on button "i" at bounding box center [680, 219] width 35 height 35
click at [484, 267] on button "n" at bounding box center [482, 268] width 35 height 35
click at [500, 412] on button "button" at bounding box center [483, 418] width 91 height 52
click at [747, 331] on icon "button" at bounding box center [745, 342] width 25 height 25
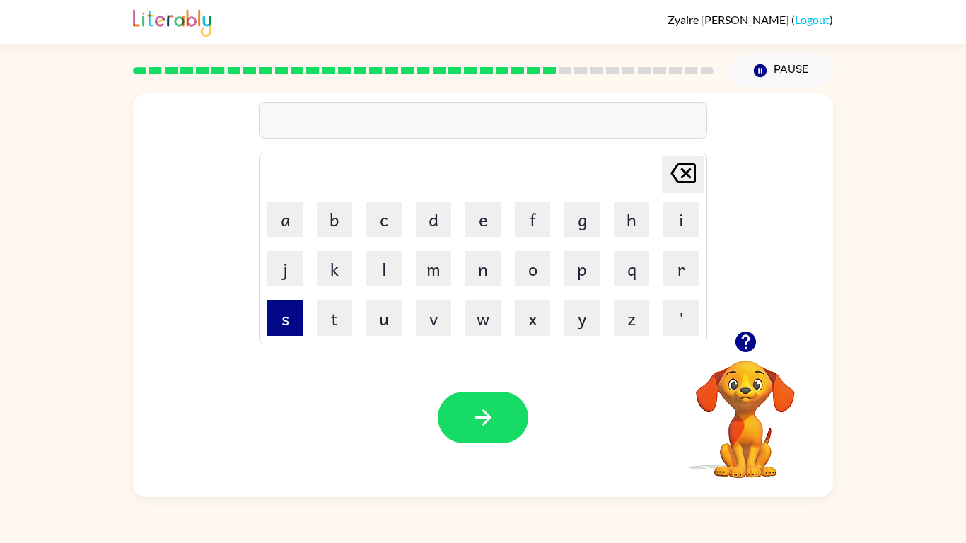
click at [272, 322] on button "s" at bounding box center [284, 318] width 35 height 35
click at [397, 271] on button "l" at bounding box center [383, 268] width 35 height 35
click at [690, 279] on button "r" at bounding box center [680, 268] width 35 height 35
click at [754, 350] on icon "button" at bounding box center [745, 342] width 25 height 25
click at [680, 163] on icon "[PERSON_NAME] last character input" at bounding box center [683, 173] width 34 height 34
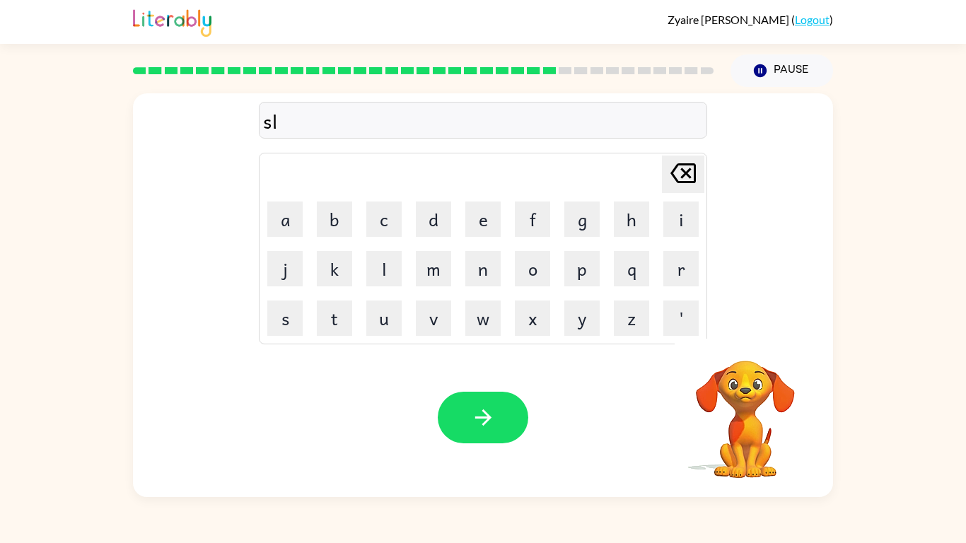
click at [680, 163] on icon "[PERSON_NAME] last character input" at bounding box center [683, 173] width 34 height 34
click at [587, 267] on button "p" at bounding box center [581, 268] width 35 height 35
click at [378, 262] on button "l" at bounding box center [383, 268] width 35 height 35
click at [686, 263] on button "r" at bounding box center [680, 268] width 35 height 35
click at [466, 425] on button "button" at bounding box center [483, 418] width 91 height 52
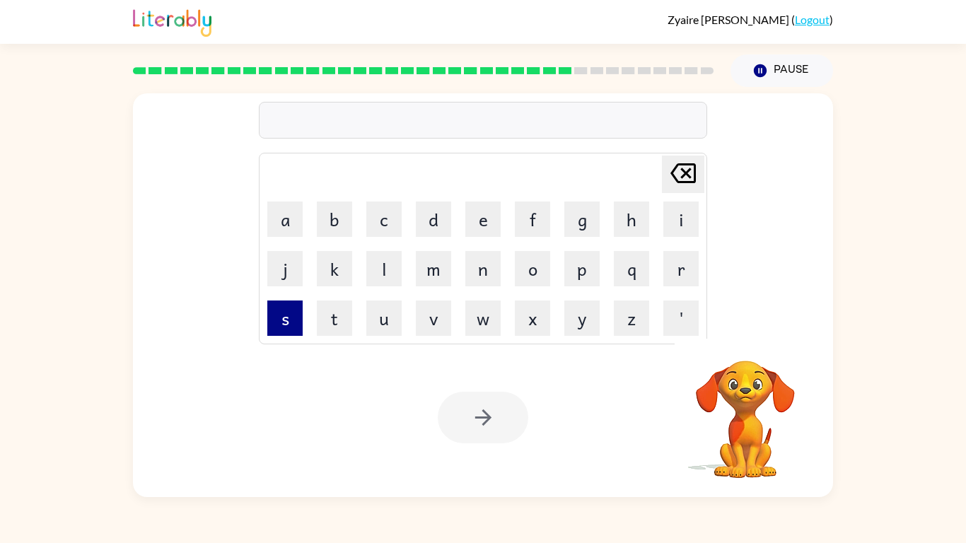
click at [281, 318] on button "s" at bounding box center [284, 318] width 35 height 35
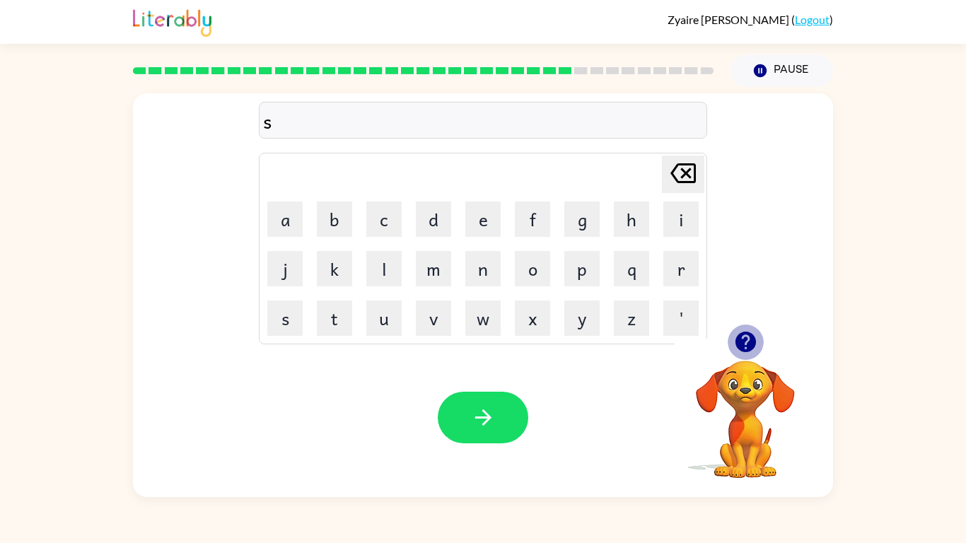
click at [746, 330] on icon "button" at bounding box center [745, 342] width 25 height 25
drag, startPoint x: 288, startPoint y: 206, endPoint x: 752, endPoint y: 225, distance: 465.0
click at [752, 225] on div "s [PERSON_NAME] last character input a b c d e f g h i j k l m n o p q r s t u …" at bounding box center [483, 212] width 700 height 238
click at [286, 215] on button "a" at bounding box center [284, 219] width 35 height 35
click at [677, 269] on button "r" at bounding box center [680, 268] width 35 height 35
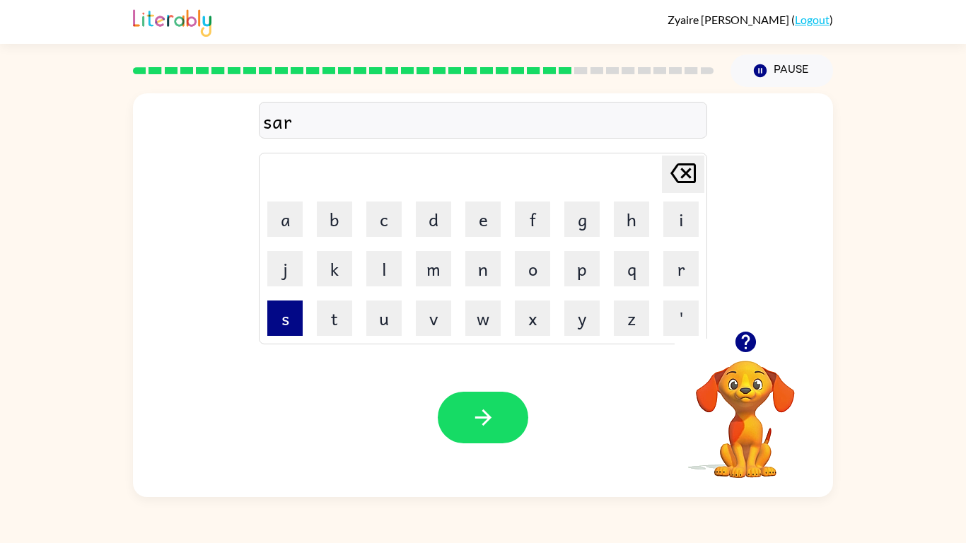
click at [289, 313] on button "s" at bounding box center [284, 318] width 35 height 35
click at [338, 313] on button "t" at bounding box center [334, 318] width 35 height 35
click at [638, 211] on button "h" at bounding box center [631, 219] width 35 height 35
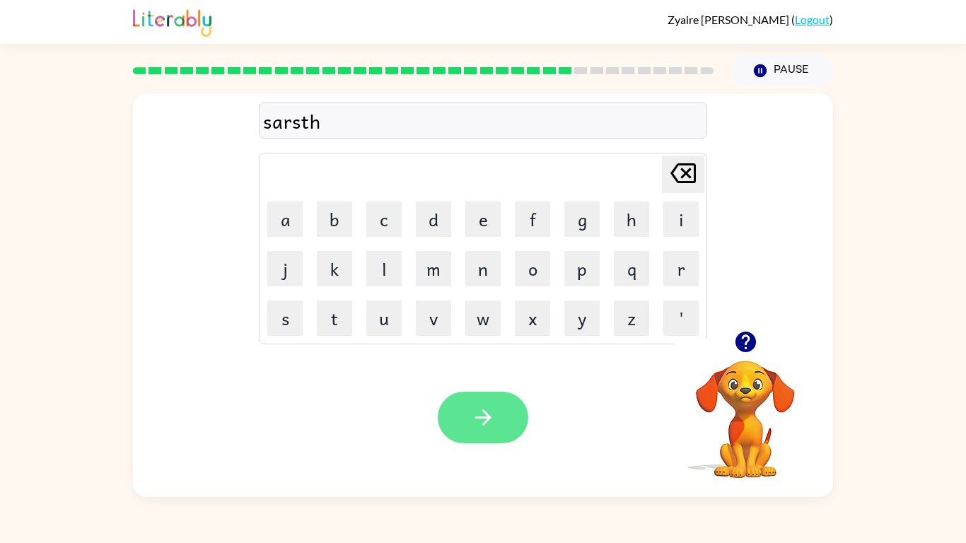
click at [491, 432] on button "button" at bounding box center [483, 418] width 91 height 52
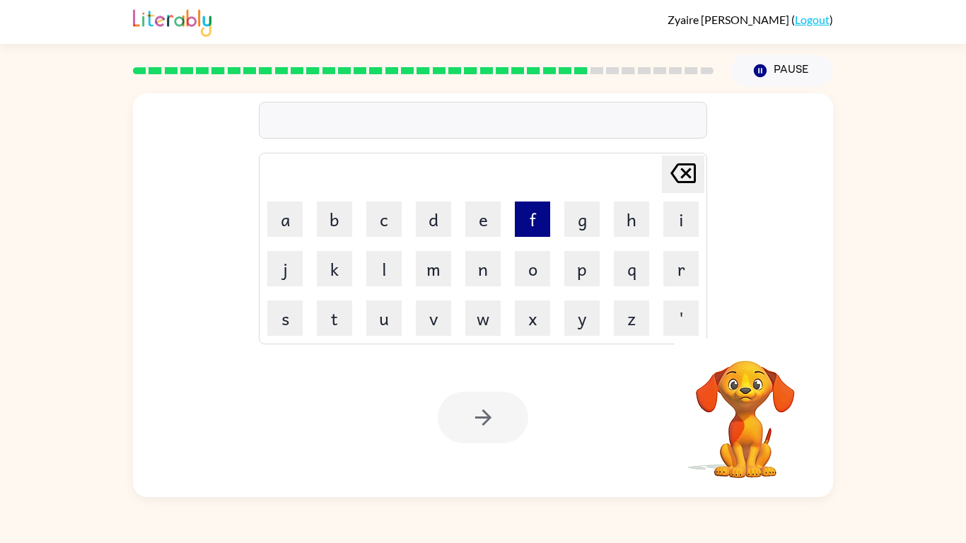
click at [537, 219] on button "f" at bounding box center [532, 219] width 35 height 35
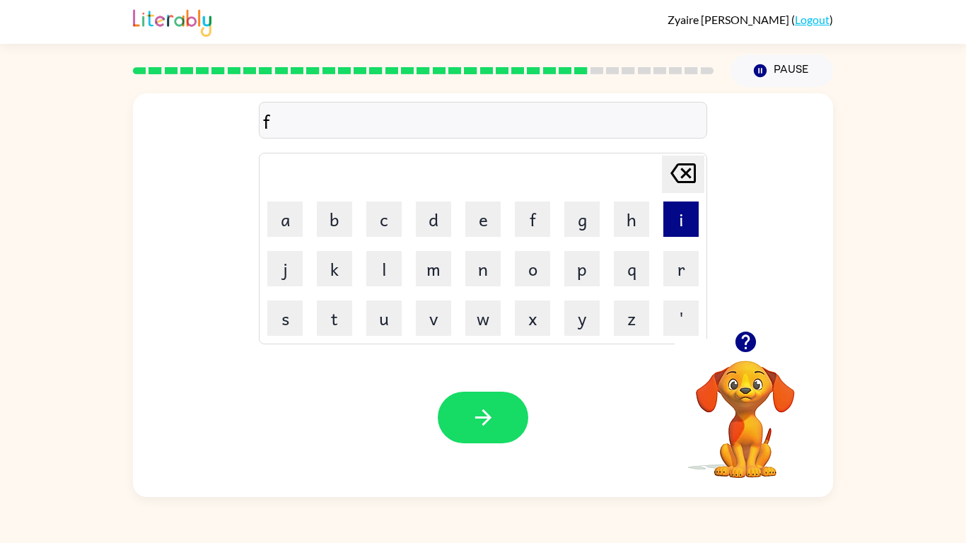
click at [679, 224] on button "i" at bounding box center [680, 219] width 35 height 35
click at [632, 223] on button "h" at bounding box center [631, 219] width 35 height 35
click at [681, 183] on icon "[PERSON_NAME] last character input" at bounding box center [683, 173] width 34 height 34
click at [283, 322] on button "s" at bounding box center [284, 318] width 35 height 35
click at [645, 212] on button "h" at bounding box center [631, 219] width 35 height 35
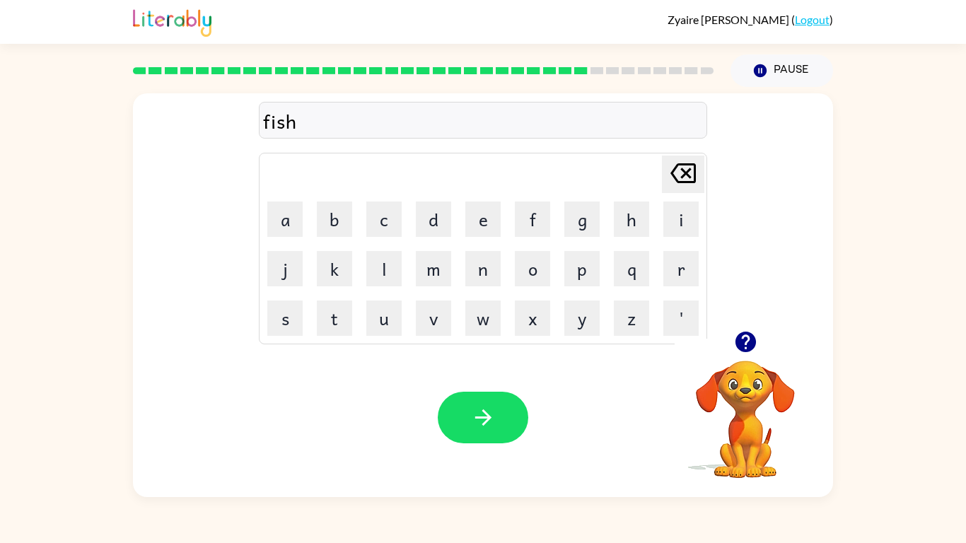
click at [527, 406] on div at bounding box center [483, 418] width 91 height 52
click at [462, 433] on button "button" at bounding box center [483, 418] width 91 height 52
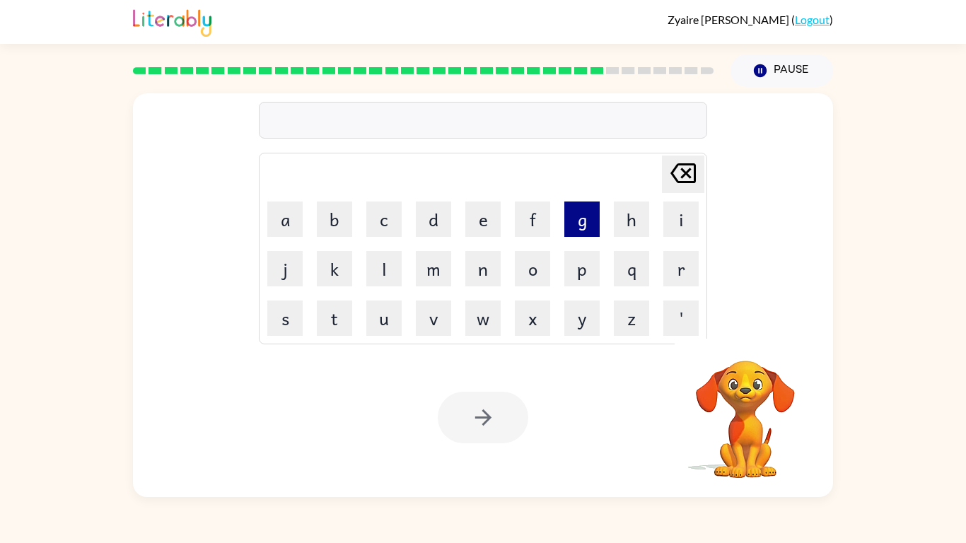
click at [586, 223] on button "g" at bounding box center [581, 219] width 35 height 35
click at [288, 221] on button "a" at bounding box center [284, 219] width 35 height 35
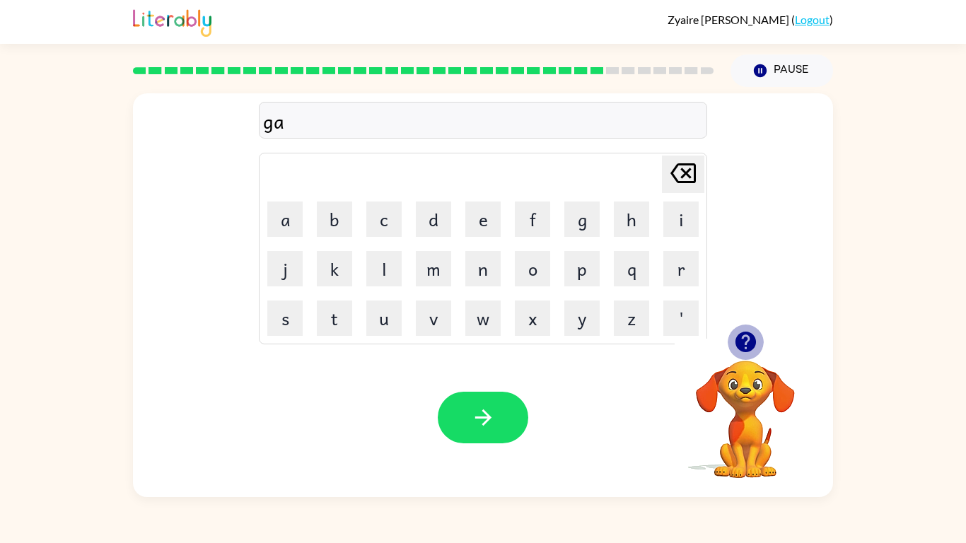
click at [752, 349] on icon "button" at bounding box center [745, 342] width 21 height 21
click at [537, 221] on button "f" at bounding box center [532, 219] width 35 height 35
click at [533, 202] on button "f" at bounding box center [532, 219] width 35 height 35
click at [473, 215] on button "e" at bounding box center [482, 219] width 35 height 35
click at [495, 427] on icon "button" at bounding box center [483, 417] width 25 height 25
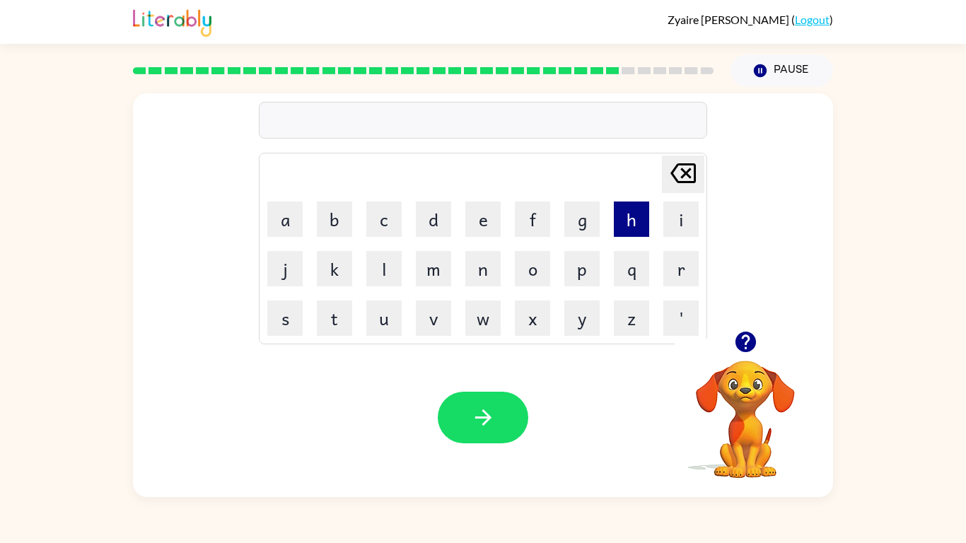
click at [635, 225] on button "h" at bounding box center [631, 219] width 35 height 35
click at [672, 224] on button "i" at bounding box center [680, 219] width 35 height 35
click at [582, 219] on button "g" at bounding box center [581, 219] width 35 height 35
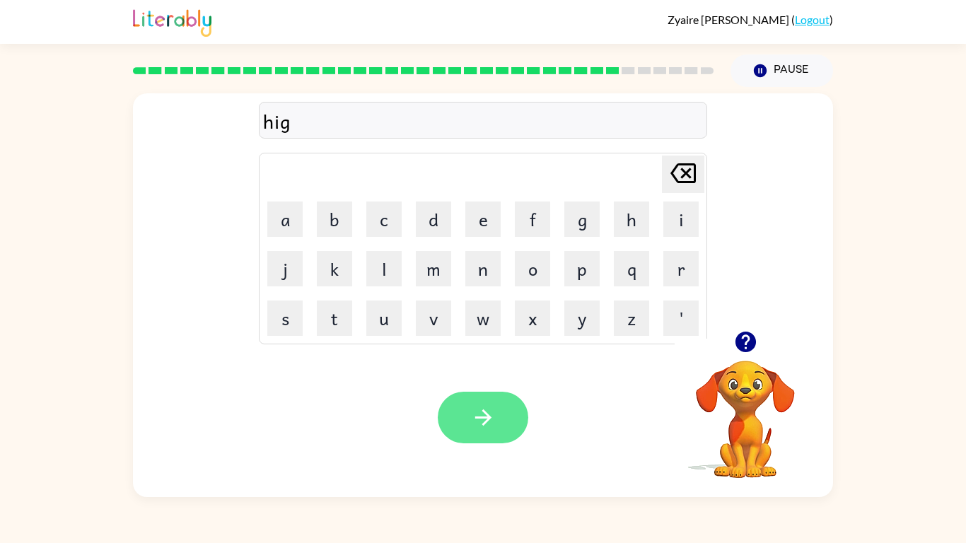
click at [486, 411] on icon "button" at bounding box center [483, 417] width 25 height 25
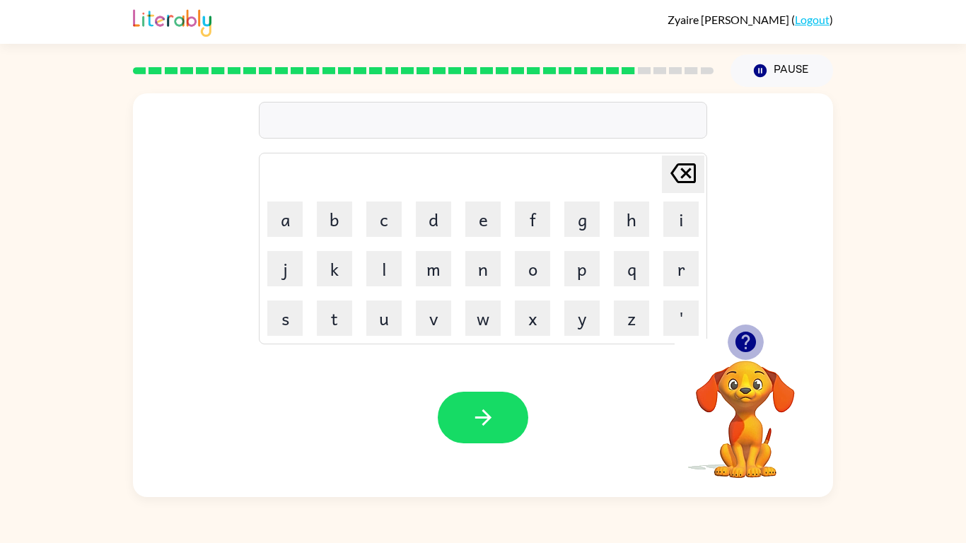
click at [752, 334] on icon "button" at bounding box center [745, 342] width 25 height 25
click at [392, 218] on button "c" at bounding box center [383, 219] width 35 height 35
click at [275, 209] on button "a" at bounding box center [284, 219] width 35 height 35
click at [301, 310] on button "s" at bounding box center [284, 318] width 35 height 35
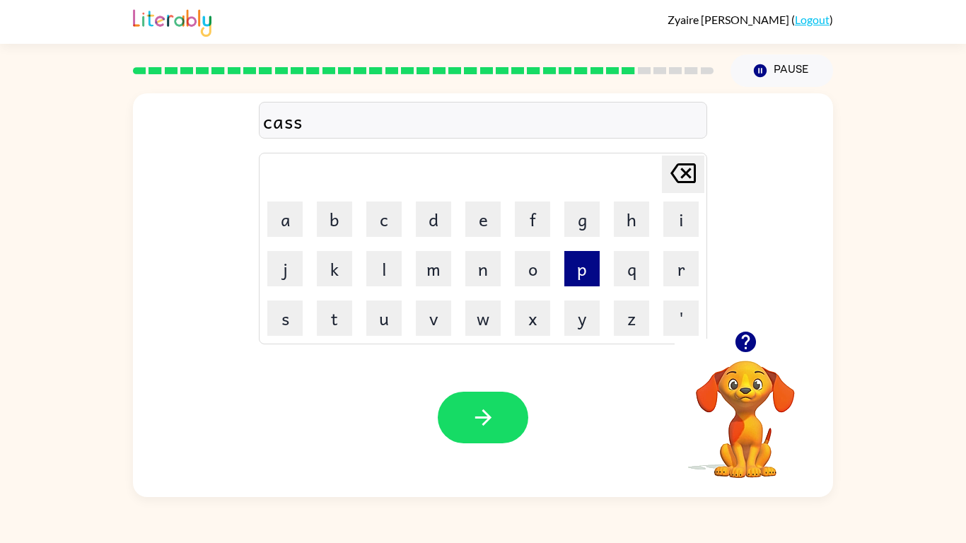
click at [580, 264] on button "p" at bounding box center [581, 268] width 35 height 35
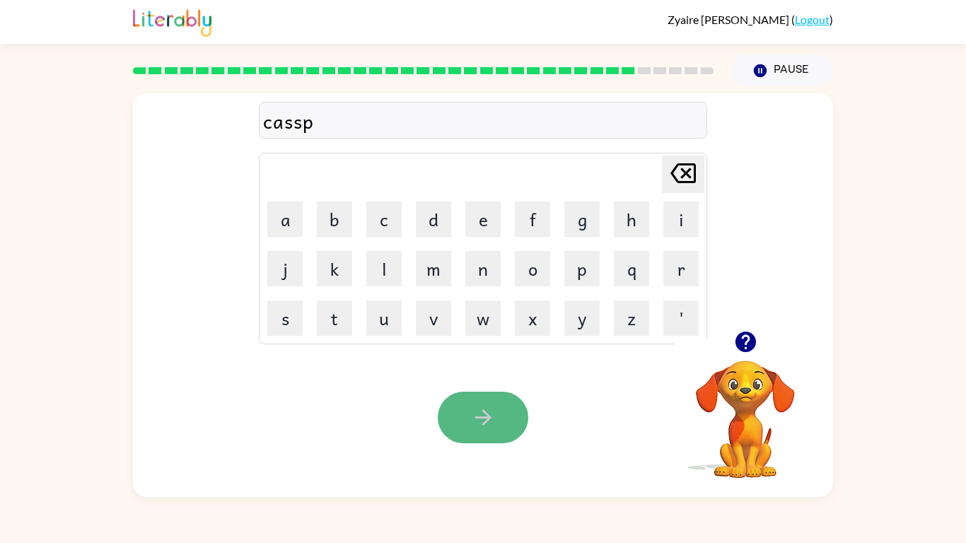
click at [496, 421] on button "button" at bounding box center [483, 418] width 91 height 52
click at [748, 345] on icon "button" at bounding box center [745, 342] width 21 height 21
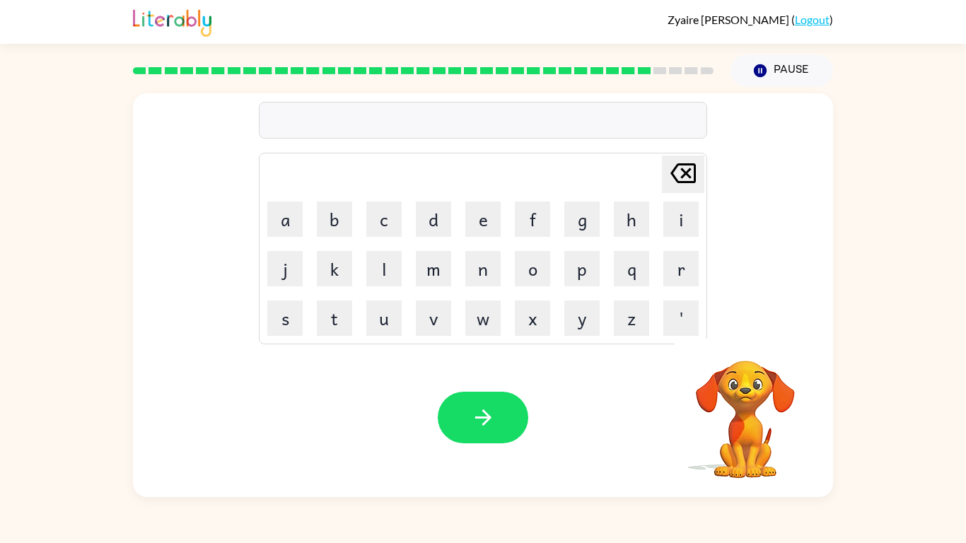
click at [339, 299] on td "t" at bounding box center [334, 318] width 48 height 48
drag, startPoint x: 281, startPoint y: 202, endPoint x: 315, endPoint y: 233, distance: 46.0
click at [282, 202] on button "a" at bounding box center [284, 219] width 35 height 35
click at [692, 175] on icon "[PERSON_NAME] last character input" at bounding box center [683, 173] width 34 height 34
click at [336, 318] on button "t" at bounding box center [334, 318] width 35 height 35
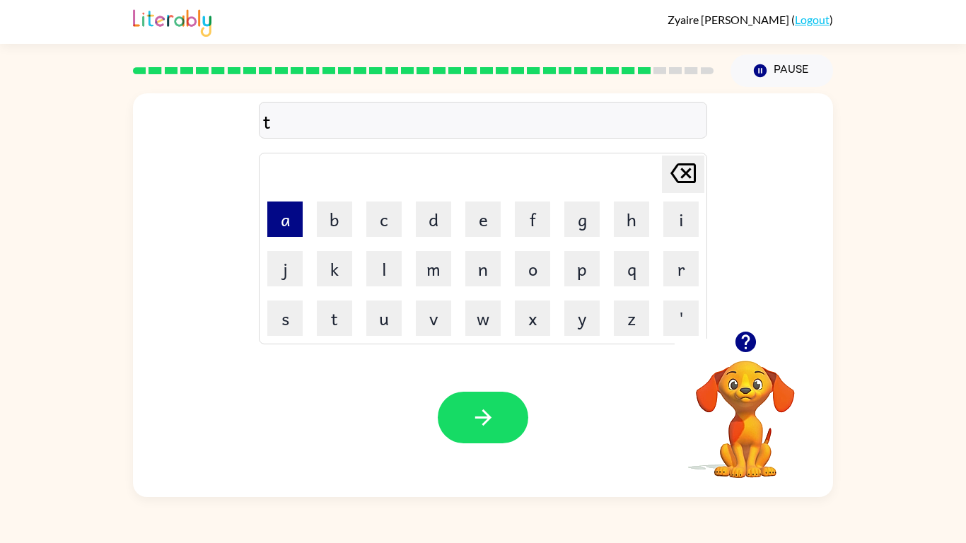
click at [280, 214] on button "a" at bounding box center [284, 219] width 35 height 35
click at [530, 217] on button "f" at bounding box center [532, 219] width 35 height 35
click at [513, 448] on div "Your browser must support playing .mp4 files to use Literably. Please try using…" at bounding box center [483, 417] width 700 height 159
click at [511, 446] on div "Your browser must support playing .mp4 files to use Literably. Please try using…" at bounding box center [483, 417] width 700 height 159
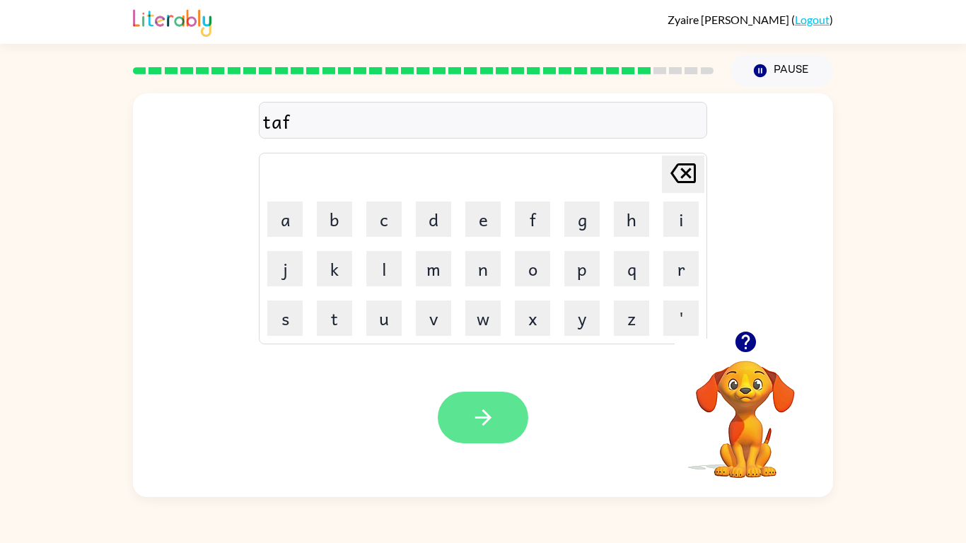
click at [493, 415] on icon "button" at bounding box center [483, 417] width 25 height 25
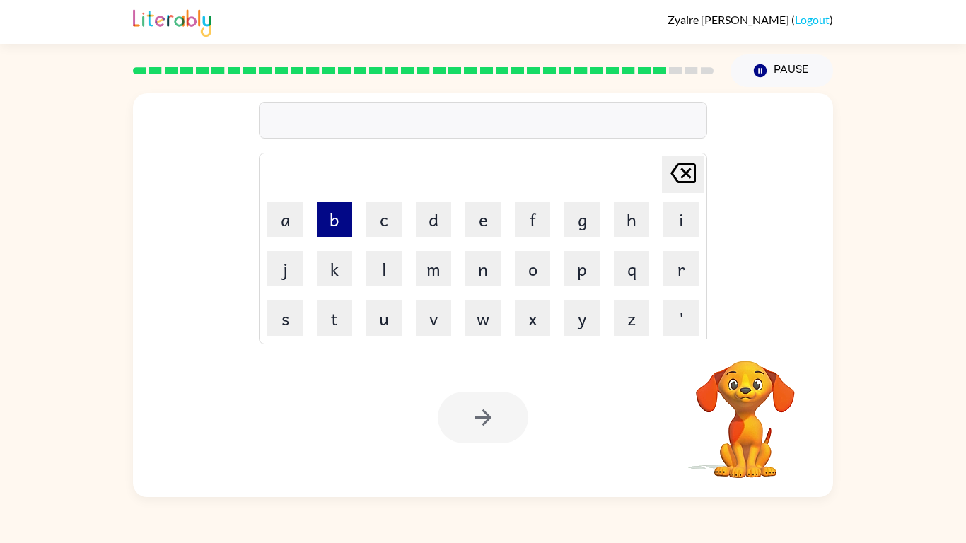
click at [341, 224] on button "b" at bounding box center [334, 219] width 35 height 35
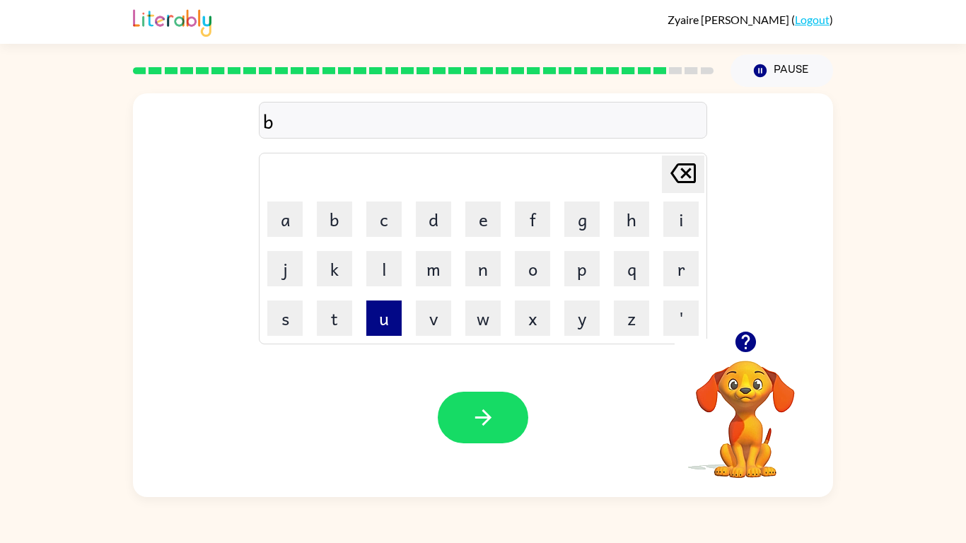
click at [375, 310] on button "u" at bounding box center [383, 318] width 35 height 35
click at [584, 277] on button "p" at bounding box center [581, 268] width 35 height 35
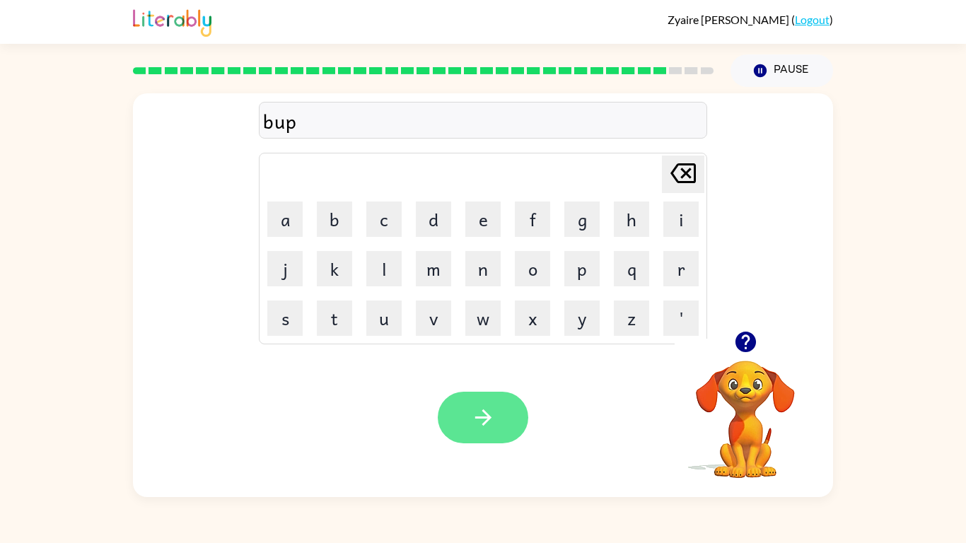
click at [503, 400] on button "button" at bounding box center [483, 418] width 91 height 52
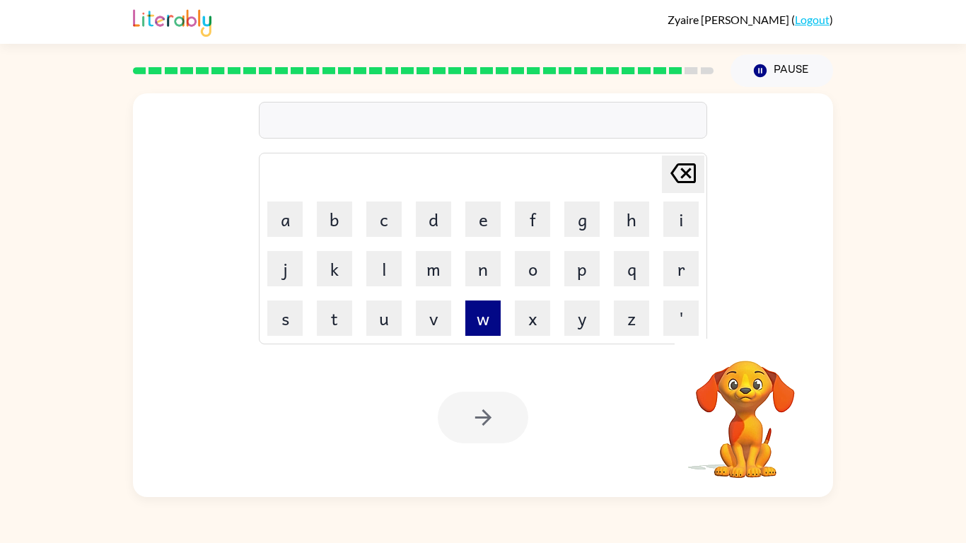
click at [484, 312] on button "w" at bounding box center [482, 318] width 35 height 35
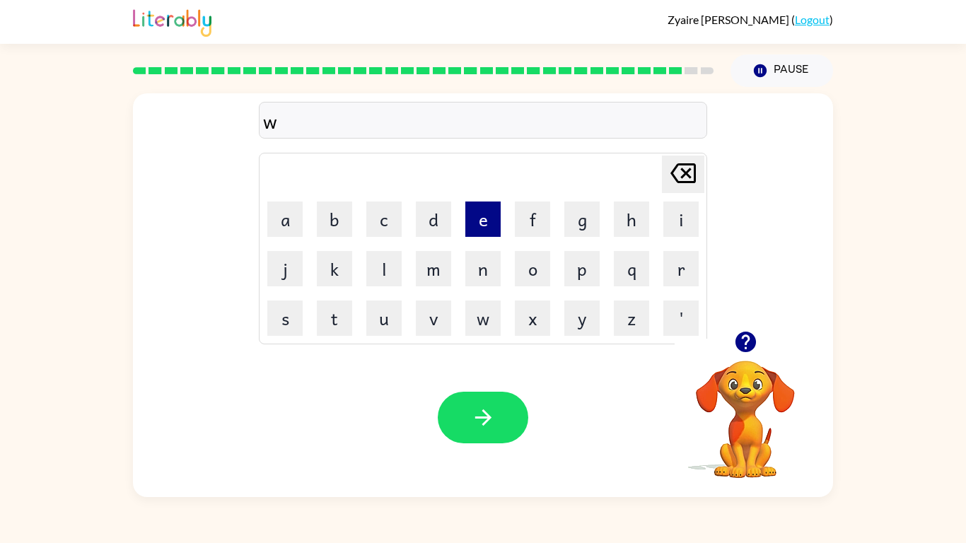
click at [483, 219] on button "e" at bounding box center [482, 219] width 35 height 35
click at [287, 319] on button "s" at bounding box center [284, 318] width 35 height 35
click at [505, 383] on div "Your browser must support playing .mp4 files to use Literably. Please try using…" at bounding box center [483, 417] width 700 height 159
click at [505, 385] on div "Your browser must support playing .mp4 files to use Literably. Please try using…" at bounding box center [483, 417] width 700 height 159
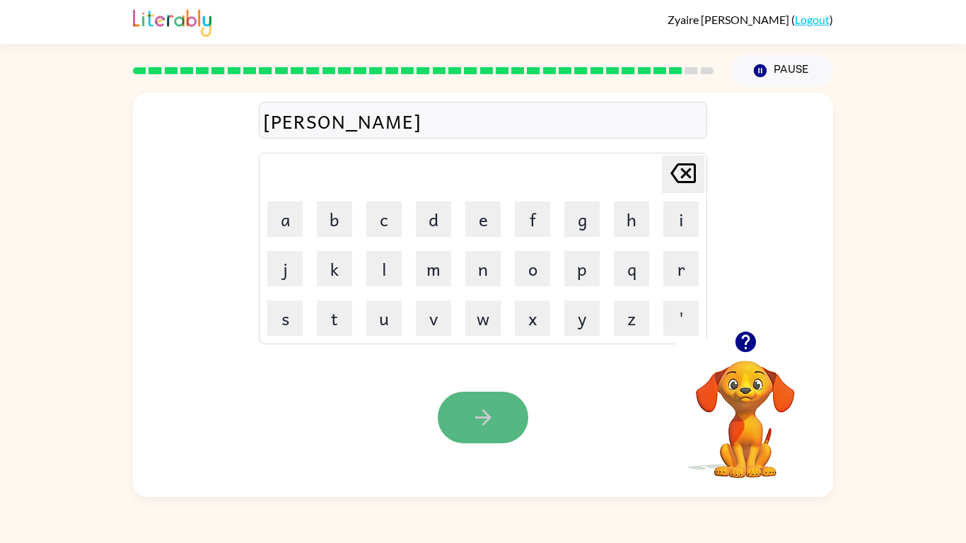
click at [496, 421] on button "button" at bounding box center [483, 418] width 91 height 52
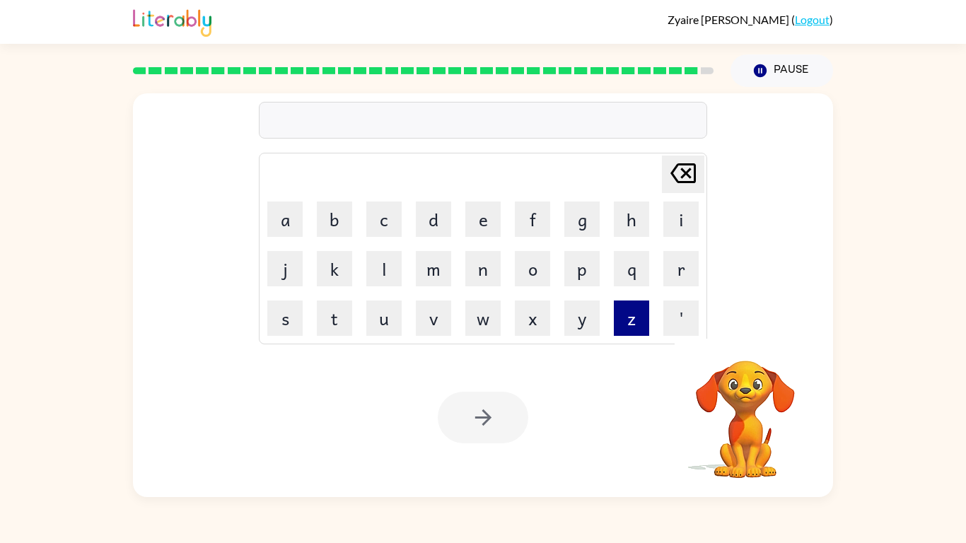
click at [635, 309] on button "z" at bounding box center [631, 318] width 35 height 35
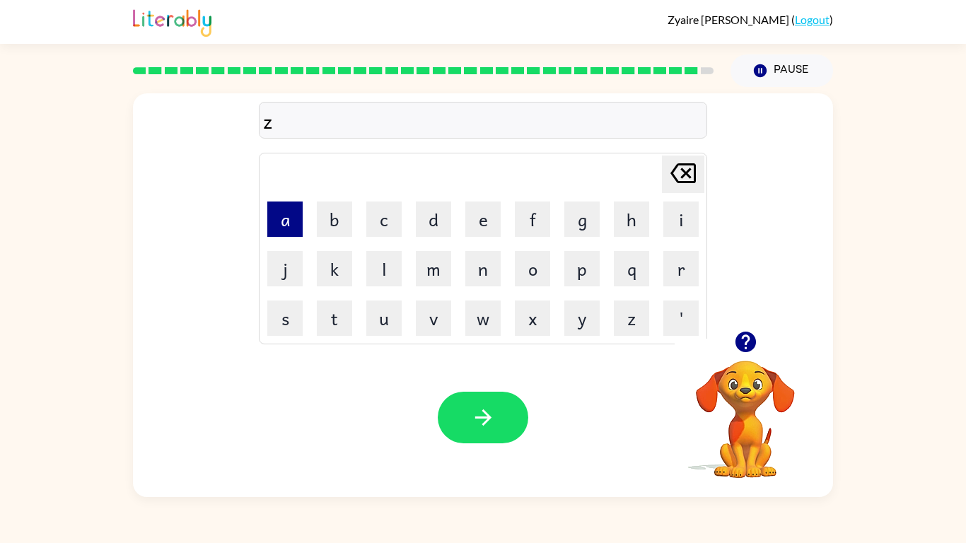
click at [284, 219] on button "a" at bounding box center [284, 219] width 35 height 35
click at [681, 273] on button "r" at bounding box center [680, 268] width 35 height 35
click at [593, 269] on button "p" at bounding box center [581, 268] width 35 height 35
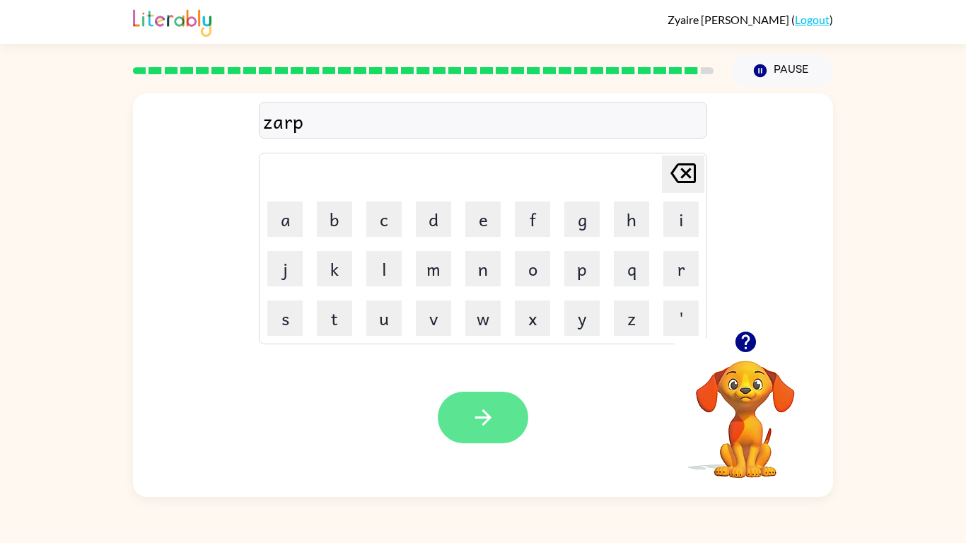
click at [471, 422] on icon "button" at bounding box center [483, 417] width 25 height 25
